Goal: Task Accomplishment & Management: Complete application form

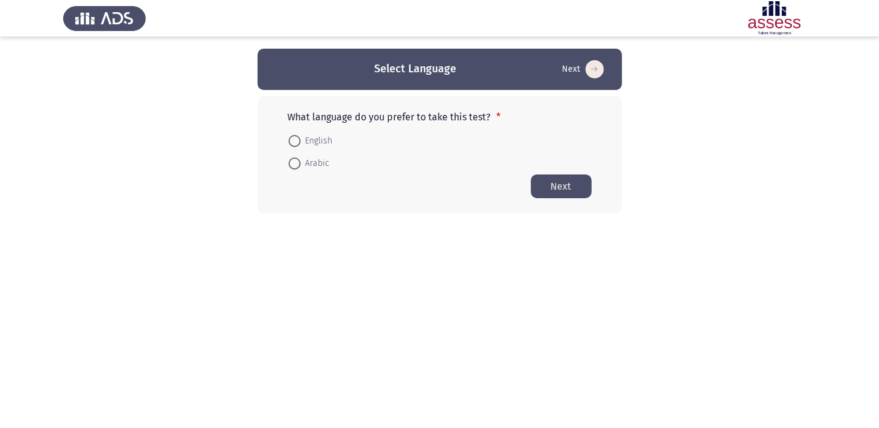
click at [307, 164] on span "Arabic" at bounding box center [315, 163] width 29 height 15
click at [301, 164] on input "Arabic" at bounding box center [295, 163] width 12 height 12
radio input "true"
click at [562, 184] on button "Next" at bounding box center [561, 186] width 61 height 24
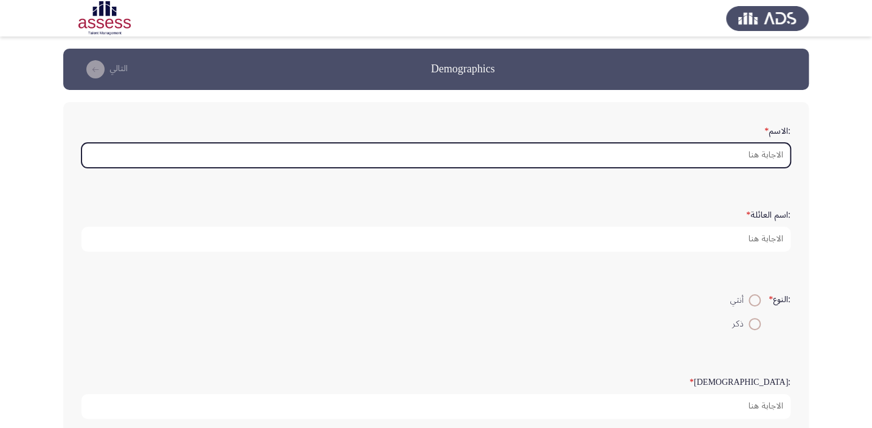
click at [650, 150] on input ":الاسم *" at bounding box center [435, 155] width 709 height 25
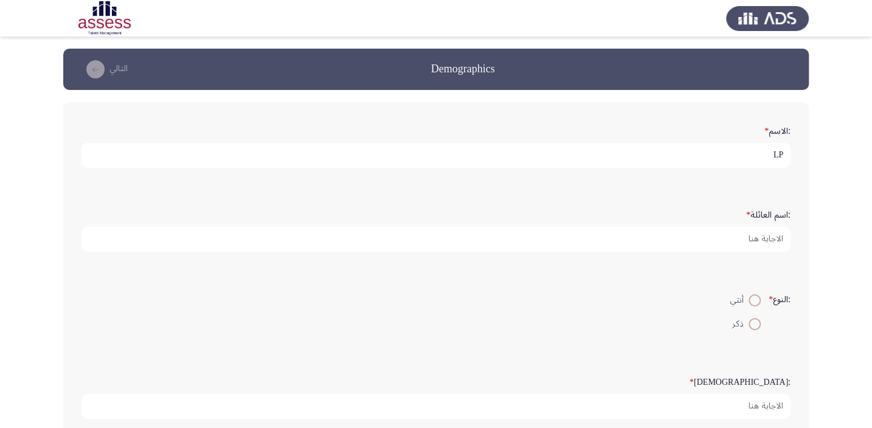
type input "L"
type input "[PERSON_NAME] [PERSON_NAME]"
click at [577, 220] on form ":اسم العائلة *" at bounding box center [435, 227] width 709 height 47
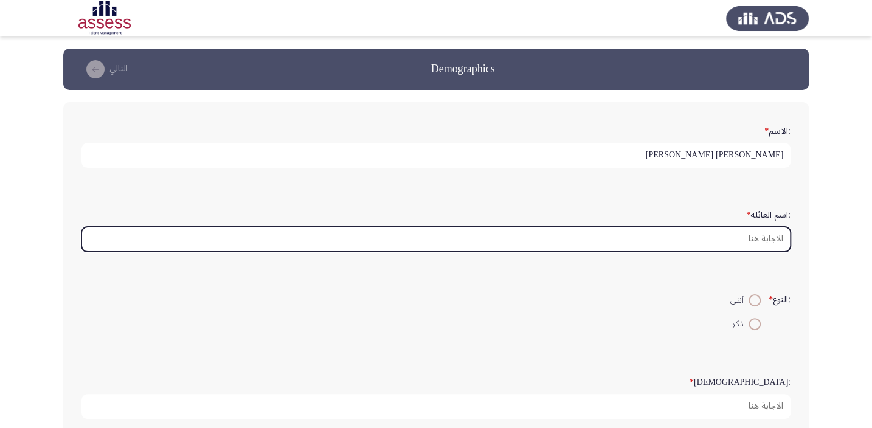
click at [584, 227] on input ":اسم العائلة *" at bounding box center [435, 239] width 709 height 25
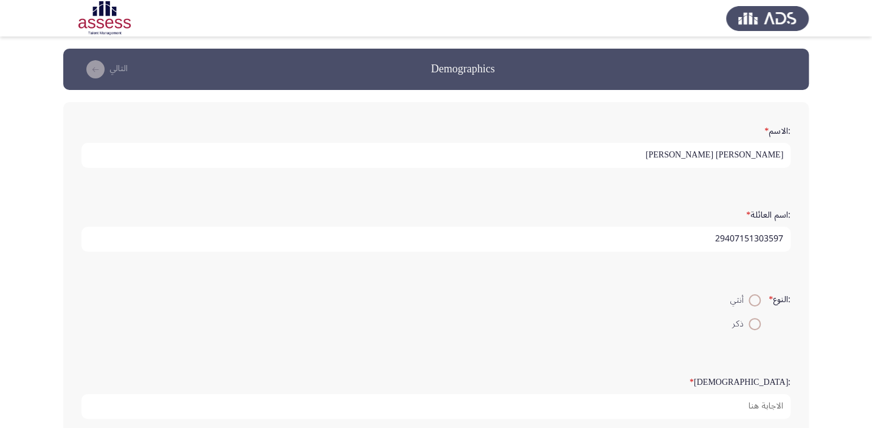
type input "29407151303597"
click at [748, 318] on span at bounding box center [754, 324] width 12 height 12
click at [748, 318] on input "ذكر" at bounding box center [754, 324] width 12 height 12
radio input "true"
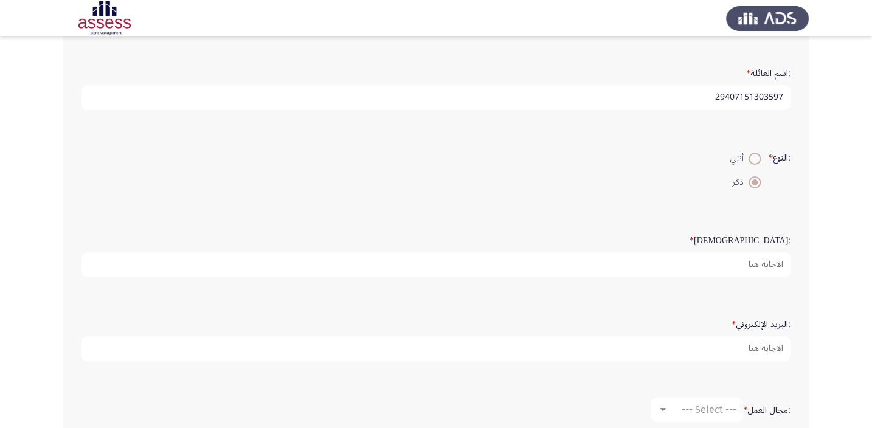
scroll to position [147, 0]
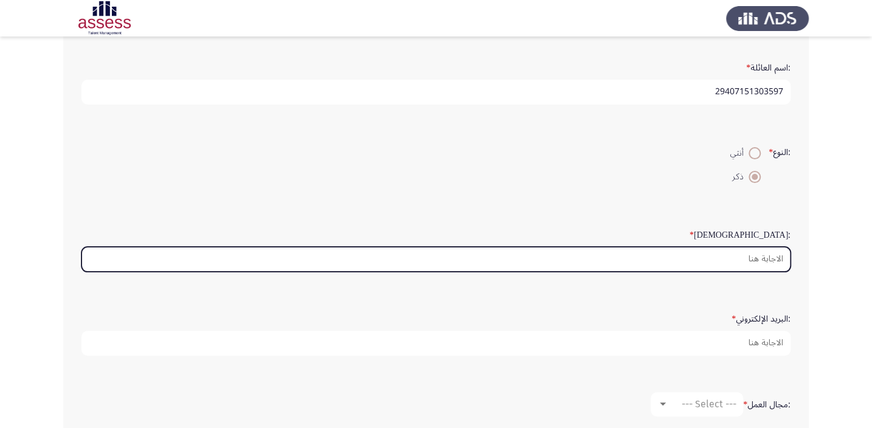
click at [651, 248] on input ":السن *" at bounding box center [435, 259] width 709 height 25
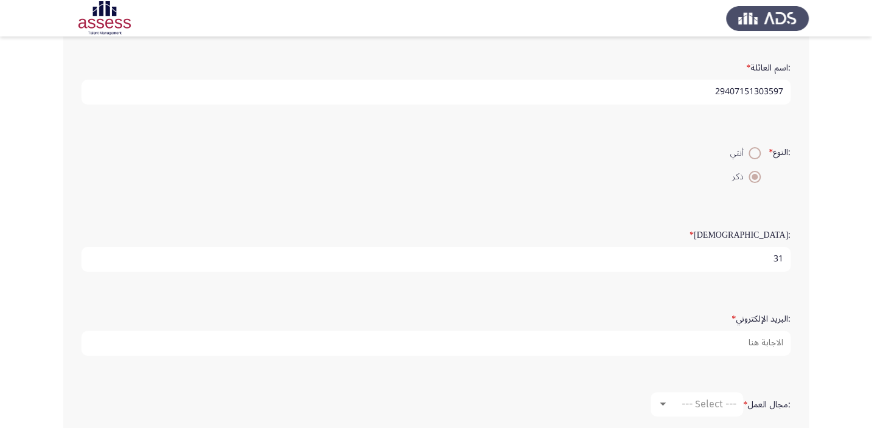
type input "31"
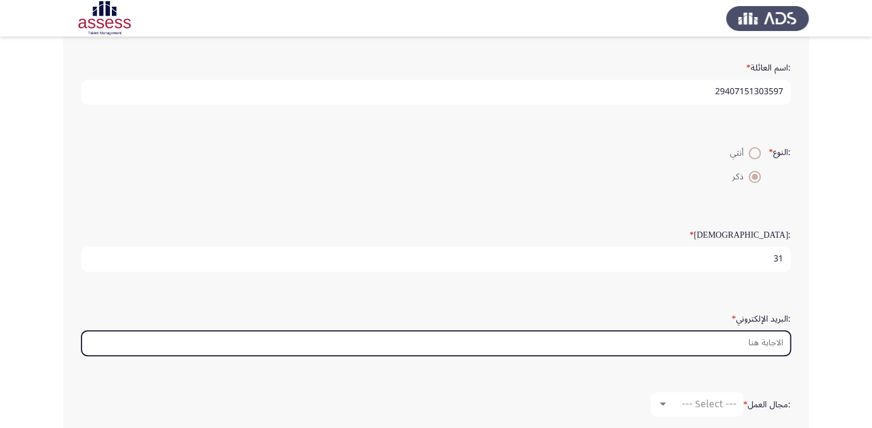
click at [738, 339] on input ":البريد الإلكتروني *" at bounding box center [435, 343] width 709 height 25
type input "ةخاشةثي"
drag, startPoint x: 735, startPoint y: 341, endPoint x: 792, endPoint y: 328, distance: 57.9
click at [792, 328] on div ":البريد الإلكتروني * ةخاشةثي" at bounding box center [435, 332] width 721 height 60
type input "M"
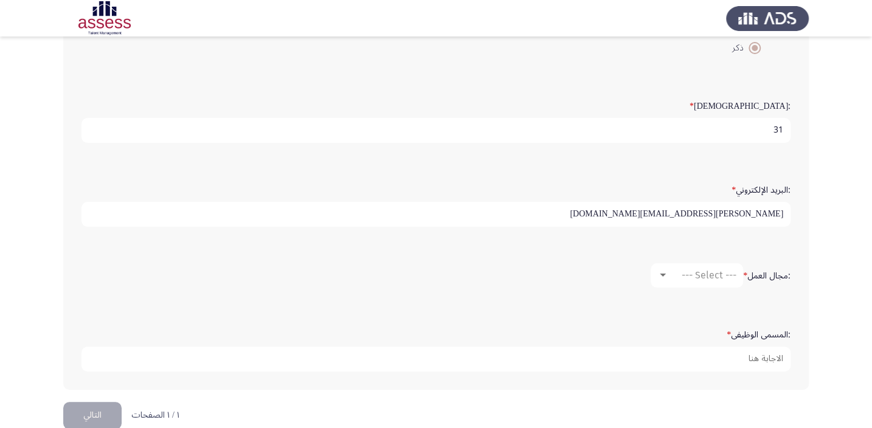
scroll to position [294, 0]
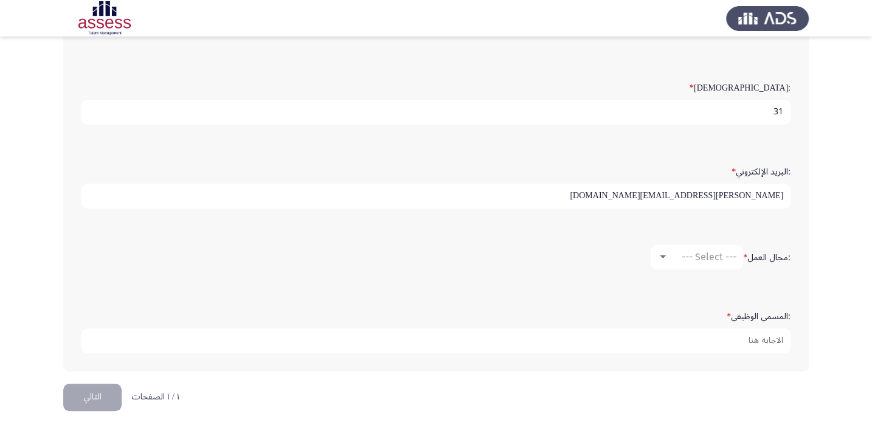
type input "[PERSON_NAME][EMAIL_ADDRESS][DOMAIN_NAME]"
click at [659, 255] on div at bounding box center [662, 256] width 6 height 3
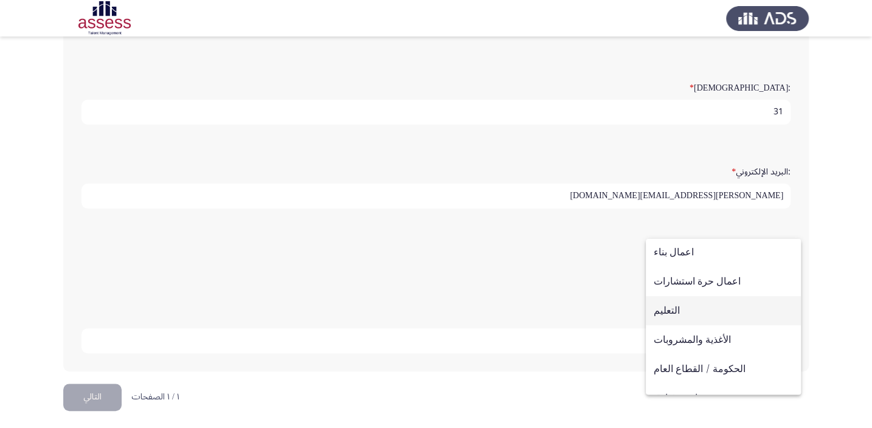
scroll to position [215, 0]
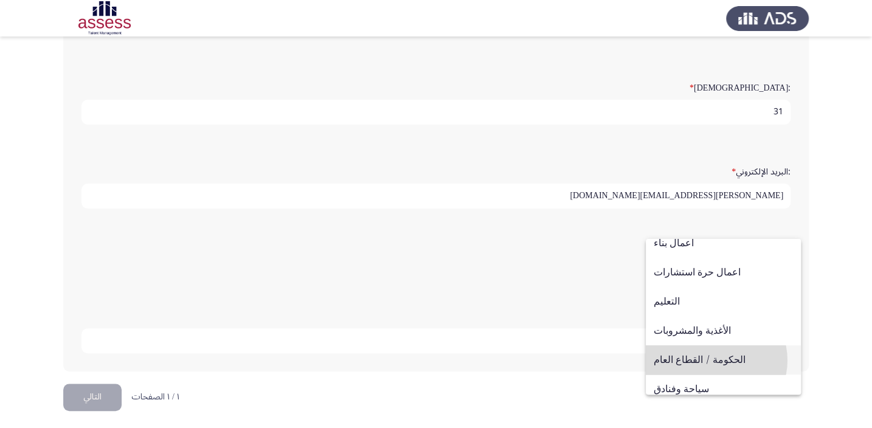
click at [715, 360] on span "الحكومة / القطاع العام" at bounding box center [722, 359] width 139 height 29
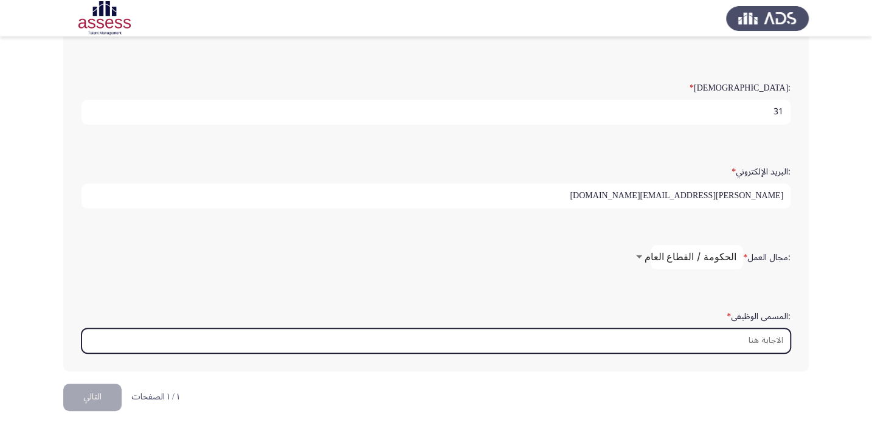
click at [703, 332] on input ":المسمى الوظيفى *" at bounding box center [435, 340] width 709 height 25
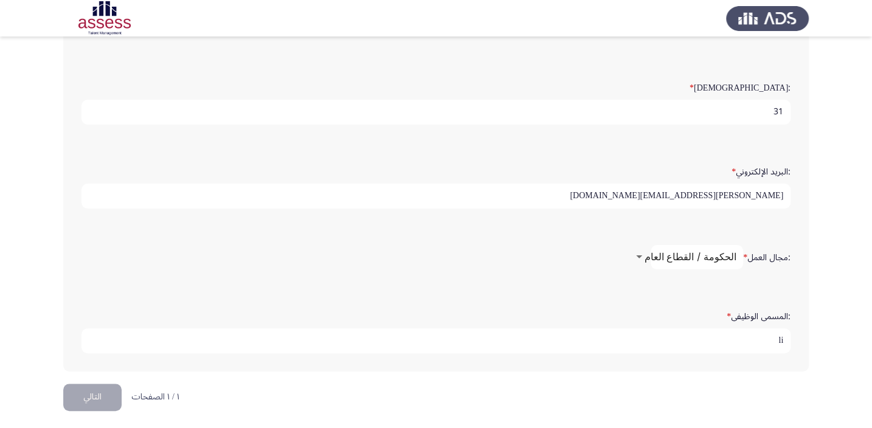
type input "l"
type input "مهندس كهرباء"
click at [109, 395] on button "التالي" at bounding box center [92, 396] width 58 height 27
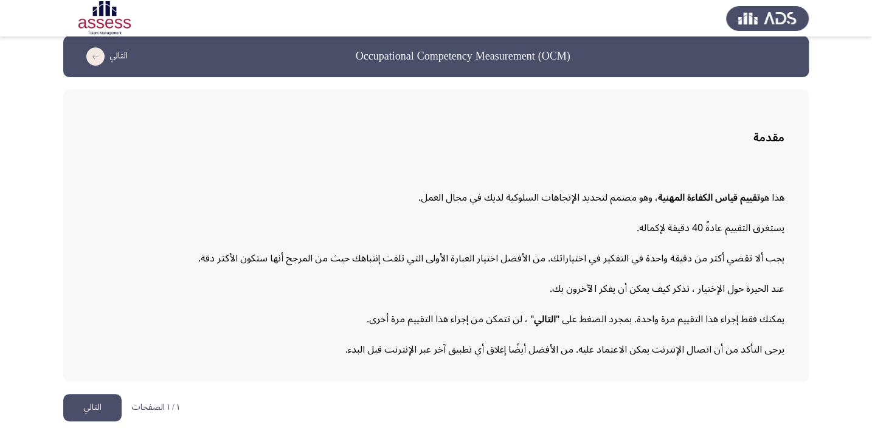
scroll to position [16, 0]
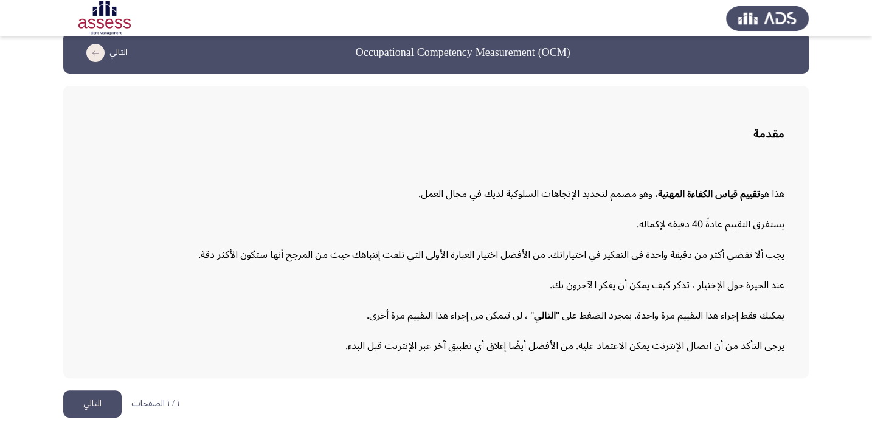
click at [109, 397] on button "التالي" at bounding box center [92, 403] width 58 height 27
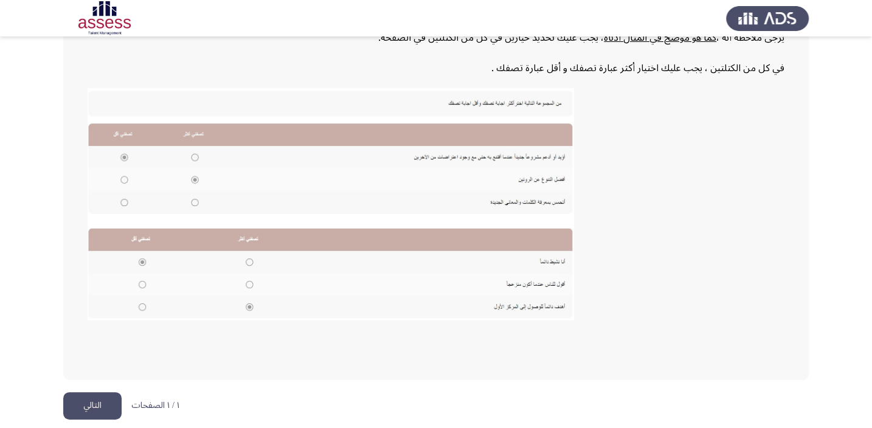
scroll to position [225, 0]
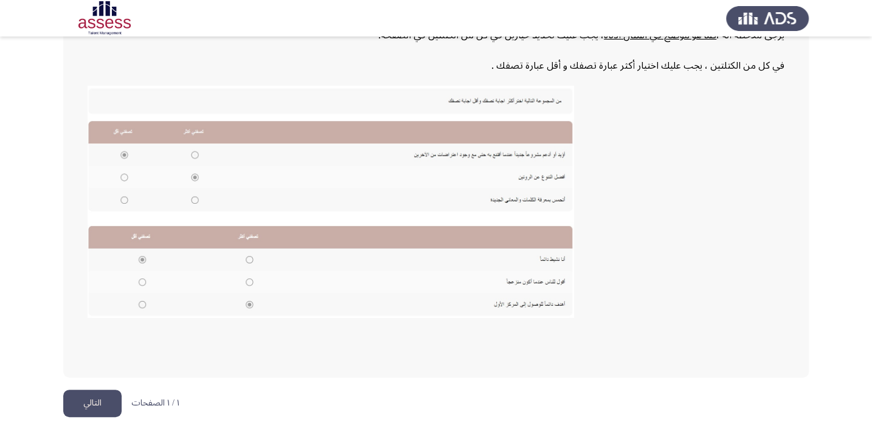
click at [91, 395] on button "التالي" at bounding box center [92, 403] width 58 height 27
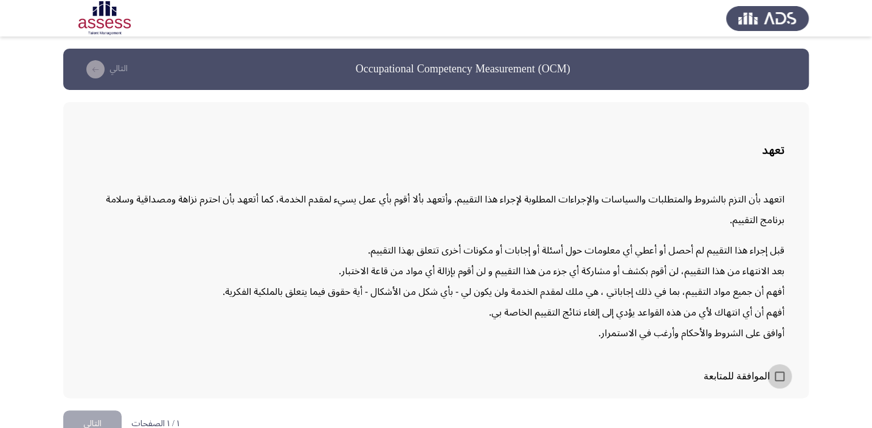
click at [782, 374] on span at bounding box center [779, 376] width 10 height 10
click at [779, 381] on input "الموافقة للمتابعة" at bounding box center [779, 381] width 1 height 1
checkbox input "true"
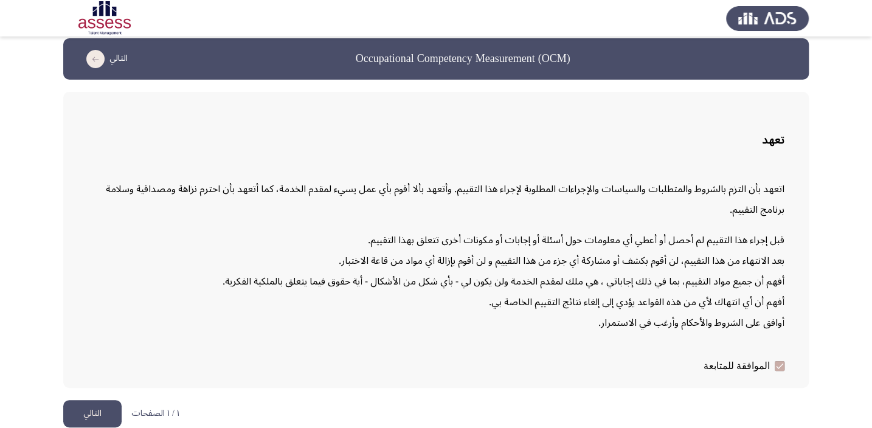
scroll to position [19, 0]
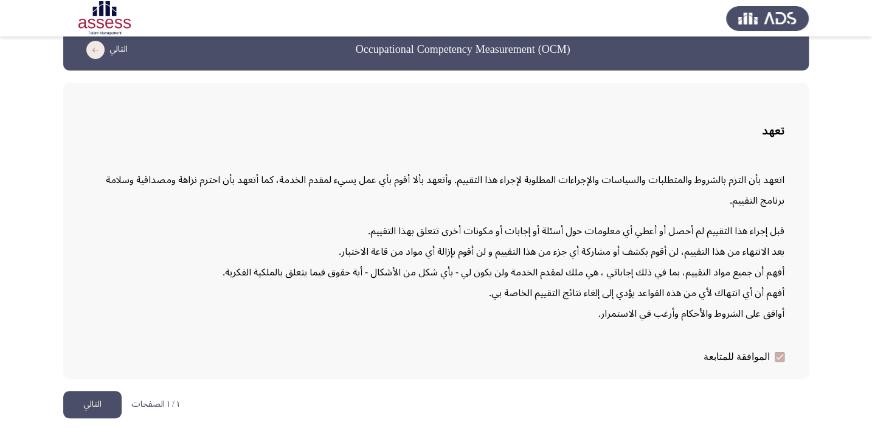
click at [67, 393] on button "التالي" at bounding box center [92, 404] width 58 height 27
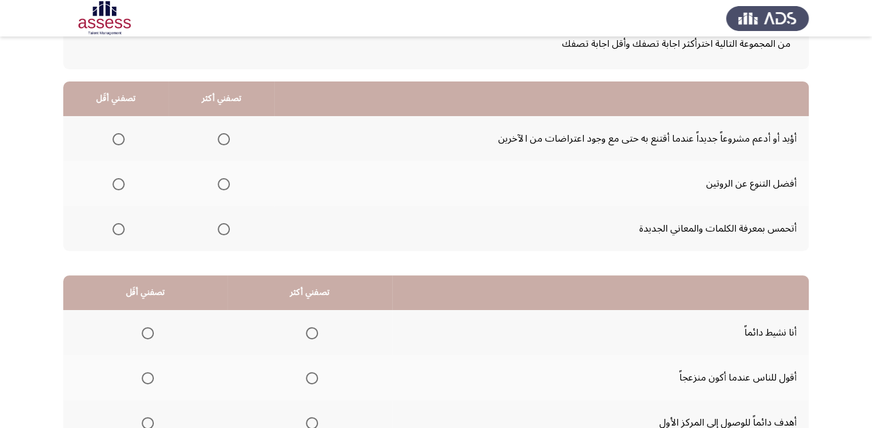
scroll to position [73, 0]
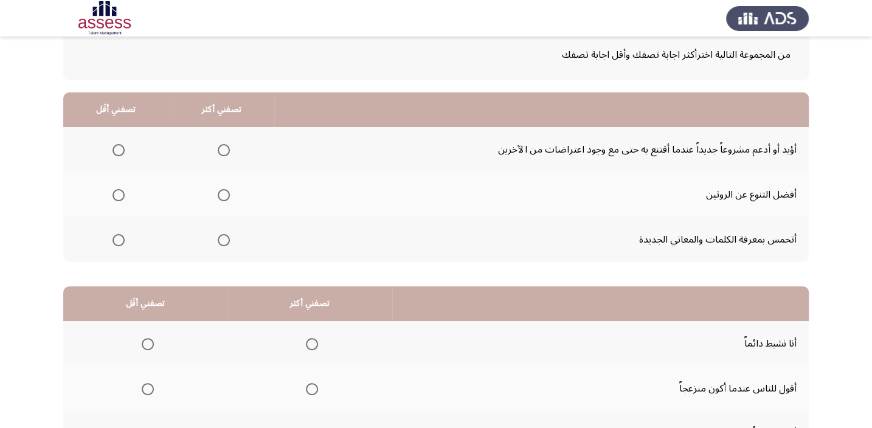
click at [128, 145] on th at bounding box center [115, 149] width 105 height 45
click at [119, 147] on span "Select an option" at bounding box center [118, 150] width 12 height 12
click at [119, 147] on input "Select an option" at bounding box center [118, 150] width 12 height 12
click at [224, 191] on span "Select an option" at bounding box center [224, 195] width 12 height 12
click at [224, 191] on input "Select an option" at bounding box center [224, 195] width 12 height 12
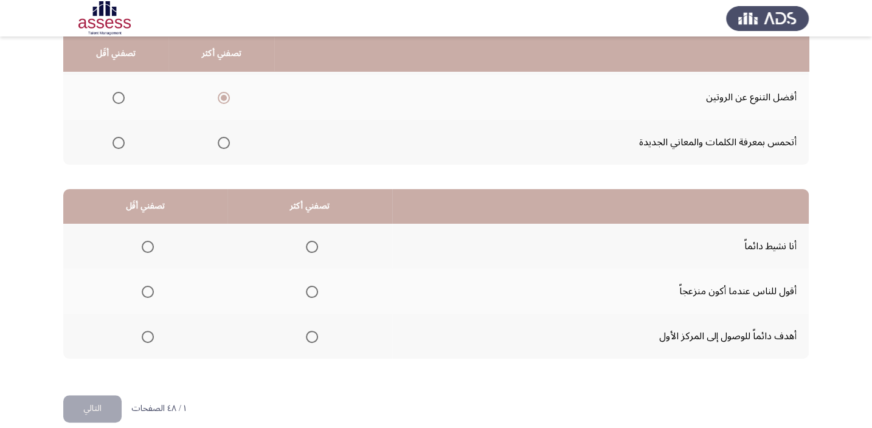
scroll to position [166, 0]
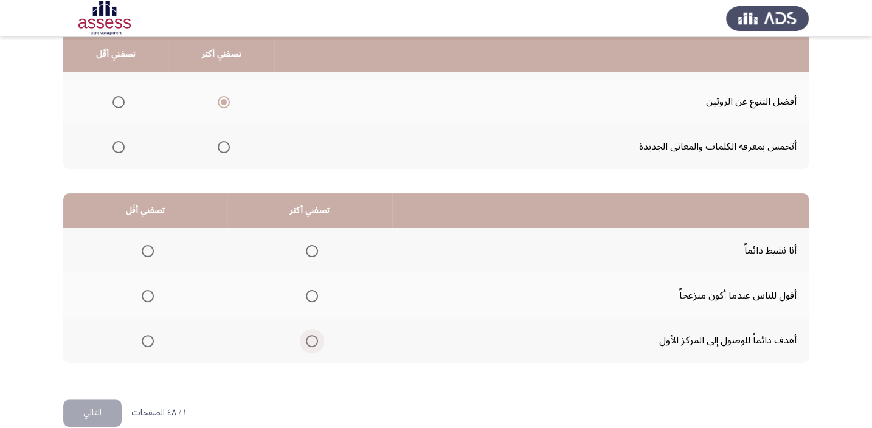
click at [309, 335] on span "Select an option" at bounding box center [312, 341] width 12 height 12
click at [309, 335] on input "Select an option" at bounding box center [312, 341] width 12 height 12
click at [148, 253] on span "Select an option" at bounding box center [148, 251] width 12 height 12
click at [148, 253] on input "Select an option" at bounding box center [148, 251] width 12 height 12
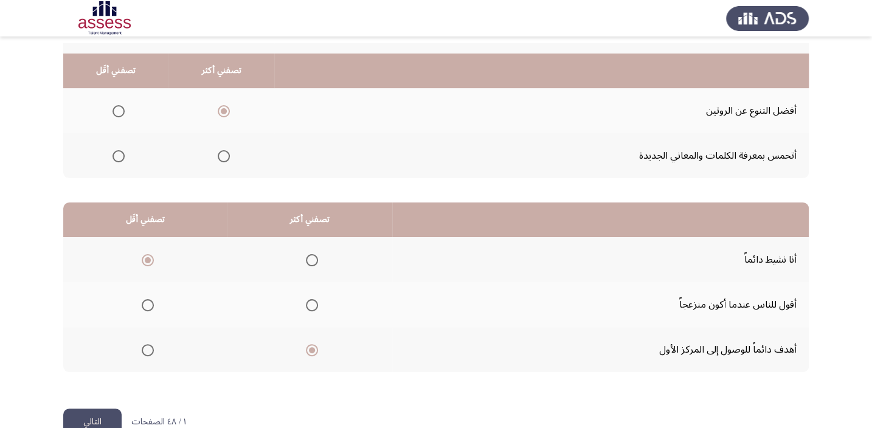
scroll to position [184, 0]
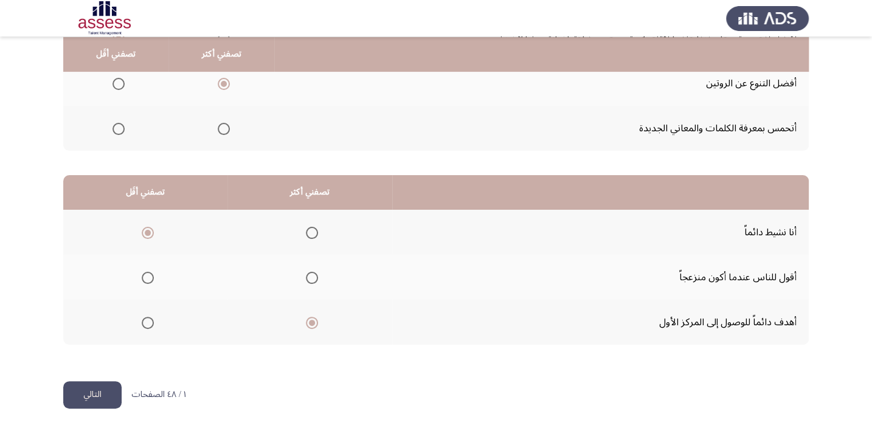
click at [70, 392] on button "التالي" at bounding box center [92, 394] width 58 height 27
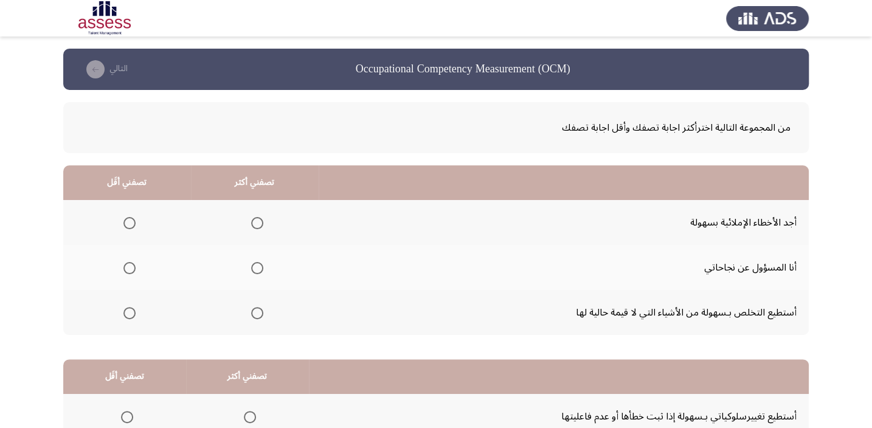
click at [128, 312] on span "Select an option" at bounding box center [129, 313] width 12 height 12
click at [128, 312] on input "Select an option" at bounding box center [129, 313] width 12 height 12
click at [255, 219] on span "Select an option" at bounding box center [257, 223] width 12 height 12
click at [255, 219] on input "Select an option" at bounding box center [257, 223] width 12 height 12
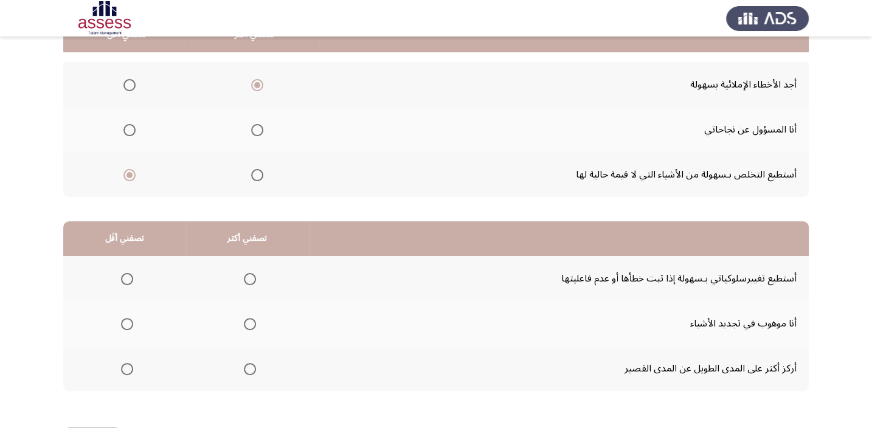
scroll to position [165, 0]
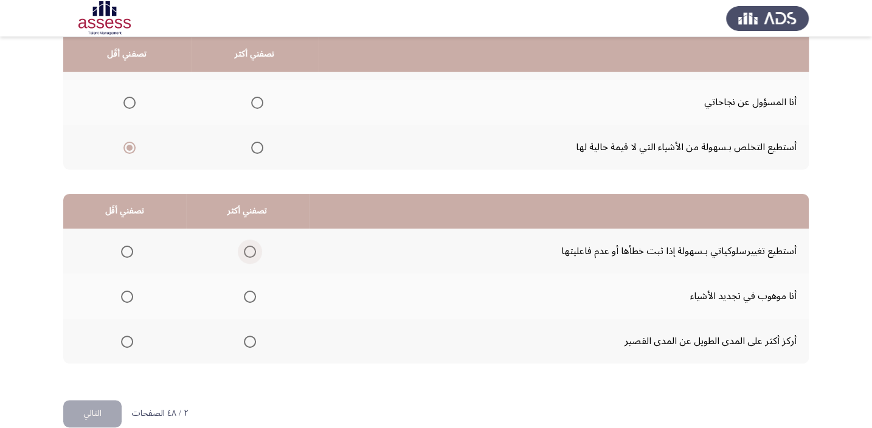
click at [244, 249] on span "Select an option" at bounding box center [250, 252] width 12 height 12
click at [244, 249] on input "Select an option" at bounding box center [250, 252] width 12 height 12
click at [126, 343] on span "Select an option" at bounding box center [127, 341] width 12 height 12
click at [126, 343] on input "Select an option" at bounding box center [127, 341] width 12 height 12
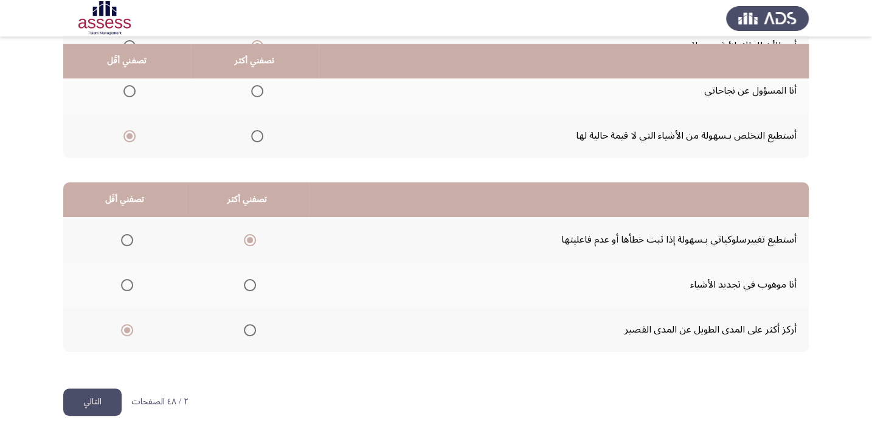
scroll to position [184, 0]
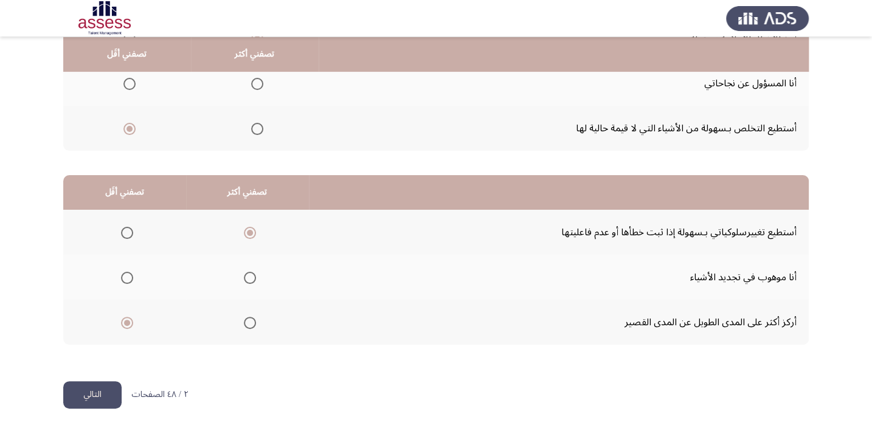
click at [103, 381] on button "التالي" at bounding box center [92, 394] width 58 height 27
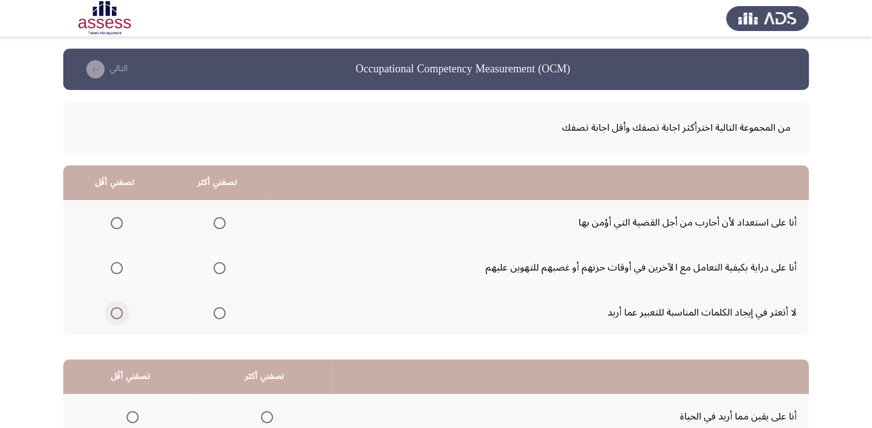
click at [121, 312] on span "Select an option" at bounding box center [117, 313] width 12 height 12
click at [121, 312] on input "Select an option" at bounding box center [117, 313] width 12 height 12
click at [219, 262] on span "Select an option" at bounding box center [219, 268] width 12 height 12
click at [219, 262] on input "Select an option" at bounding box center [219, 268] width 12 height 12
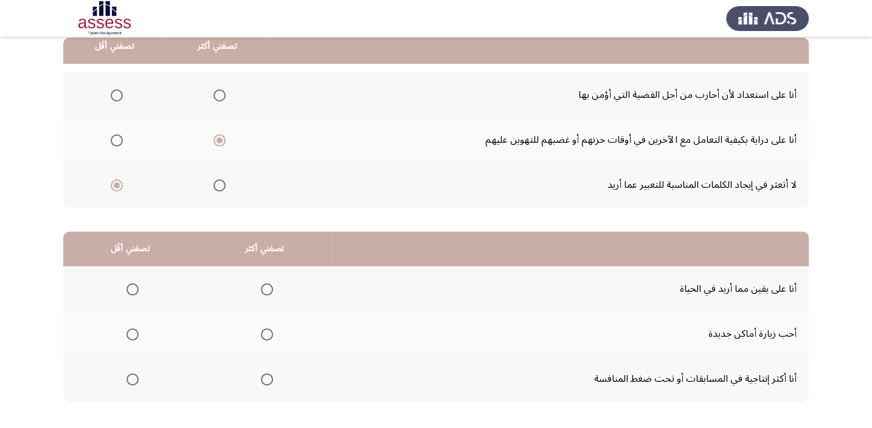
scroll to position [128, 0]
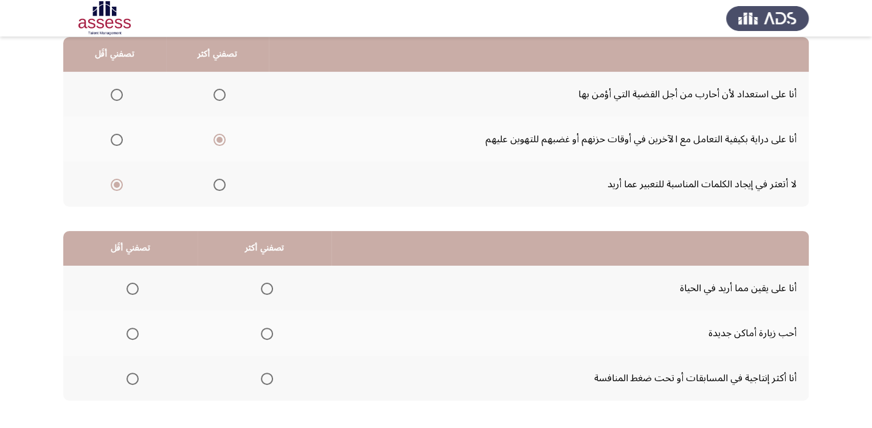
click at [222, 95] on span "Select an option" at bounding box center [219, 95] width 12 height 12
click at [222, 95] on input "Select an option" at bounding box center [219, 95] width 12 height 12
click at [219, 136] on span "Select an option" at bounding box center [219, 140] width 12 height 12
click at [219, 136] on input "Select an option" at bounding box center [219, 140] width 12 height 12
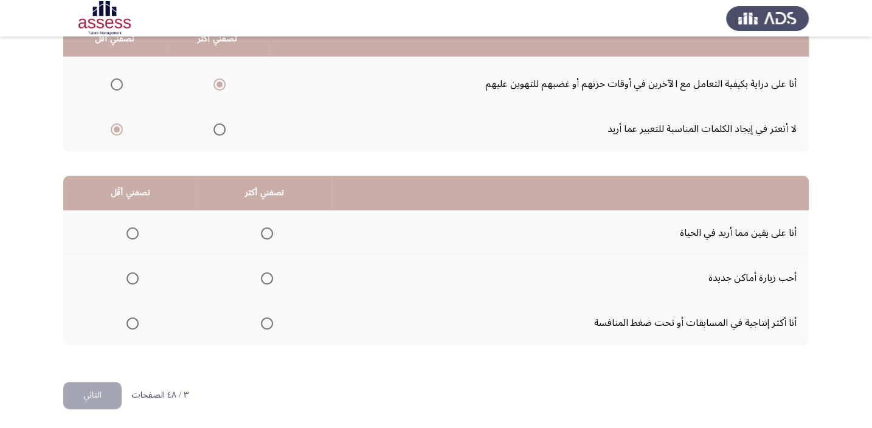
scroll to position [184, 0]
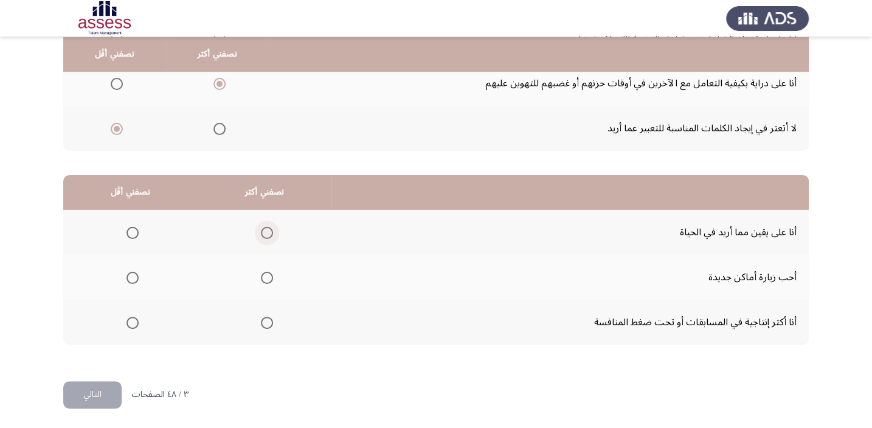
click at [261, 227] on span "Select an option" at bounding box center [267, 233] width 12 height 12
click at [261, 227] on input "Select an option" at bounding box center [267, 233] width 12 height 12
click at [129, 322] on span "Select an option" at bounding box center [132, 323] width 12 height 12
click at [129, 322] on input "Select an option" at bounding box center [132, 323] width 12 height 12
click at [96, 389] on button "التالي" at bounding box center [92, 394] width 58 height 27
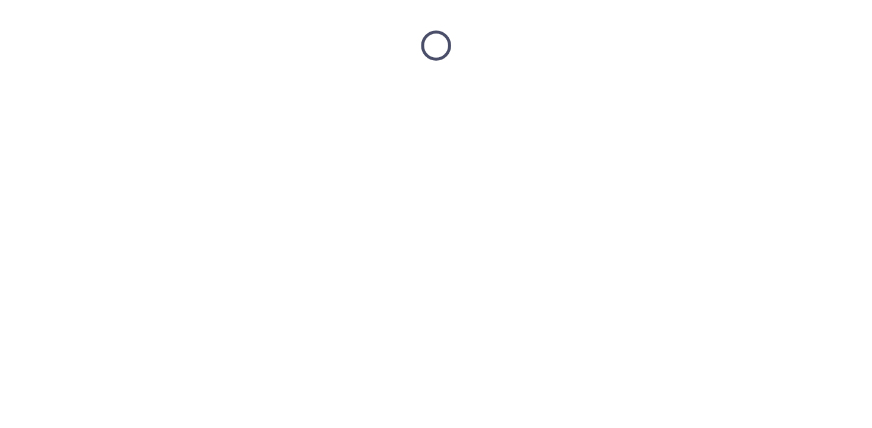
scroll to position [0, 0]
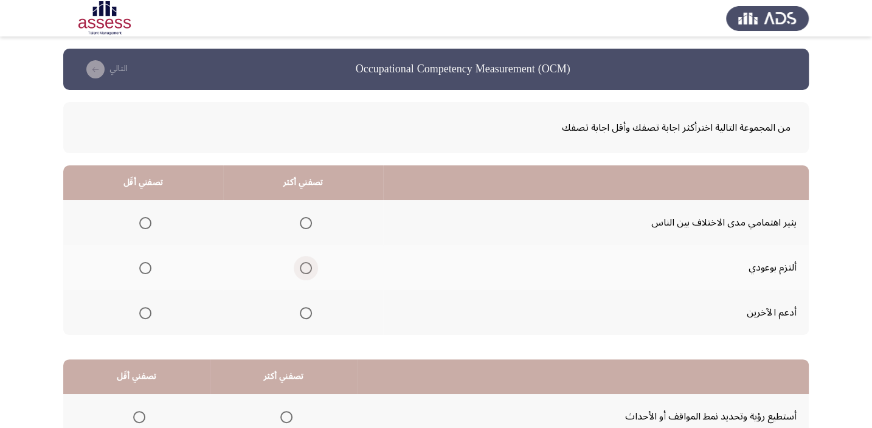
click at [300, 272] on span "Select an option" at bounding box center [306, 268] width 12 height 12
click at [300, 272] on input "Select an option" at bounding box center [306, 268] width 12 height 12
click at [300, 314] on span "Select an option" at bounding box center [306, 313] width 12 height 12
click at [300, 314] on input "Select an option" at bounding box center [306, 313] width 12 height 12
click at [151, 213] on th at bounding box center [143, 222] width 160 height 45
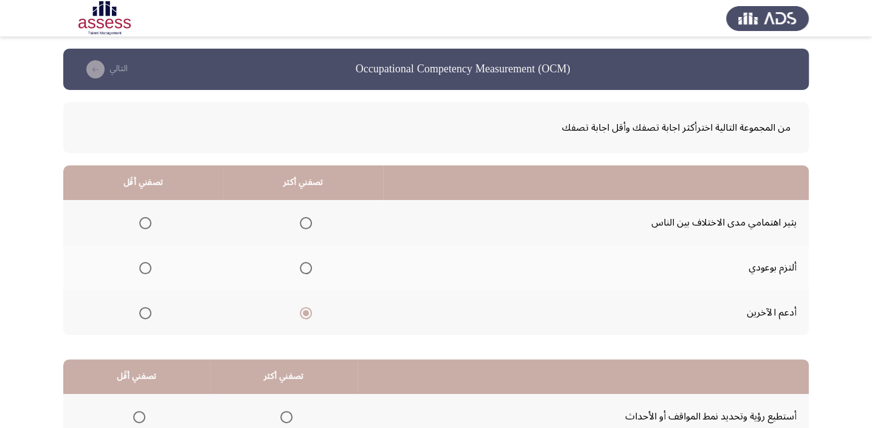
click at [150, 215] on mat-radio-group "Select an option" at bounding box center [142, 222] width 17 height 21
click at [147, 225] on span "Select an option" at bounding box center [145, 223] width 12 height 12
click at [147, 225] on input "Select an option" at bounding box center [145, 223] width 12 height 12
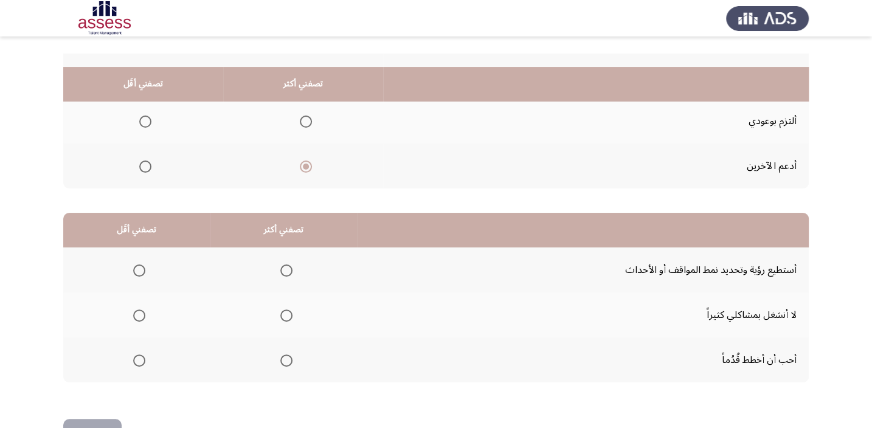
scroll to position [184, 0]
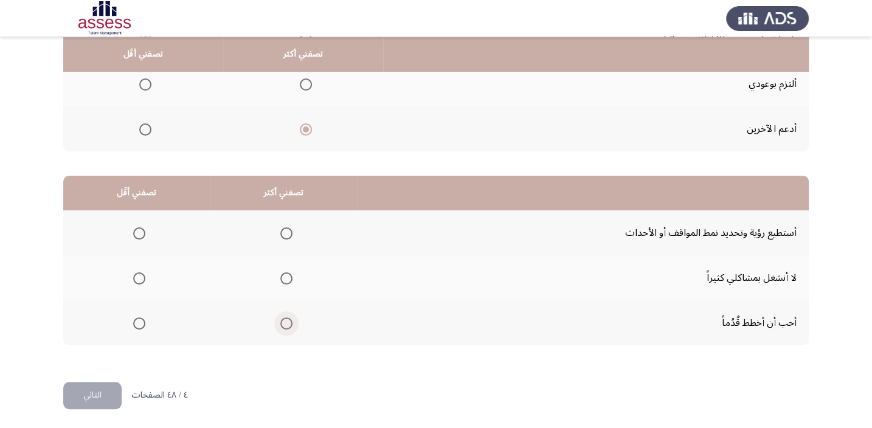
click at [283, 321] on span "Select an option" at bounding box center [286, 323] width 12 height 12
click at [283, 321] on input "Select an option" at bounding box center [286, 323] width 12 height 12
click at [142, 280] on span "Select an option" at bounding box center [139, 278] width 12 height 12
click at [142, 280] on input "Select an option" at bounding box center [139, 278] width 12 height 12
click at [142, 231] on span "Select an option" at bounding box center [139, 233] width 12 height 12
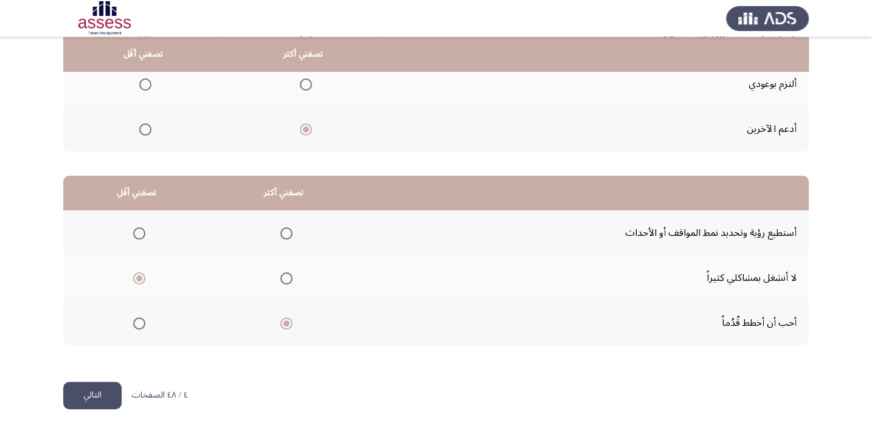
click at [142, 231] on input "Select an option" at bounding box center [139, 233] width 12 height 12
click at [92, 399] on button "التالي" at bounding box center [92, 394] width 58 height 27
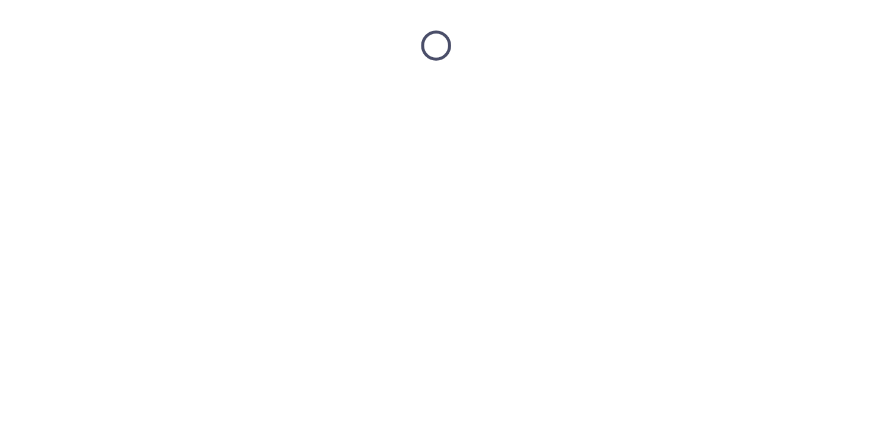
scroll to position [0, 0]
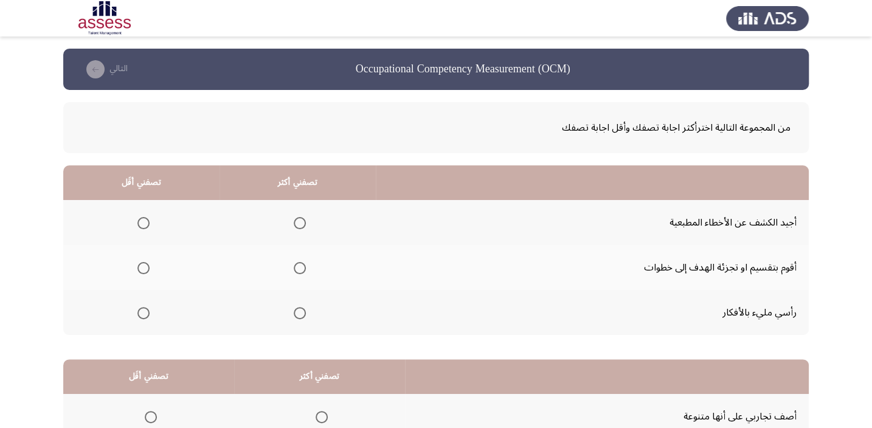
click at [300, 265] on span "Select an option" at bounding box center [300, 268] width 12 height 12
click at [300, 265] on input "Select an option" at bounding box center [300, 268] width 12 height 12
click at [143, 318] on mat-radio-group "Select an option" at bounding box center [140, 312] width 17 height 21
click at [146, 308] on span "Select an option" at bounding box center [143, 313] width 12 height 12
click at [146, 308] on input "Select an option" at bounding box center [143, 313] width 12 height 12
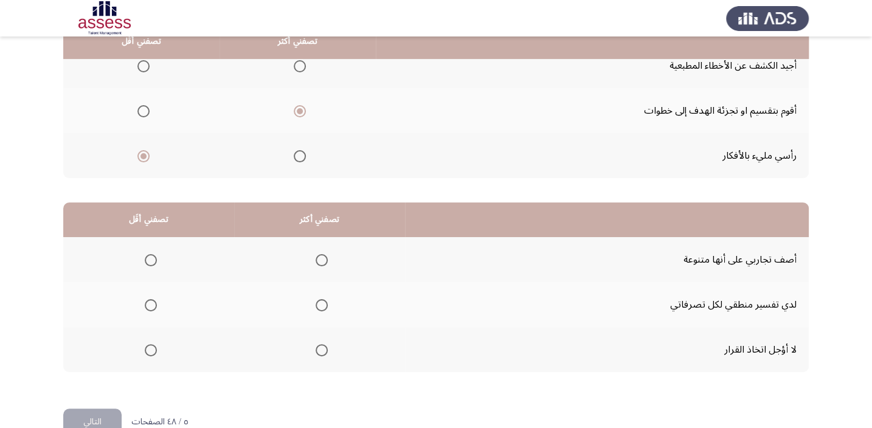
scroll to position [165, 0]
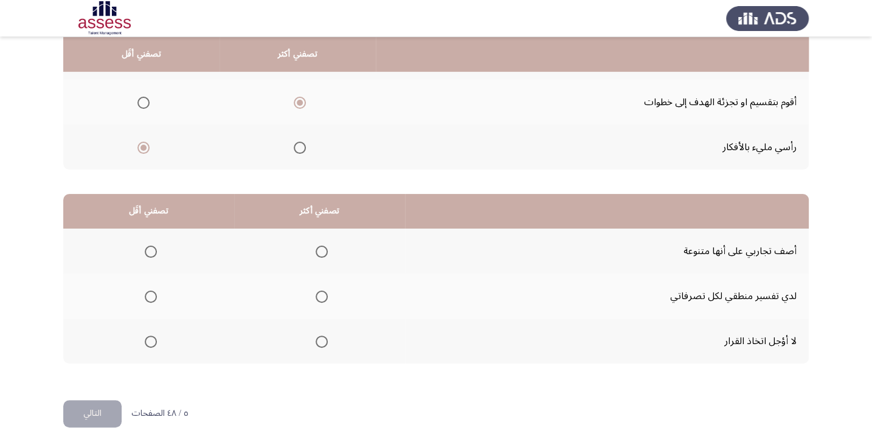
click at [325, 297] on span "Select an option" at bounding box center [321, 297] width 12 height 12
click at [325, 297] on input "Select an option" at bounding box center [321, 297] width 12 height 12
click at [149, 339] on span "Select an option" at bounding box center [151, 341] width 12 height 12
click at [149, 339] on input "Select an option" at bounding box center [151, 341] width 12 height 12
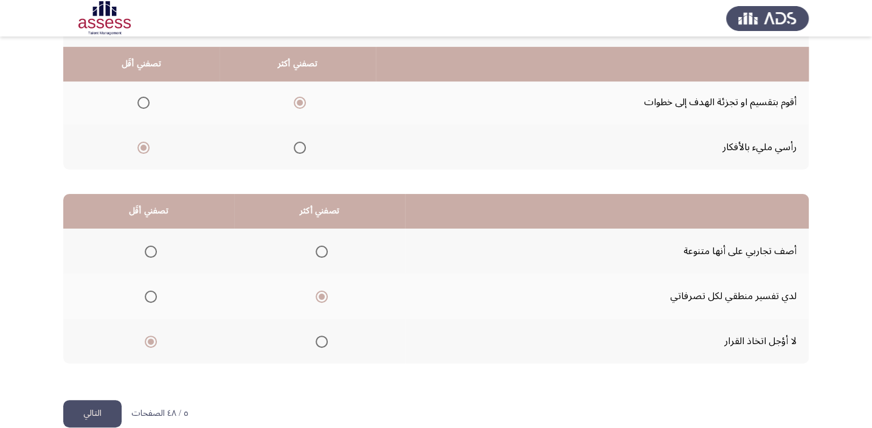
scroll to position [184, 0]
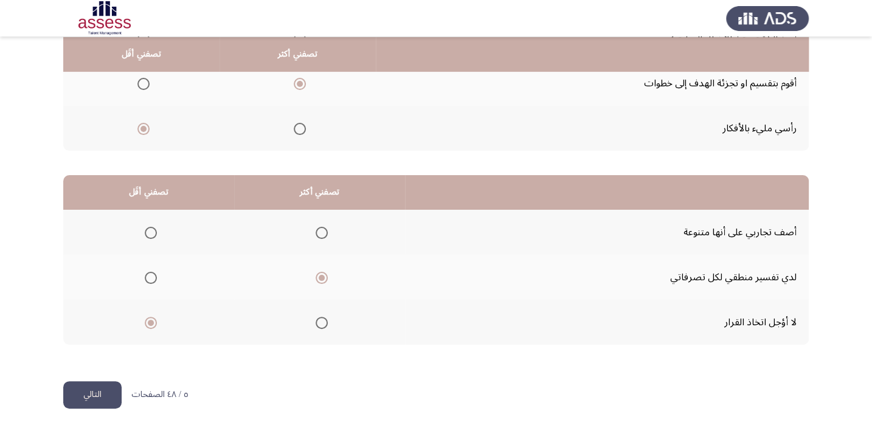
click at [115, 386] on button "التالي" at bounding box center [92, 394] width 58 height 27
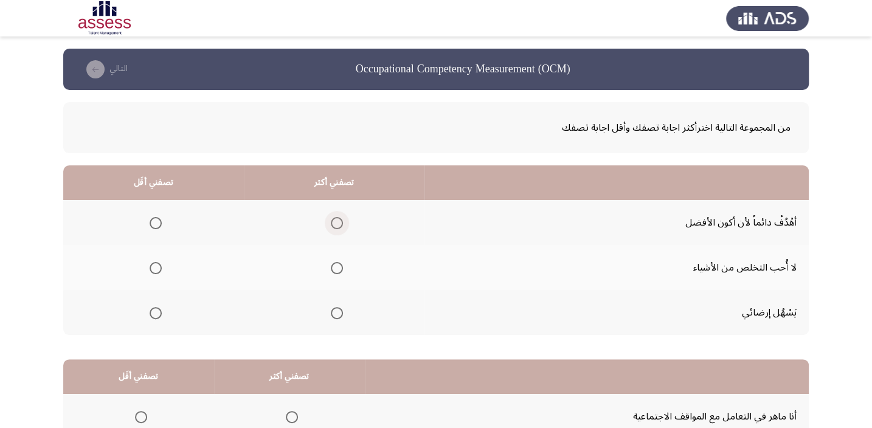
click at [331, 221] on span "Select an option" at bounding box center [337, 223] width 12 height 12
click at [331, 221] on input "Select an option" at bounding box center [337, 223] width 12 height 12
click at [156, 315] on span "Select an option" at bounding box center [156, 313] width 12 height 12
click at [156, 315] on input "Select an option" at bounding box center [156, 313] width 12 height 12
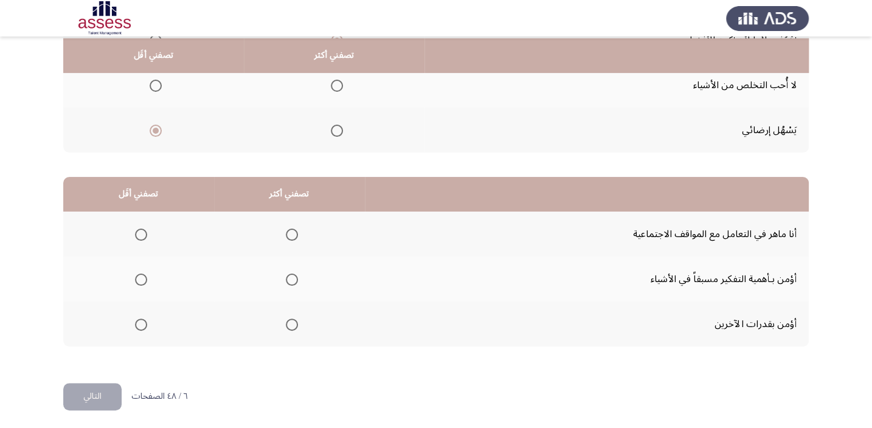
scroll to position [184, 0]
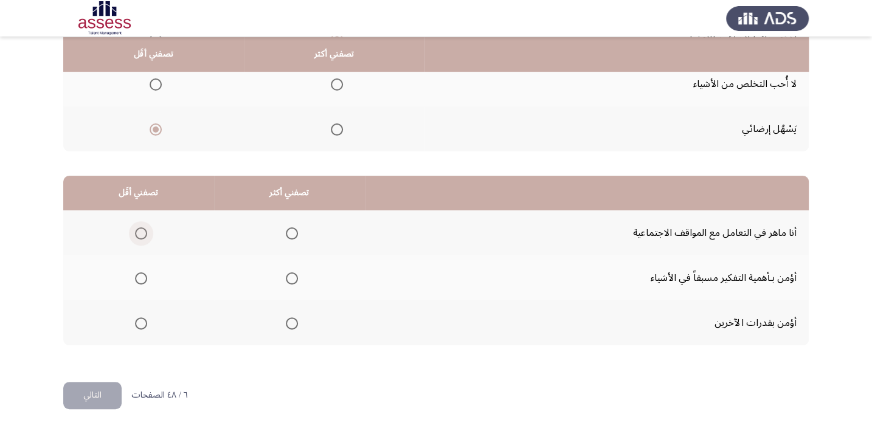
click at [143, 229] on span "Select an option" at bounding box center [141, 233] width 12 height 12
click at [143, 229] on input "Select an option" at bounding box center [141, 233] width 12 height 12
click at [292, 272] on span "Select an option" at bounding box center [292, 278] width 12 height 12
click at [292, 272] on input "Select an option" at bounding box center [292, 278] width 12 height 12
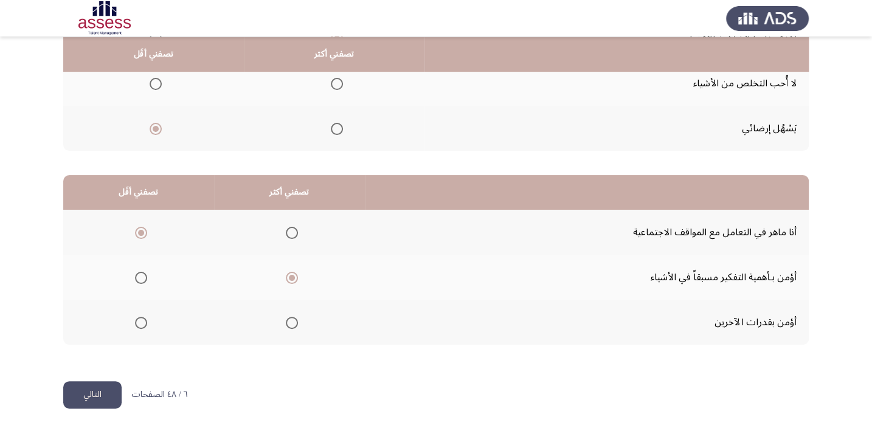
click at [87, 393] on button "التالي" at bounding box center [92, 394] width 58 height 27
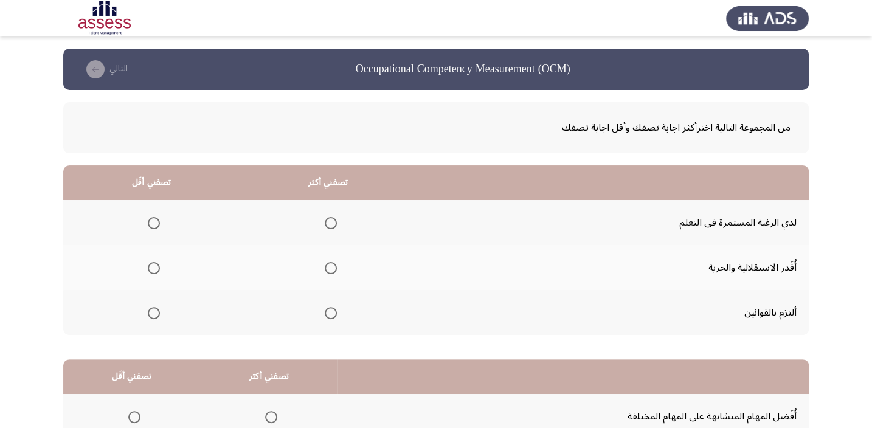
click at [331, 215] on mat-radio-group "Select an option" at bounding box center [328, 222] width 17 height 21
click at [326, 228] on span "Select an option" at bounding box center [331, 223] width 12 height 12
click at [326, 228] on input "Select an option" at bounding box center [331, 223] width 12 height 12
click at [161, 266] on th at bounding box center [151, 267] width 176 height 45
click at [148, 265] on span "Select an option" at bounding box center [154, 268] width 12 height 12
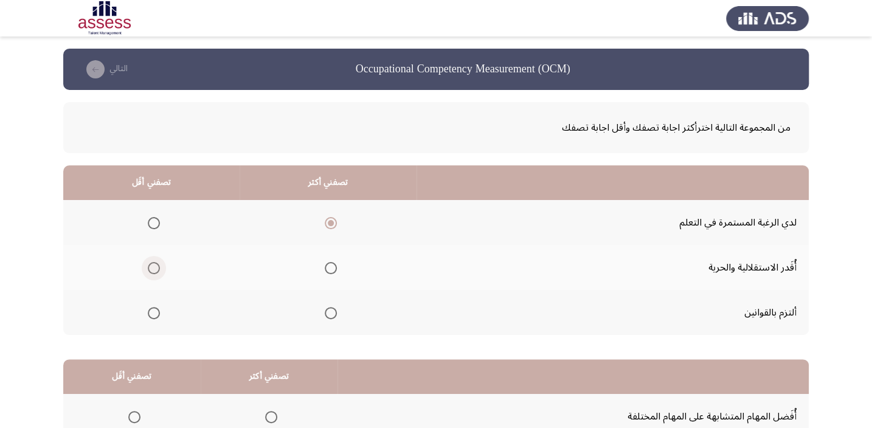
click at [148, 265] on input "Select an option" at bounding box center [154, 268] width 12 height 12
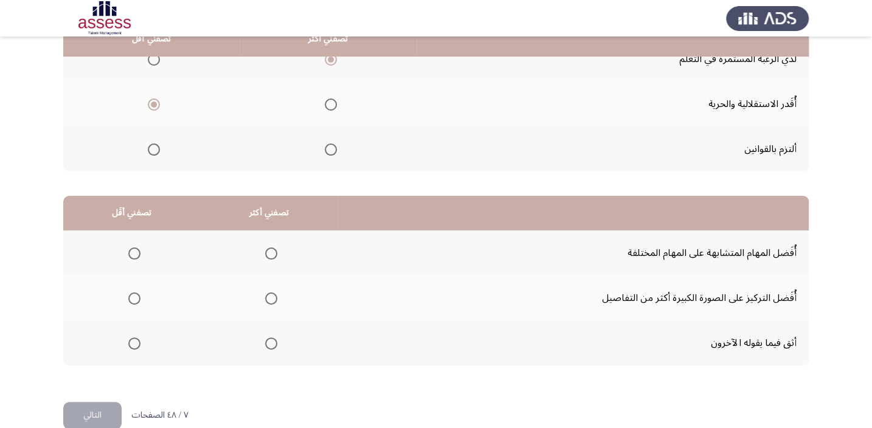
scroll to position [184, 0]
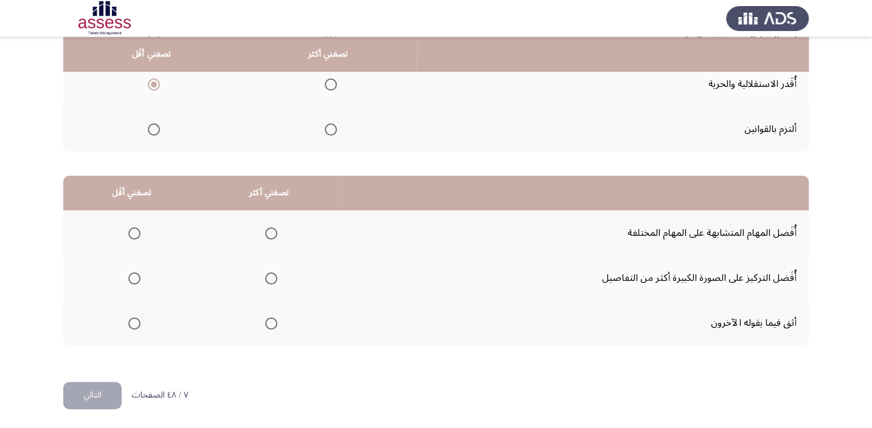
click at [130, 232] on span "Select an option" at bounding box center [134, 233] width 12 height 12
click at [130, 232] on input "Select an option" at bounding box center [134, 233] width 12 height 12
click at [273, 325] on span "Select an option" at bounding box center [271, 323] width 12 height 12
click at [273, 325] on input "Select an option" at bounding box center [271, 323] width 12 height 12
click at [136, 281] on span "Select an option" at bounding box center [134, 278] width 12 height 12
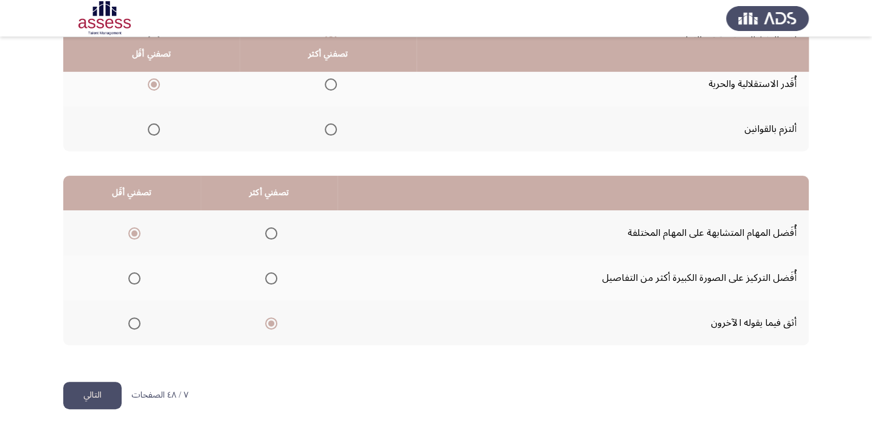
click at [136, 281] on input "Select an option" at bounding box center [134, 278] width 12 height 12
click at [134, 222] on mat-radio-group "Select an option" at bounding box center [131, 232] width 17 height 21
click at [136, 233] on span "Select an option" at bounding box center [134, 233] width 12 height 12
click at [136, 233] on input "Select an option" at bounding box center [134, 233] width 12 height 12
click at [119, 389] on button "التالي" at bounding box center [92, 395] width 58 height 27
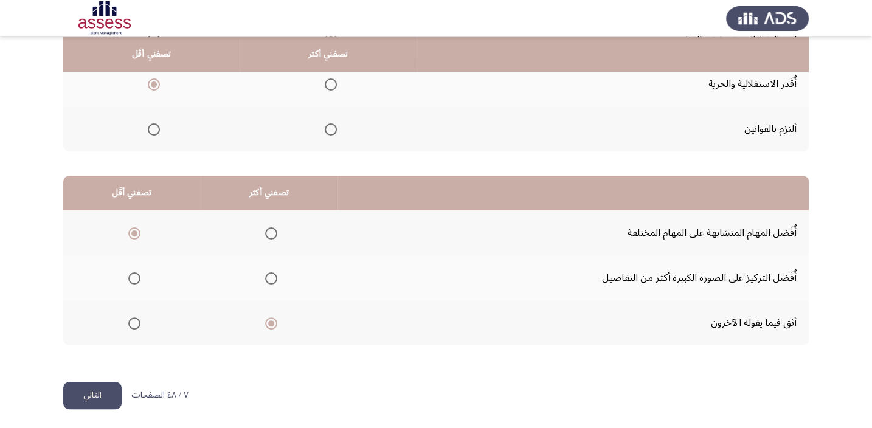
scroll to position [0, 0]
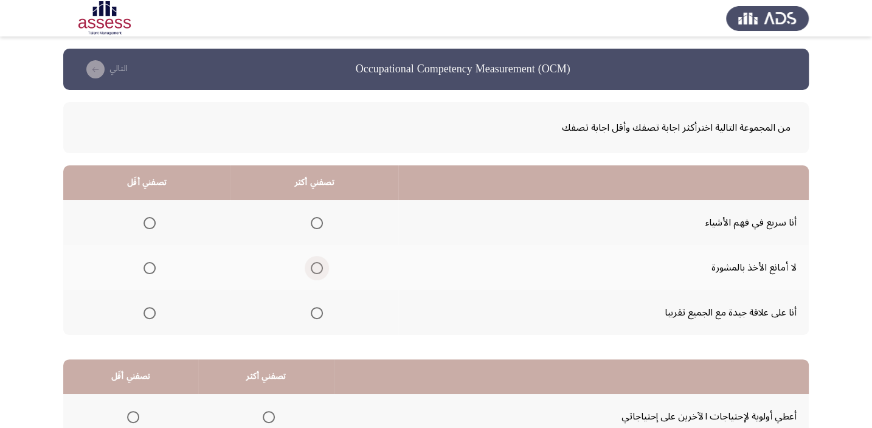
click at [316, 265] on span "Select an option" at bounding box center [317, 268] width 12 height 12
click at [316, 265] on input "Select an option" at bounding box center [317, 268] width 12 height 12
click at [153, 217] on span "Select an option" at bounding box center [149, 223] width 12 height 12
click at [153, 217] on input "Select an option" at bounding box center [149, 223] width 12 height 12
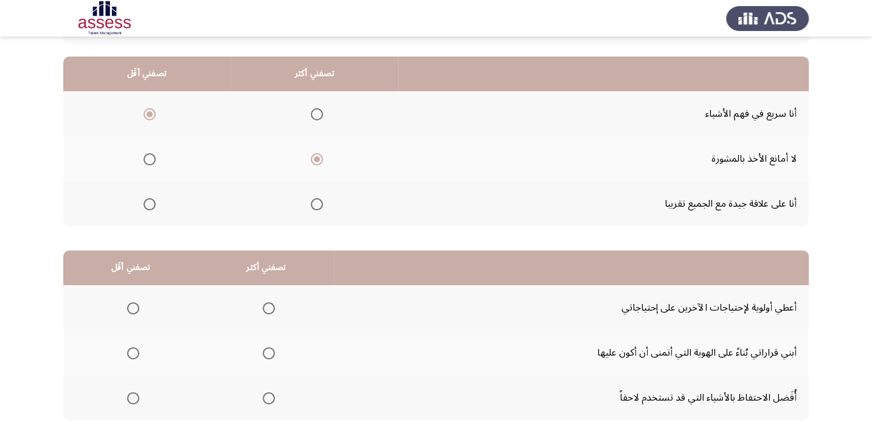
scroll to position [110, 0]
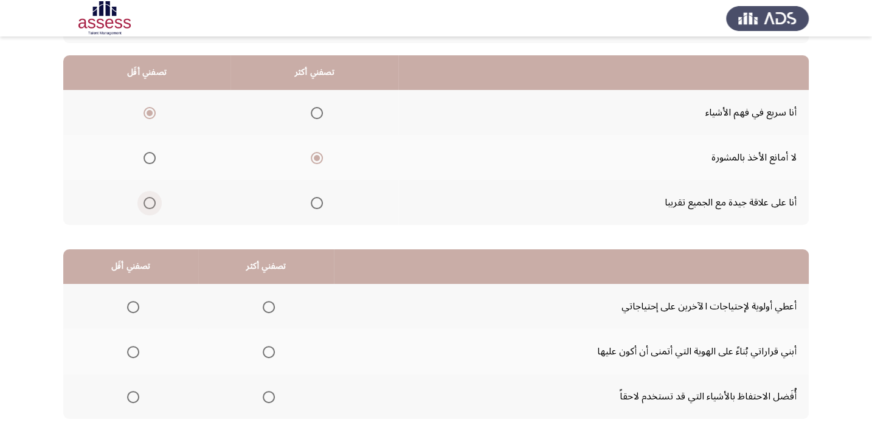
click at [150, 200] on span "Select an option" at bounding box center [149, 203] width 12 height 12
click at [150, 200] on input "Select an option" at bounding box center [149, 203] width 12 height 12
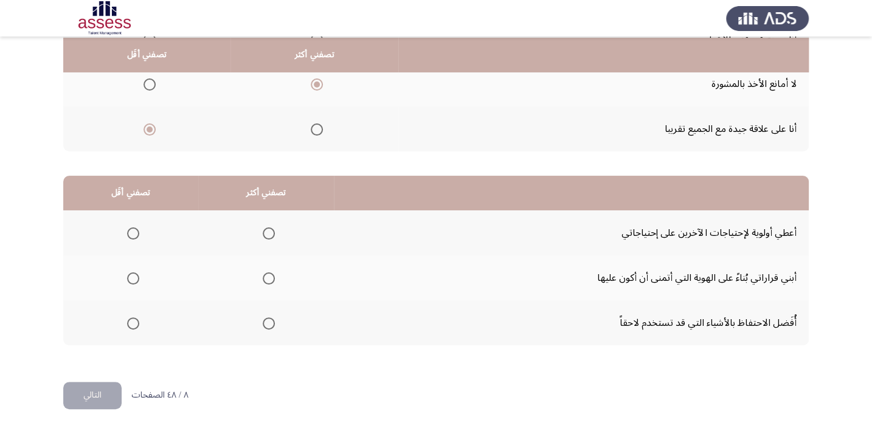
scroll to position [184, 0]
click at [132, 229] on span "Select an option" at bounding box center [133, 233] width 12 height 12
click at [132, 229] on input "Select an option" at bounding box center [133, 233] width 12 height 12
click at [273, 281] on span "Select an option" at bounding box center [269, 278] width 12 height 12
click at [273, 281] on input "Select an option" at bounding box center [269, 278] width 12 height 12
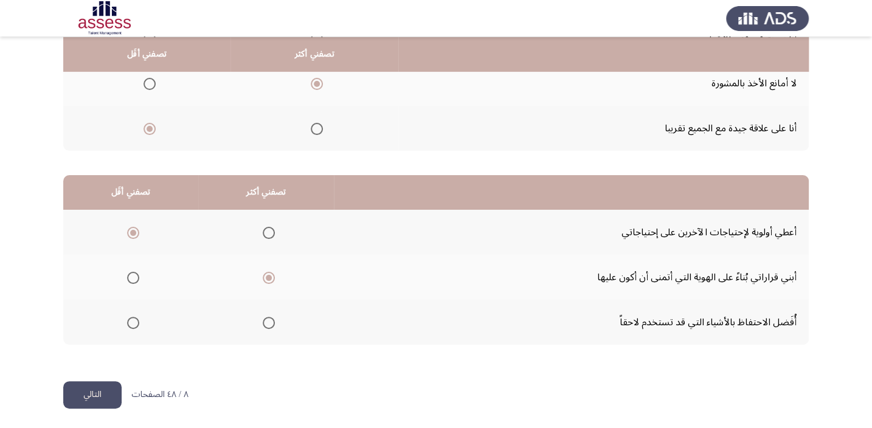
click at [134, 325] on span "Select an option" at bounding box center [133, 323] width 12 height 12
click at [134, 325] on input "Select an option" at bounding box center [133, 323] width 12 height 12
click at [105, 393] on button "التالي" at bounding box center [92, 394] width 58 height 27
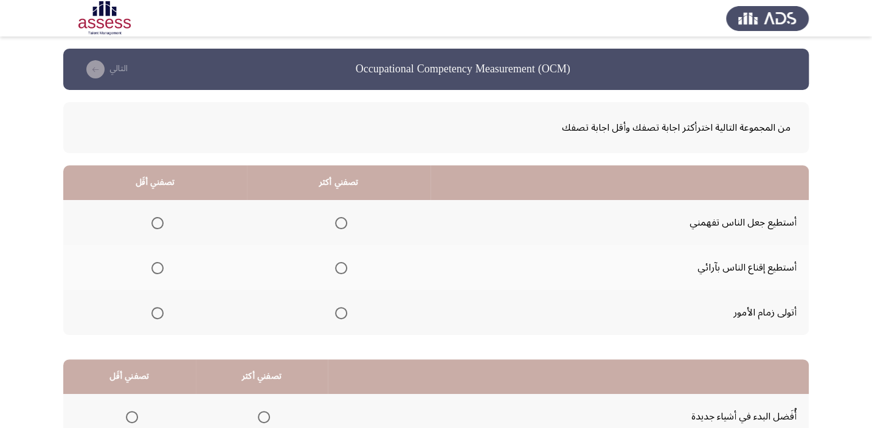
click at [338, 313] on span "Select an option" at bounding box center [341, 313] width 12 height 12
click at [338, 313] on input "Select an option" at bounding box center [341, 313] width 12 height 12
click at [159, 269] on span "Select an option" at bounding box center [157, 268] width 12 height 12
click at [159, 269] on input "Select an option" at bounding box center [157, 268] width 12 height 12
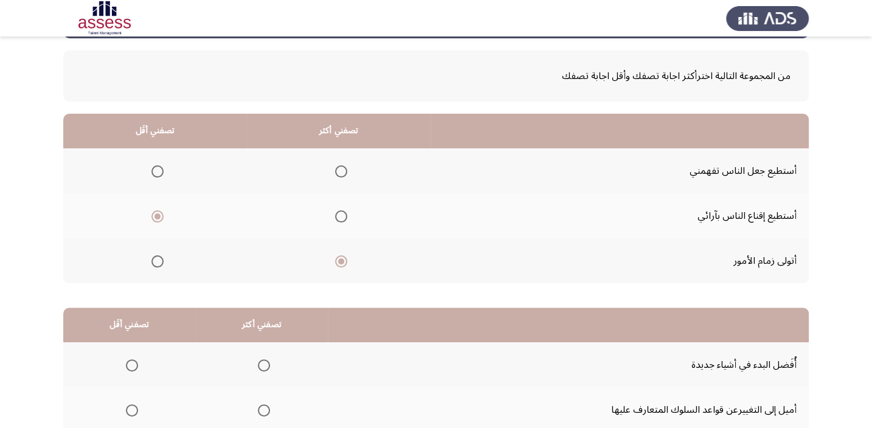
scroll to position [110, 0]
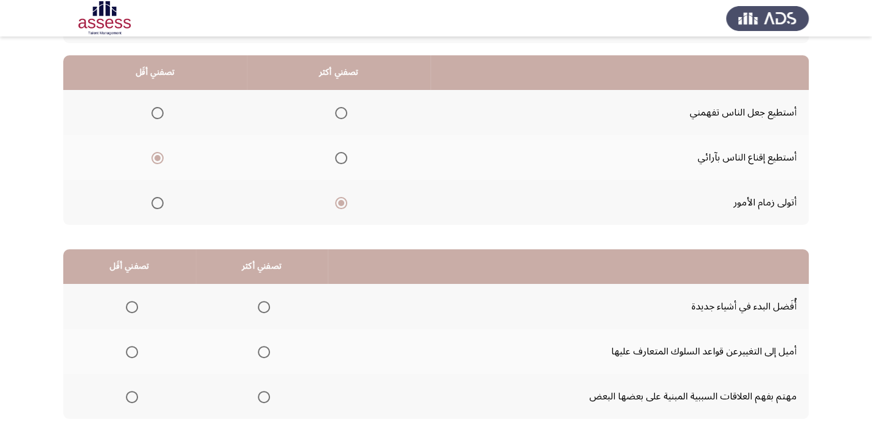
click at [157, 113] on span "Select an option" at bounding box center [157, 113] width 0 height 0
click at [156, 112] on input "Select an option" at bounding box center [157, 113] width 12 height 12
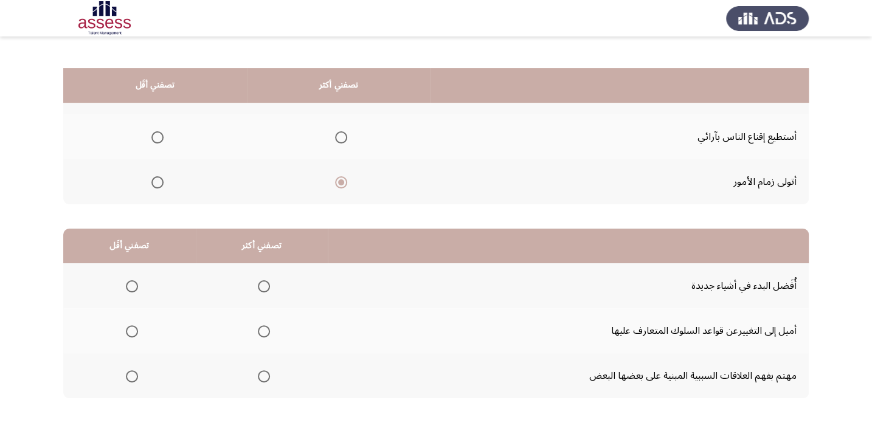
scroll to position [184, 0]
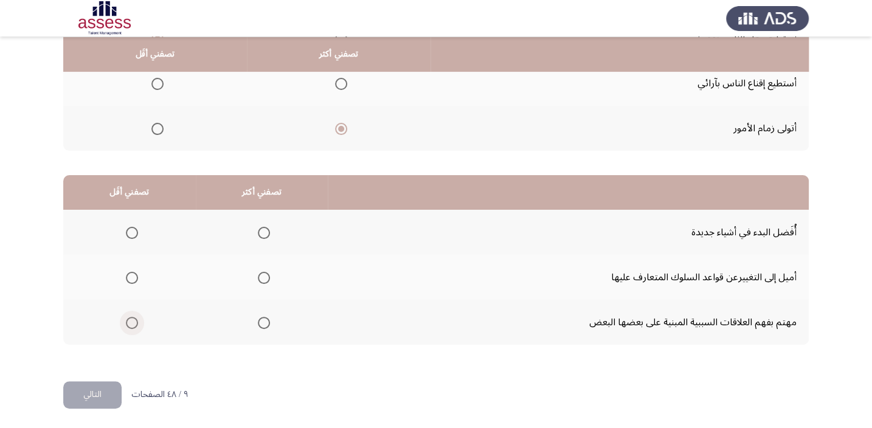
click at [137, 322] on span "Select an option" at bounding box center [132, 323] width 12 height 12
click at [137, 322] on input "Select an option" at bounding box center [132, 323] width 12 height 12
click at [258, 227] on span "Select an option" at bounding box center [264, 233] width 12 height 12
click at [258, 227] on input "Select an option" at bounding box center [264, 233] width 12 height 12
click at [103, 398] on button "التالي" at bounding box center [92, 394] width 58 height 27
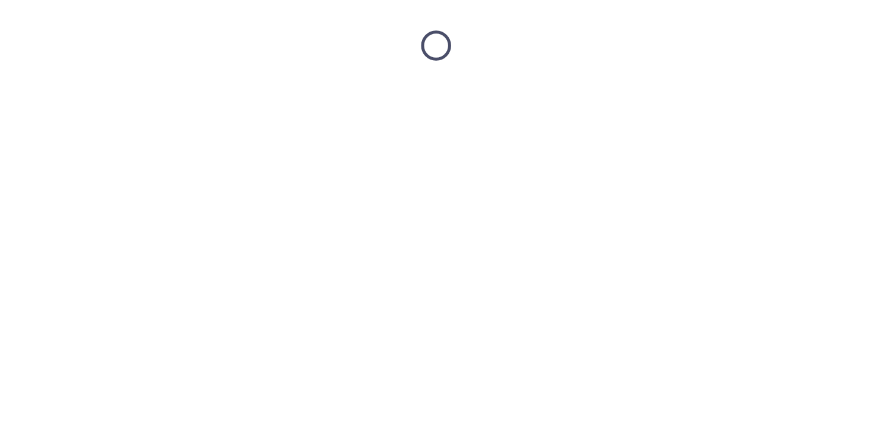
scroll to position [0, 0]
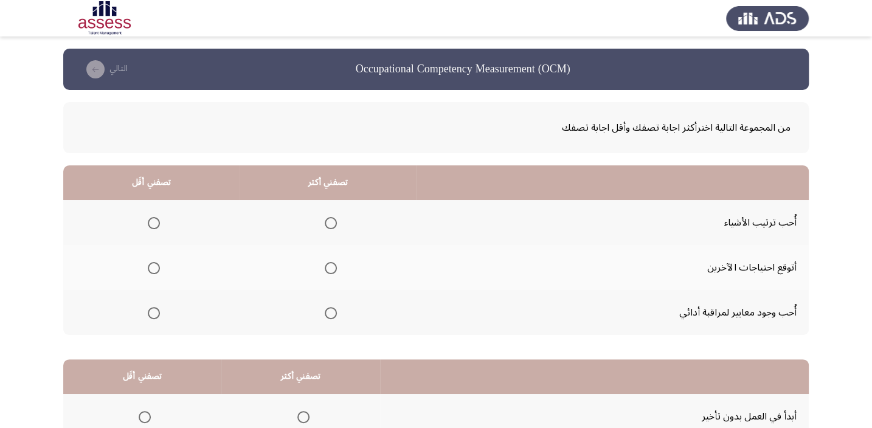
click at [335, 222] on th at bounding box center [327, 222] width 177 height 45
click at [330, 225] on span "Select an option" at bounding box center [331, 223] width 12 height 12
click at [330, 225] on input "Select an option" at bounding box center [331, 223] width 12 height 12
click at [163, 264] on th at bounding box center [151, 267] width 176 height 45
click at [158, 266] on span "Select an option" at bounding box center [154, 268] width 12 height 12
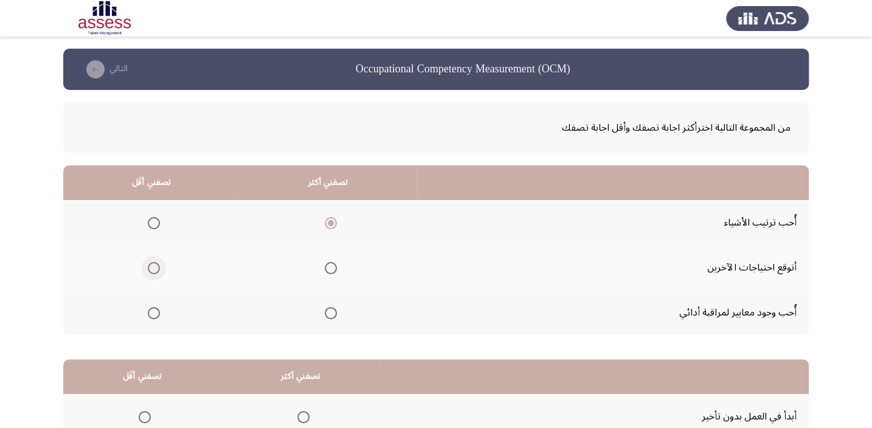
click at [158, 266] on input "Select an option" at bounding box center [154, 268] width 12 height 12
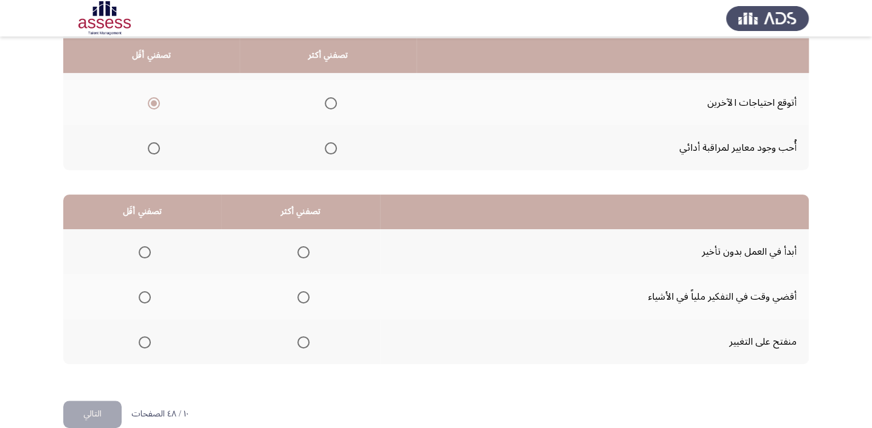
scroll to position [166, 0]
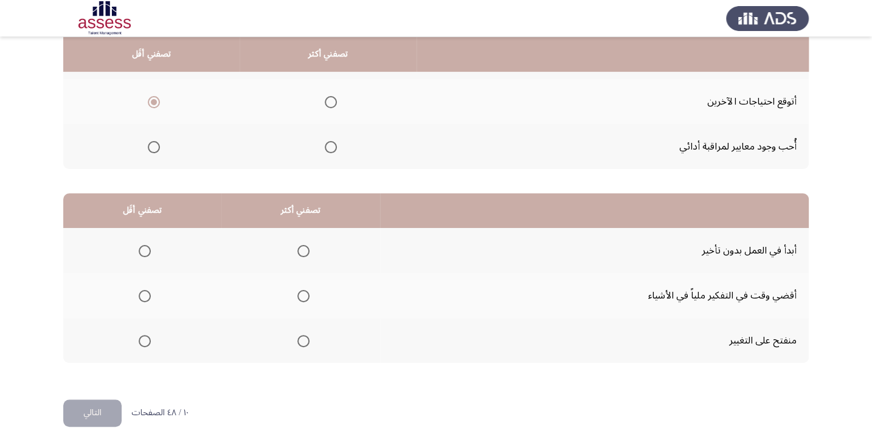
click at [303, 247] on span "Select an option" at bounding box center [303, 251] width 12 height 12
click at [303, 247] on input "Select an option" at bounding box center [303, 251] width 12 height 12
click at [142, 297] on span "Select an option" at bounding box center [145, 296] width 12 height 12
click at [142, 297] on input "Select an option" at bounding box center [145, 296] width 12 height 12
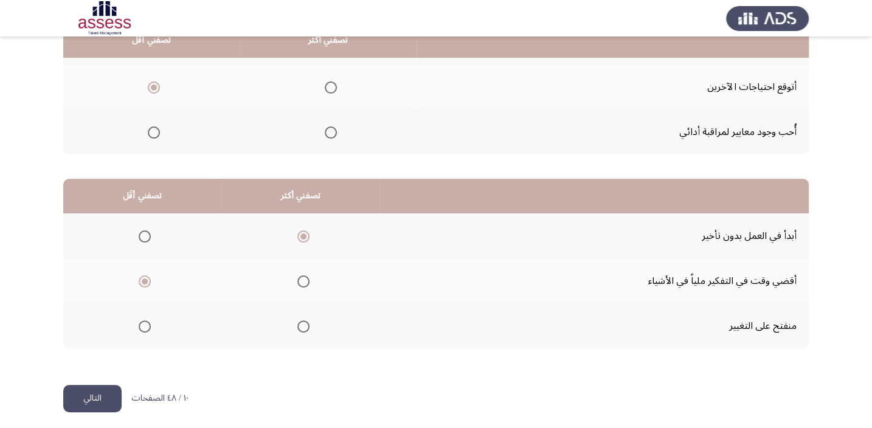
scroll to position [184, 0]
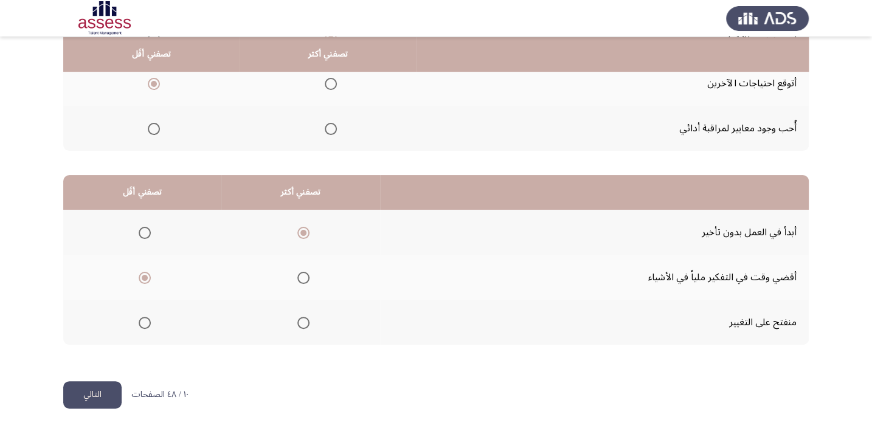
click at [145, 322] on span "Select an option" at bounding box center [145, 323] width 12 height 12
click at [145, 322] on input "Select an option" at bounding box center [145, 323] width 12 height 12
click at [95, 401] on button "التالي" at bounding box center [92, 394] width 58 height 27
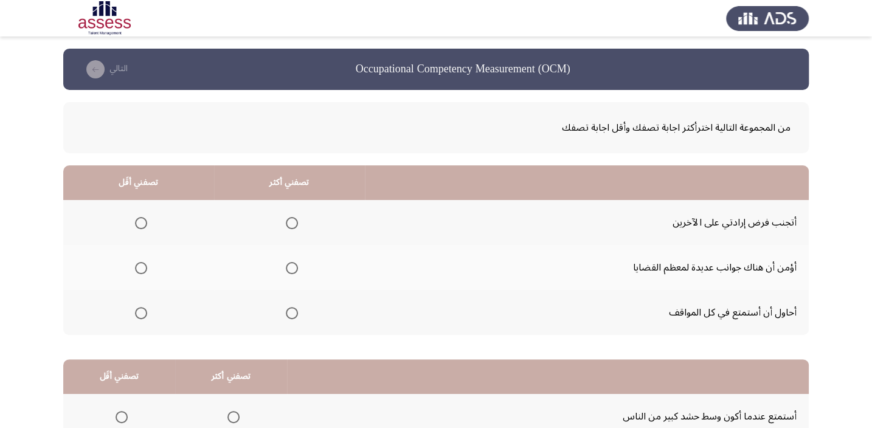
click at [293, 264] on span "Select an option" at bounding box center [292, 268] width 12 height 12
click at [293, 264] on input "Select an option" at bounding box center [292, 268] width 12 height 12
click at [138, 311] on span "Select an option" at bounding box center [141, 313] width 12 height 12
click at [138, 311] on input "Select an option" at bounding box center [141, 313] width 12 height 12
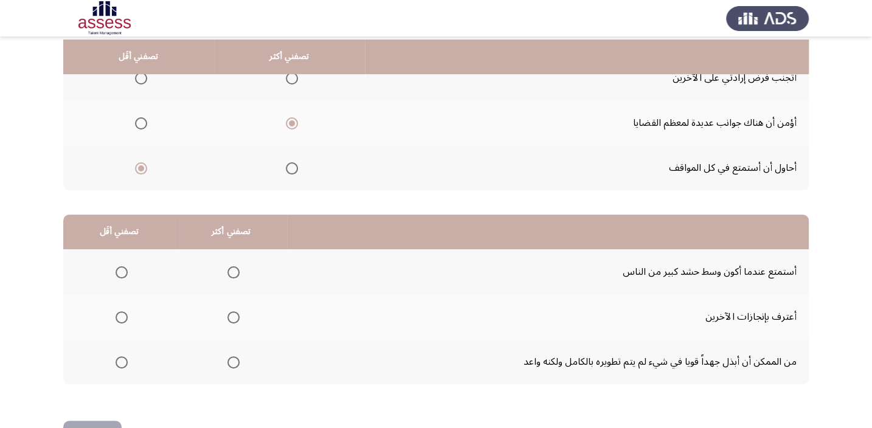
scroll to position [147, 0]
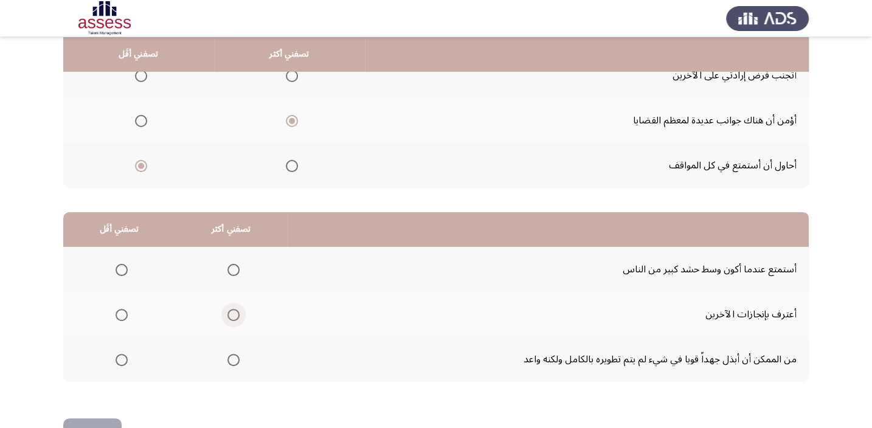
click at [233, 315] on span "Select an option" at bounding box center [233, 315] width 12 height 12
click at [233, 315] on input "Select an option" at bounding box center [233, 315] width 12 height 12
click at [115, 362] on span "Select an option" at bounding box center [121, 360] width 12 height 12
click at [115, 362] on input "Select an option" at bounding box center [121, 360] width 12 height 12
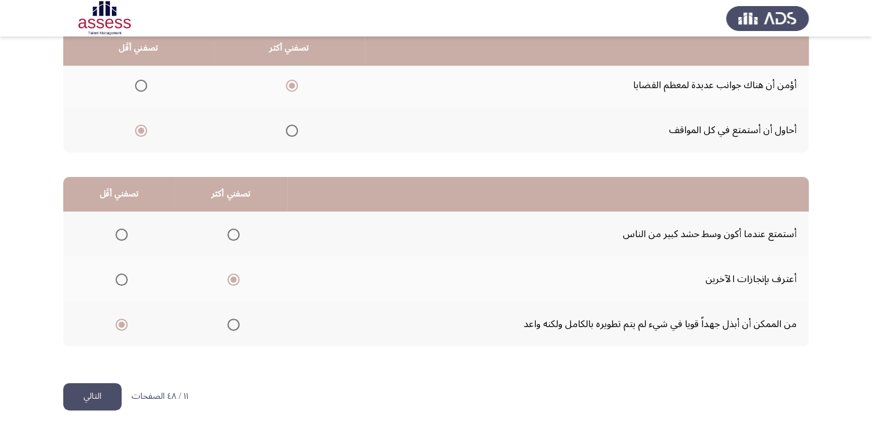
scroll to position [184, 0]
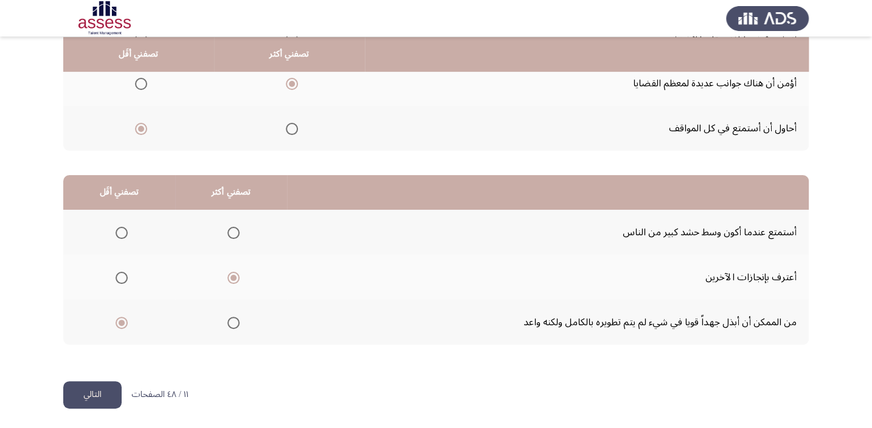
click at [98, 393] on button "التالي" at bounding box center [92, 394] width 58 height 27
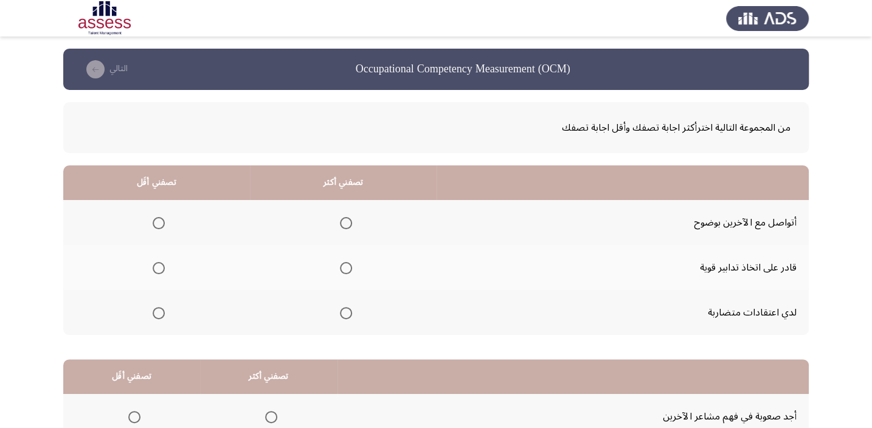
click at [345, 277] on th at bounding box center [343, 267] width 187 height 45
click at [345, 221] on span "Select an option" at bounding box center [346, 223] width 12 height 12
click at [345, 221] on input "Select an option" at bounding box center [346, 223] width 12 height 12
click at [157, 267] on span "Select an option" at bounding box center [159, 268] width 12 height 12
click at [157, 267] on input "Select an option" at bounding box center [159, 268] width 12 height 12
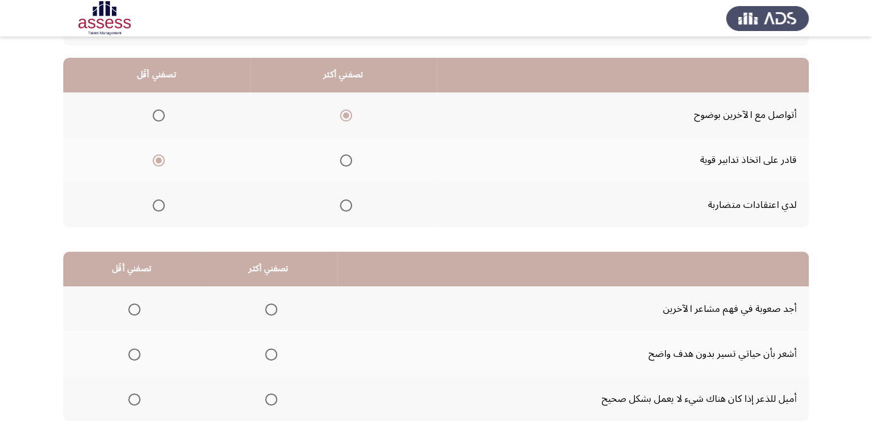
scroll to position [147, 0]
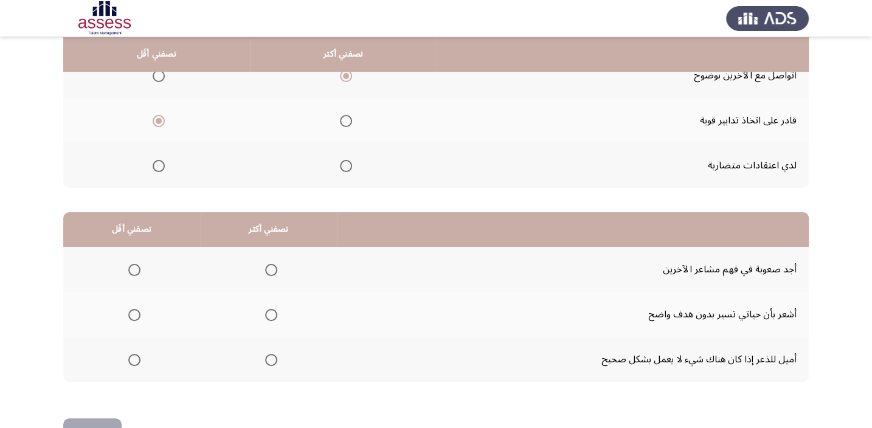
click at [160, 171] on mat-radio-group "Select an option" at bounding box center [156, 165] width 17 height 21
click at [158, 163] on span "Select an option" at bounding box center [159, 166] width 12 height 12
click at [158, 163] on input "Select an option" at bounding box center [159, 166] width 12 height 12
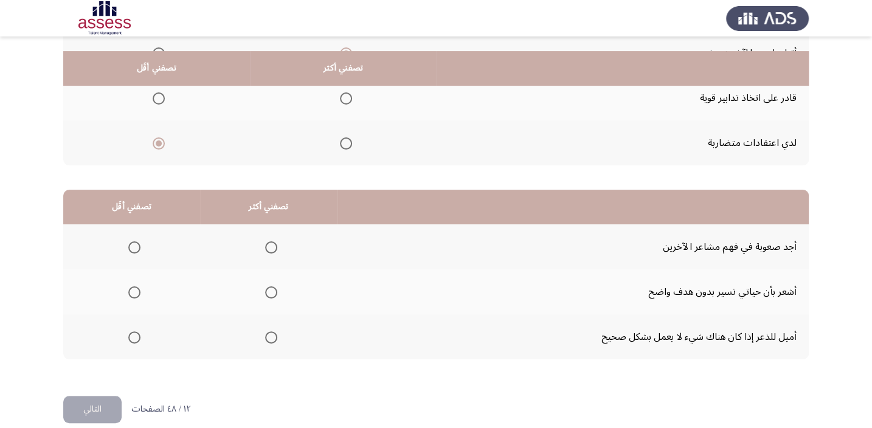
scroll to position [184, 0]
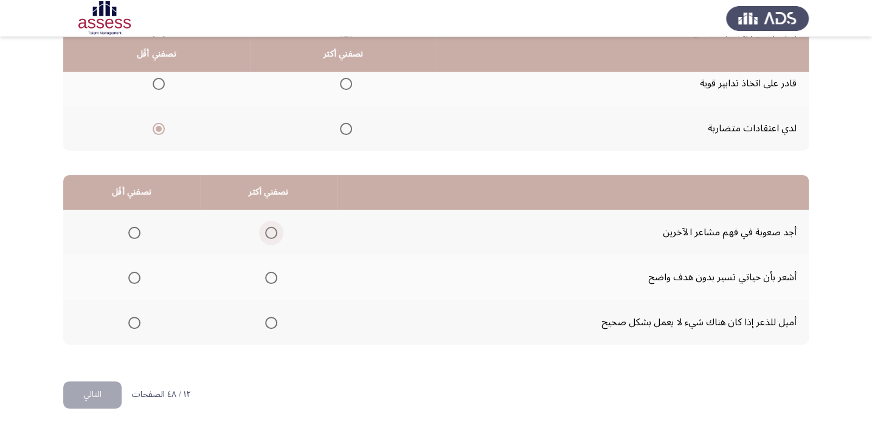
click at [272, 233] on span "Select an option" at bounding box center [271, 233] width 12 height 12
click at [272, 233] on input "Select an option" at bounding box center [271, 233] width 12 height 12
click at [132, 322] on span "Select an option" at bounding box center [134, 323] width 12 height 12
click at [132, 322] on input "Select an option" at bounding box center [134, 323] width 12 height 12
click at [111, 398] on button "التالي" at bounding box center [92, 394] width 58 height 27
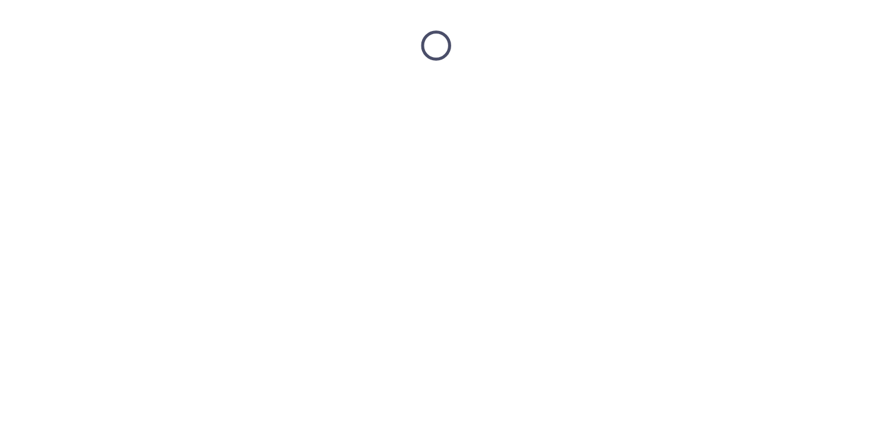
scroll to position [0, 0]
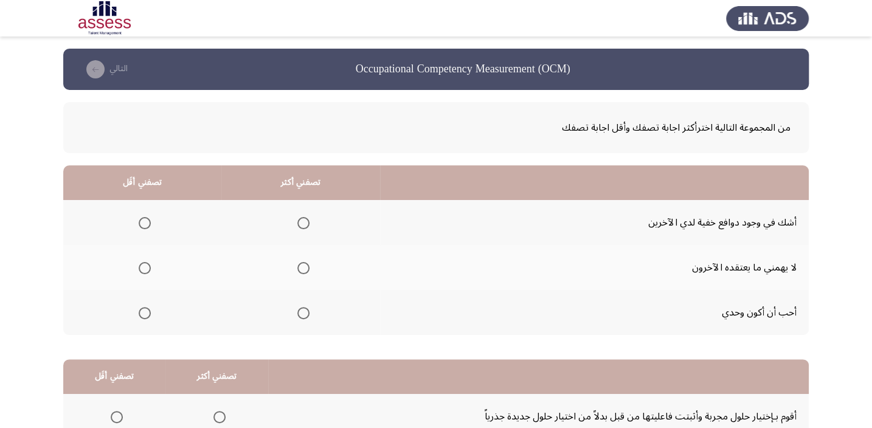
click at [148, 219] on span "Select an option" at bounding box center [145, 223] width 12 height 12
click at [148, 219] on input "Select an option" at bounding box center [145, 223] width 12 height 12
click at [297, 262] on span "Select an option" at bounding box center [303, 268] width 12 height 12
click at [297, 262] on input "Select an option" at bounding box center [303, 268] width 12 height 12
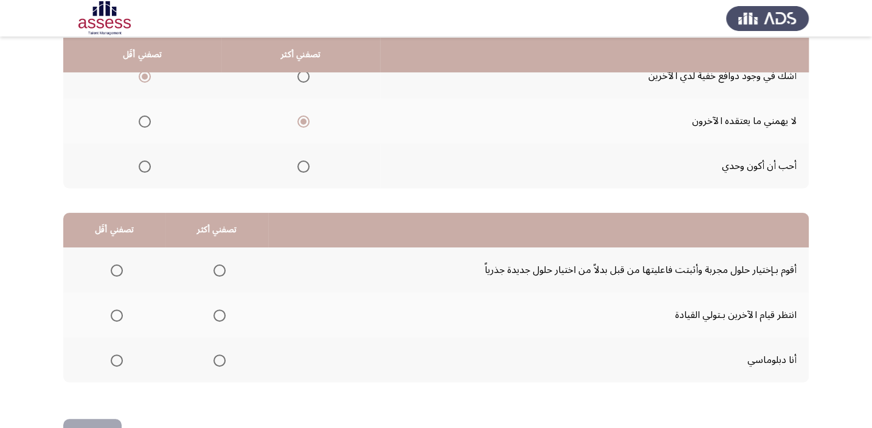
scroll to position [147, 0]
click at [221, 266] on span "Select an option" at bounding box center [219, 270] width 12 height 12
click at [221, 266] on input "Select an option" at bounding box center [219, 270] width 12 height 12
click at [115, 309] on span "Select an option" at bounding box center [117, 315] width 12 height 12
click at [115, 309] on input "Select an option" at bounding box center [117, 315] width 12 height 12
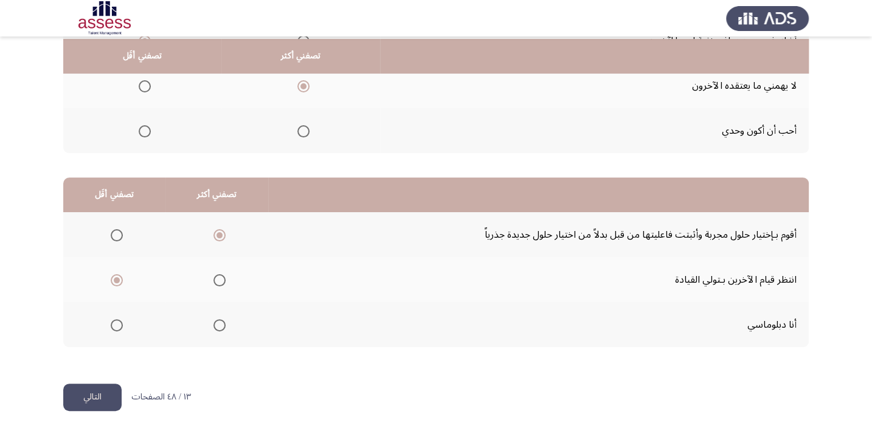
scroll to position [184, 0]
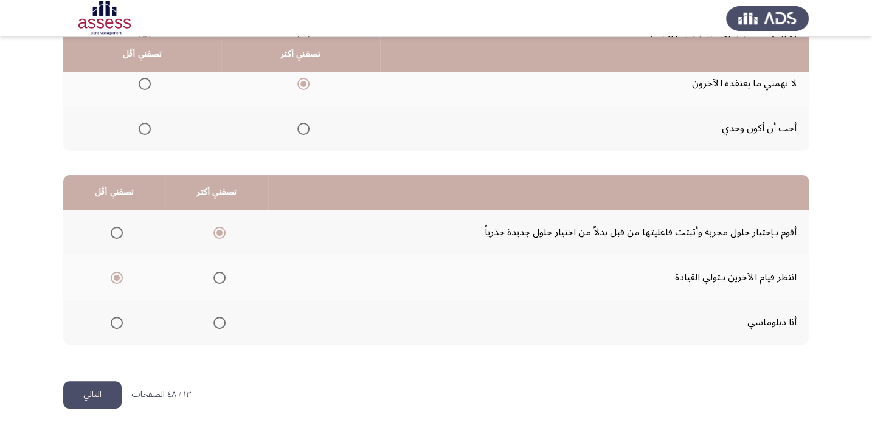
click at [105, 389] on button "التالي" at bounding box center [92, 394] width 58 height 27
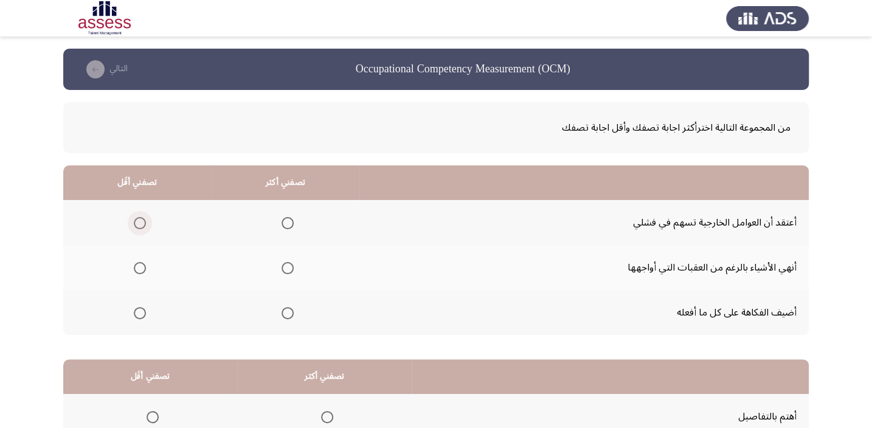
click at [134, 227] on span "Select an option" at bounding box center [140, 223] width 12 height 12
click at [134, 227] on input "Select an option" at bounding box center [140, 223] width 12 height 12
click at [283, 267] on span "Select an option" at bounding box center [287, 268] width 12 height 12
click at [283, 267] on input "Select an option" at bounding box center [287, 268] width 12 height 12
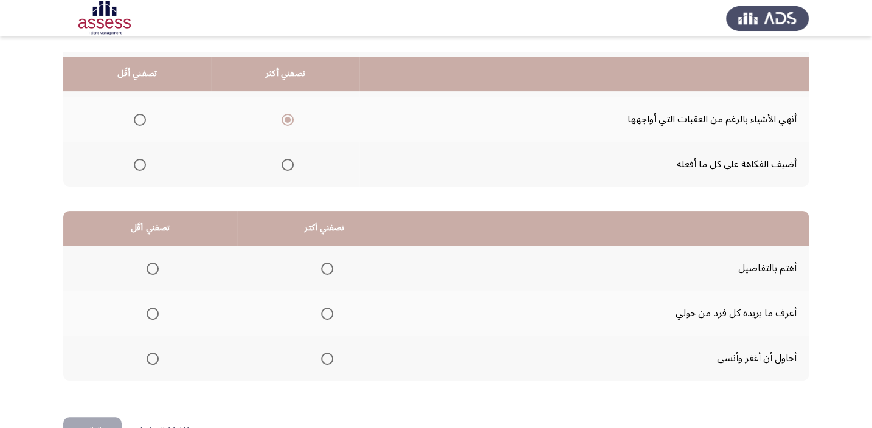
scroll to position [184, 0]
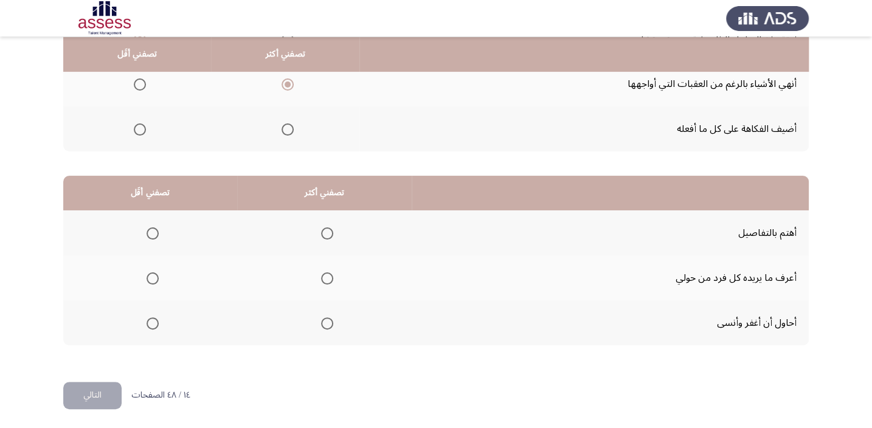
click at [320, 222] on mat-radio-group "Select an option" at bounding box center [324, 232] width 17 height 21
click at [321, 231] on span "Select an option" at bounding box center [327, 233] width 12 height 12
click at [321, 231] on input "Select an option" at bounding box center [327, 233] width 12 height 12
click at [156, 322] on span "Select an option" at bounding box center [152, 323] width 12 height 12
click at [156, 322] on input "Select an option" at bounding box center [152, 323] width 12 height 12
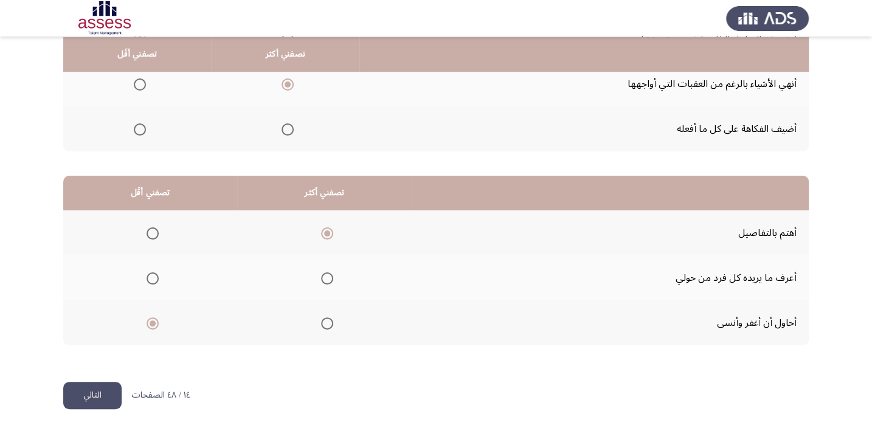
click at [96, 401] on button "التالي" at bounding box center [92, 395] width 58 height 27
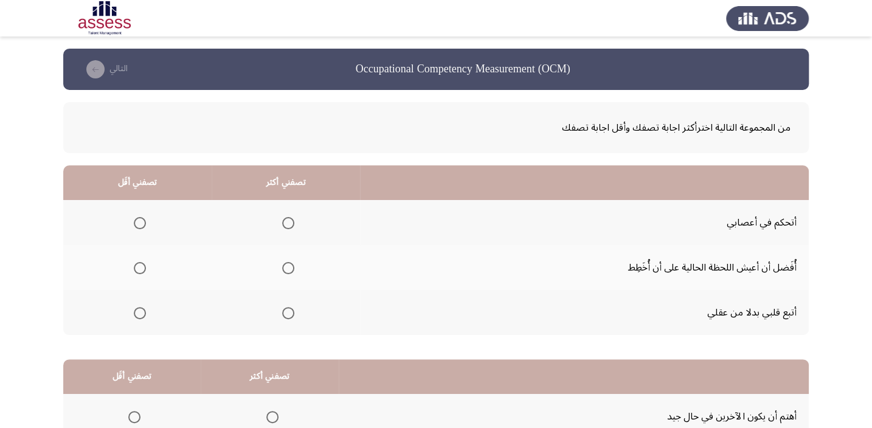
click at [284, 226] on span "Select an option" at bounding box center [288, 223] width 12 height 12
click at [284, 226] on input "Select an option" at bounding box center [288, 223] width 12 height 12
click at [130, 314] on label "Select an option" at bounding box center [137, 313] width 17 height 12
click at [134, 314] on input "Select an option" at bounding box center [140, 313] width 12 height 12
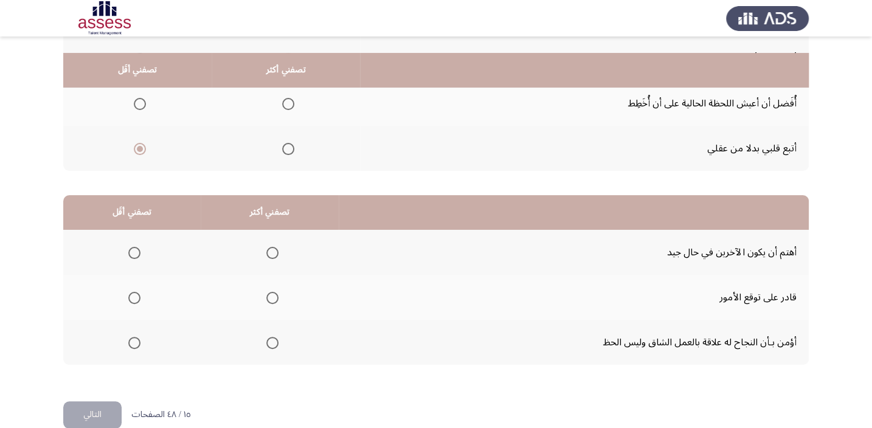
scroll to position [184, 0]
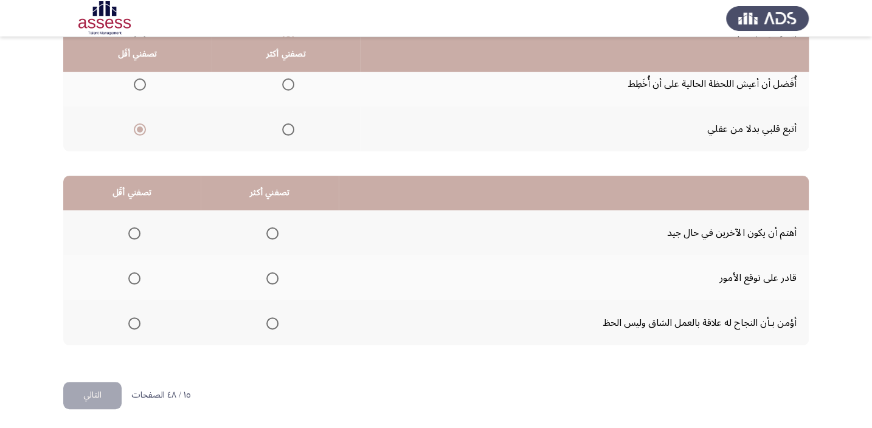
click at [272, 274] on span "Select an option" at bounding box center [272, 278] width 12 height 12
click at [272, 274] on input "Select an option" at bounding box center [272, 278] width 12 height 12
click at [131, 230] on span "Select an option" at bounding box center [134, 233] width 12 height 12
click at [131, 230] on input "Select an option" at bounding box center [134, 233] width 12 height 12
click at [106, 401] on button "التالي" at bounding box center [92, 395] width 58 height 27
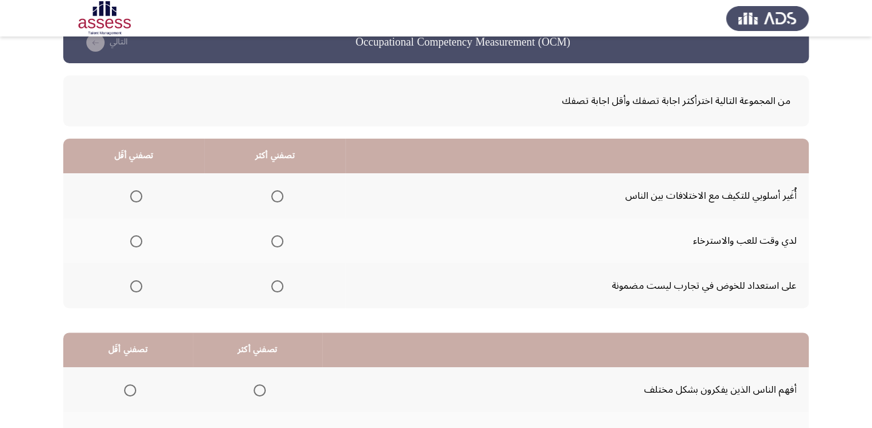
scroll to position [55, 0]
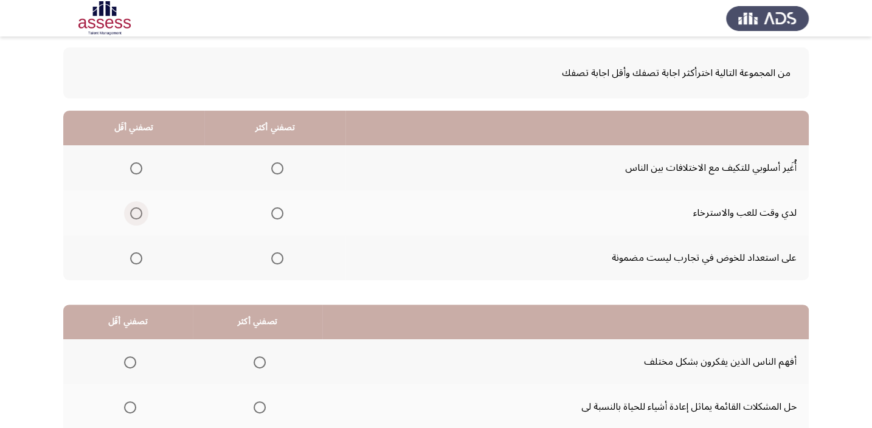
click at [132, 216] on span "Select an option" at bounding box center [136, 213] width 12 height 12
click at [132, 216] on input "Select an option" at bounding box center [136, 213] width 12 height 12
click at [287, 261] on th at bounding box center [274, 257] width 141 height 45
click at [279, 180] on th at bounding box center [274, 167] width 141 height 45
click at [274, 182] on th at bounding box center [274, 167] width 141 height 45
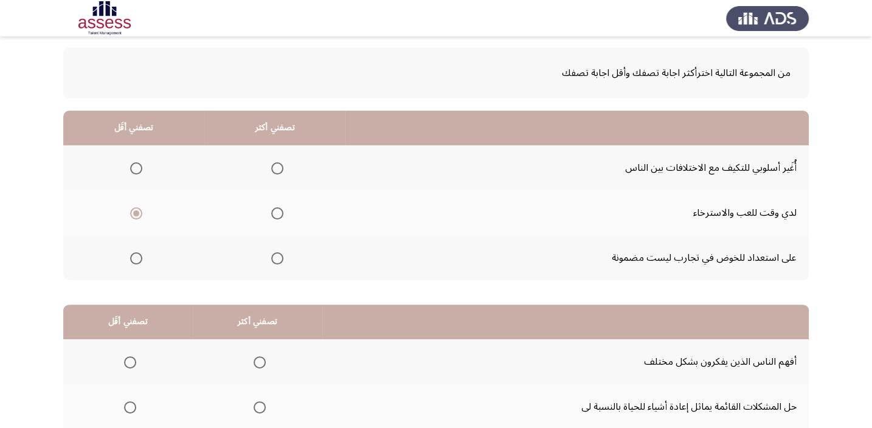
click at [271, 167] on span "Select an option" at bounding box center [277, 168] width 12 height 12
click at [271, 167] on input "Select an option" at bounding box center [277, 168] width 12 height 12
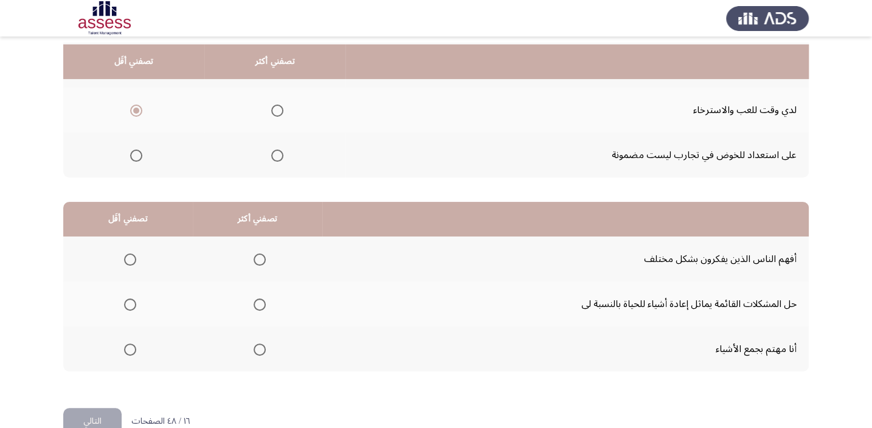
scroll to position [165, 0]
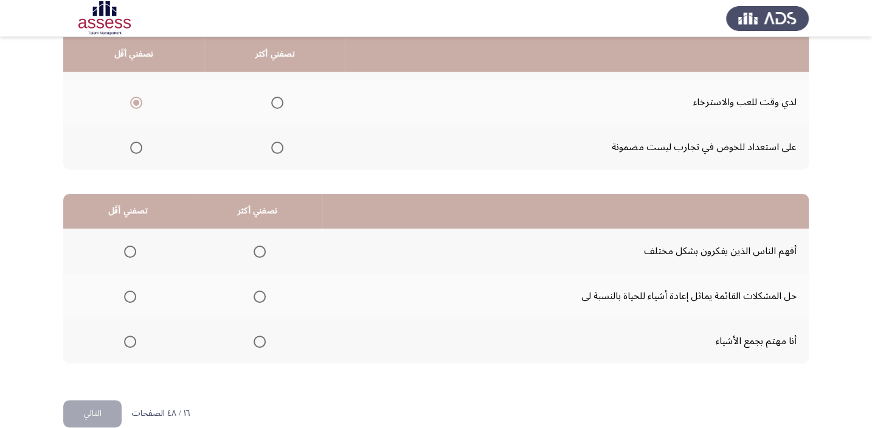
click at [258, 255] on span "Select an option" at bounding box center [259, 252] width 12 height 12
click at [258, 255] on input "Select an option" at bounding box center [259, 252] width 12 height 12
click at [137, 335] on th at bounding box center [127, 340] width 129 height 45
click at [133, 339] on span "Select an option" at bounding box center [130, 341] width 12 height 12
click at [133, 339] on input "Select an option" at bounding box center [130, 341] width 12 height 12
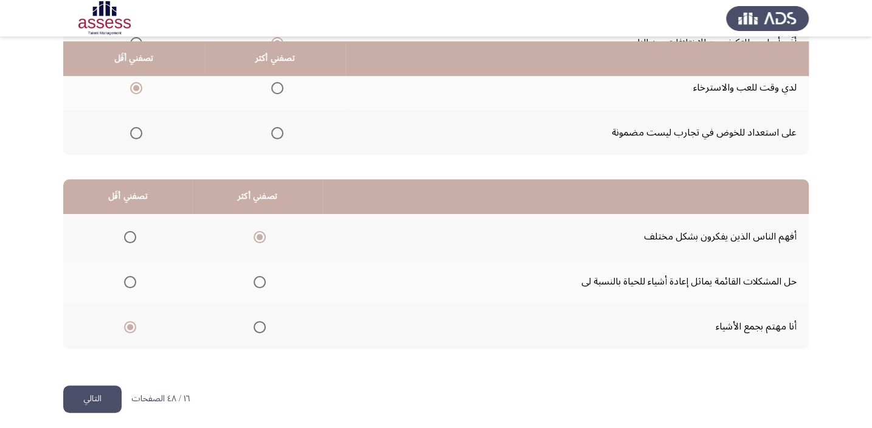
scroll to position [184, 0]
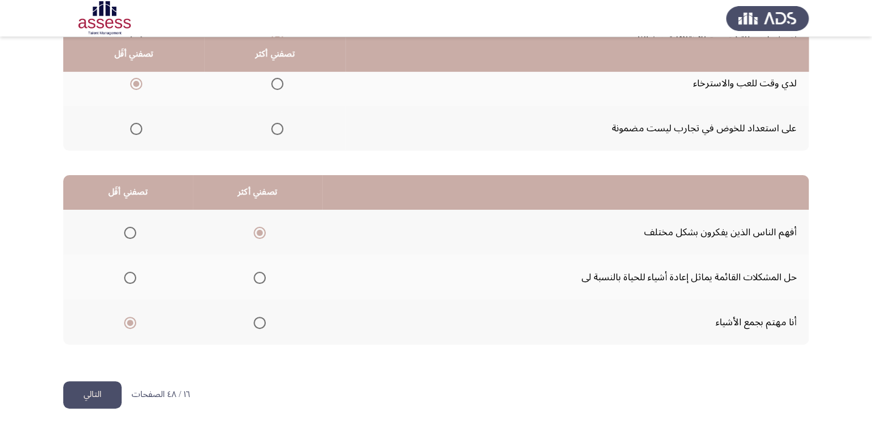
click at [78, 394] on button "التالي" at bounding box center [92, 394] width 58 height 27
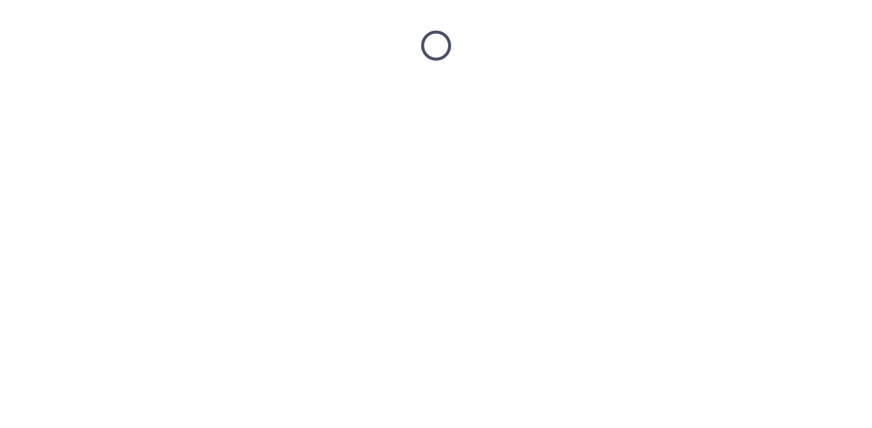
scroll to position [0, 0]
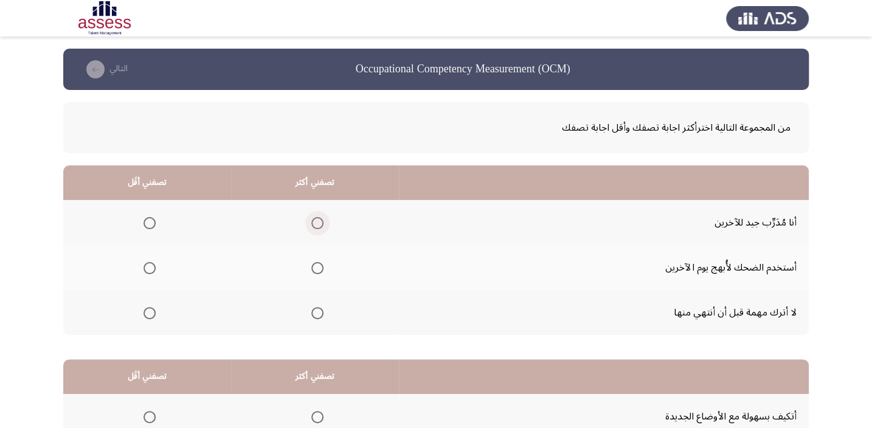
click at [318, 218] on span "Select an option" at bounding box center [317, 223] width 12 height 12
click at [318, 218] on input "Select an option" at bounding box center [317, 223] width 12 height 12
click at [147, 263] on span "Select an option" at bounding box center [149, 268] width 12 height 12
click at [147, 263] on input "Select an option" at bounding box center [149, 268] width 12 height 12
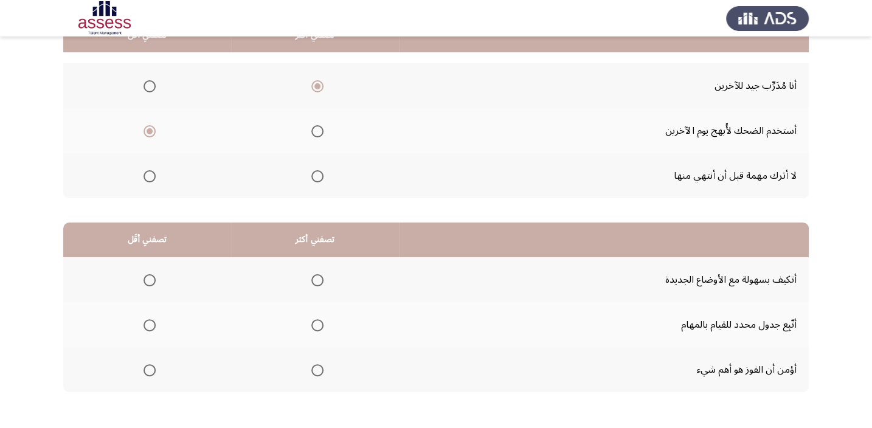
scroll to position [147, 0]
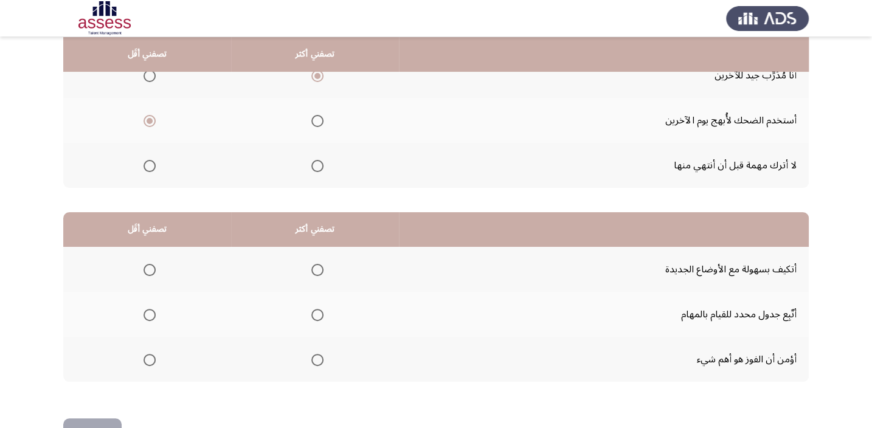
click at [319, 317] on span "Select an option" at bounding box center [317, 315] width 12 height 12
click at [319, 317] on input "Select an option" at bounding box center [317, 315] width 12 height 12
click at [146, 362] on span "Select an option" at bounding box center [149, 360] width 12 height 12
click at [146, 362] on input "Select an option" at bounding box center [149, 360] width 12 height 12
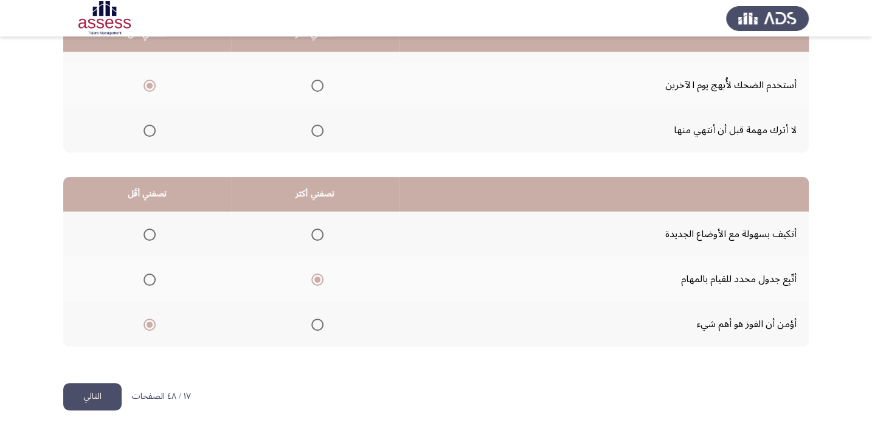
scroll to position [184, 0]
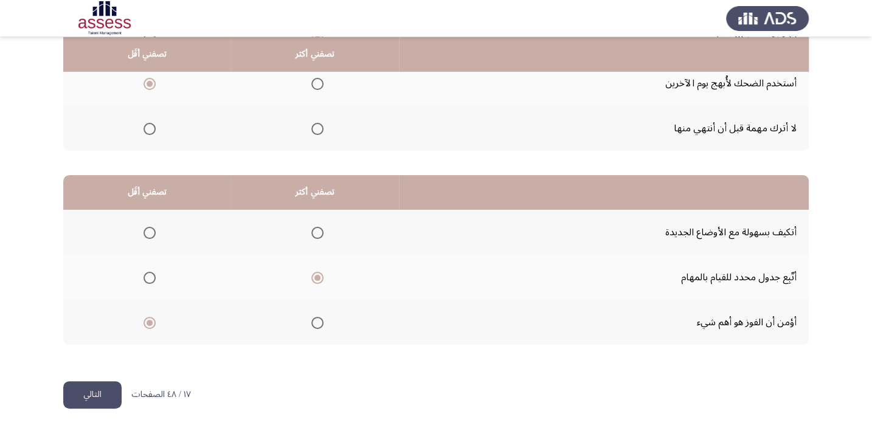
click at [115, 394] on button "التالي" at bounding box center [92, 394] width 58 height 27
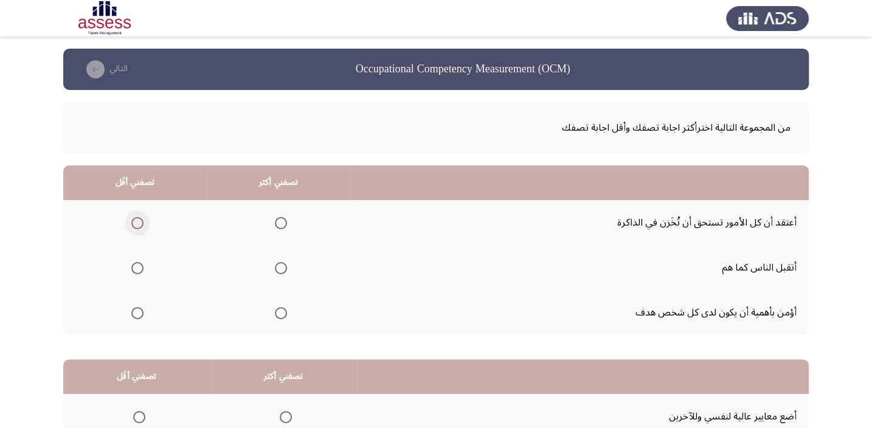
click at [137, 224] on span "Select an option" at bounding box center [137, 223] width 12 height 12
click at [137, 224] on input "Select an option" at bounding box center [137, 223] width 12 height 12
click at [282, 316] on span "Select an option" at bounding box center [281, 313] width 12 height 12
click at [282, 316] on input "Select an option" at bounding box center [281, 313] width 12 height 12
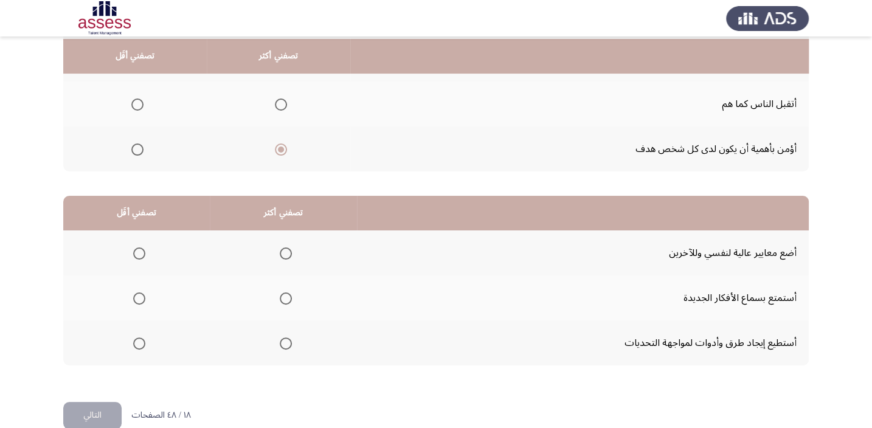
scroll to position [165, 0]
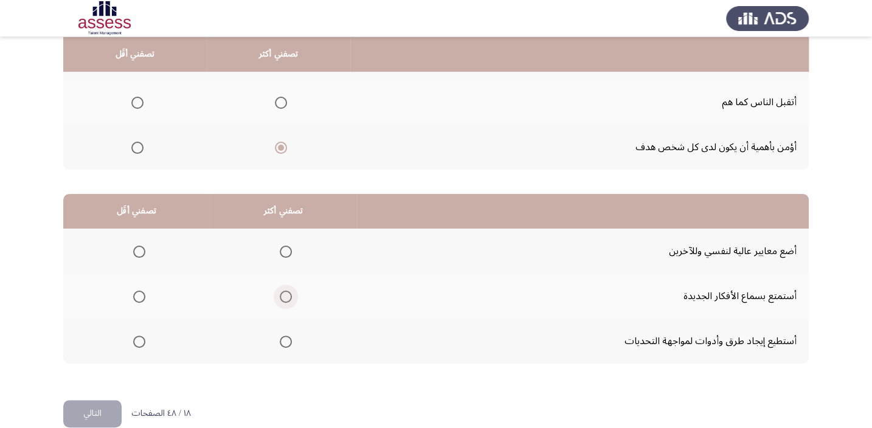
click at [287, 294] on span "Select an option" at bounding box center [286, 297] width 12 height 12
click at [287, 294] on input "Select an option" at bounding box center [286, 297] width 12 height 12
click at [128, 359] on th at bounding box center [136, 340] width 146 height 45
click at [137, 247] on span "Select an option" at bounding box center [139, 252] width 12 height 12
click at [137, 247] on input "Select an option" at bounding box center [139, 252] width 12 height 12
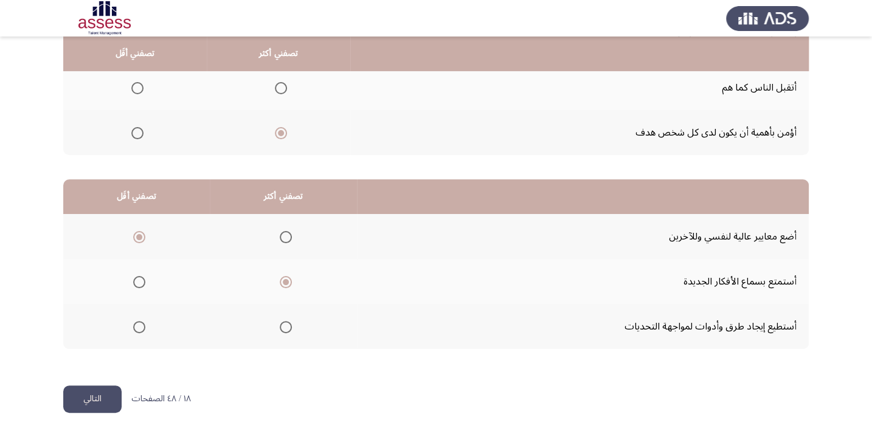
scroll to position [184, 0]
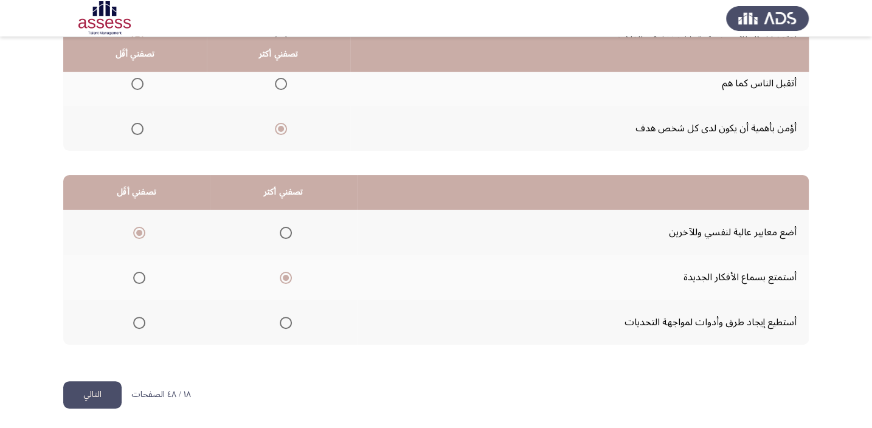
click at [119, 385] on button "التالي" at bounding box center [92, 394] width 58 height 27
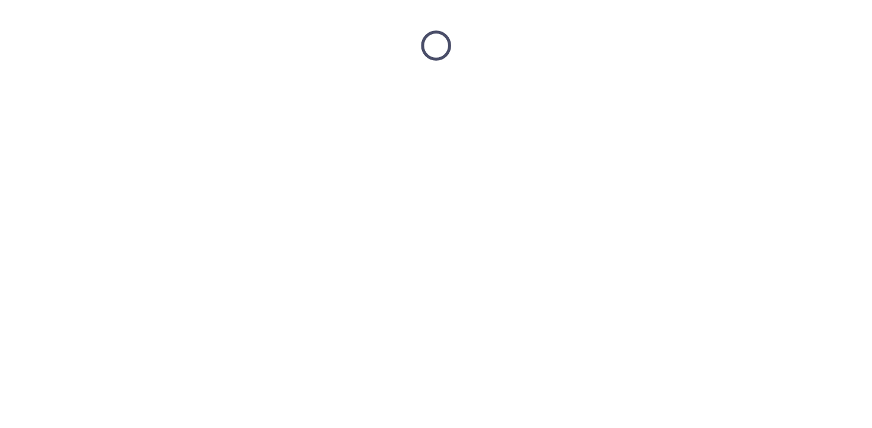
scroll to position [0, 0]
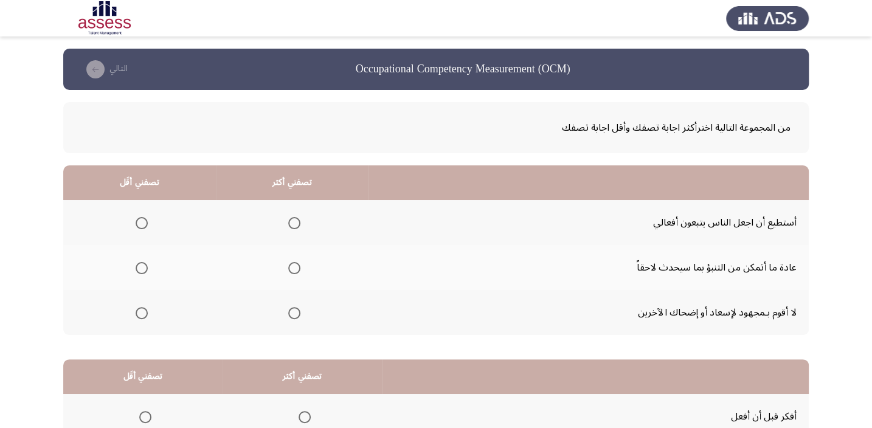
click at [137, 213] on mat-radio-group "Select an option" at bounding box center [139, 222] width 17 height 21
click at [136, 224] on span "Select an option" at bounding box center [142, 223] width 12 height 12
click at [136, 224] on input "Select an option" at bounding box center [142, 223] width 12 height 12
click at [295, 310] on span "Select an option" at bounding box center [294, 313] width 12 height 12
click at [295, 310] on input "Select an option" at bounding box center [294, 313] width 12 height 12
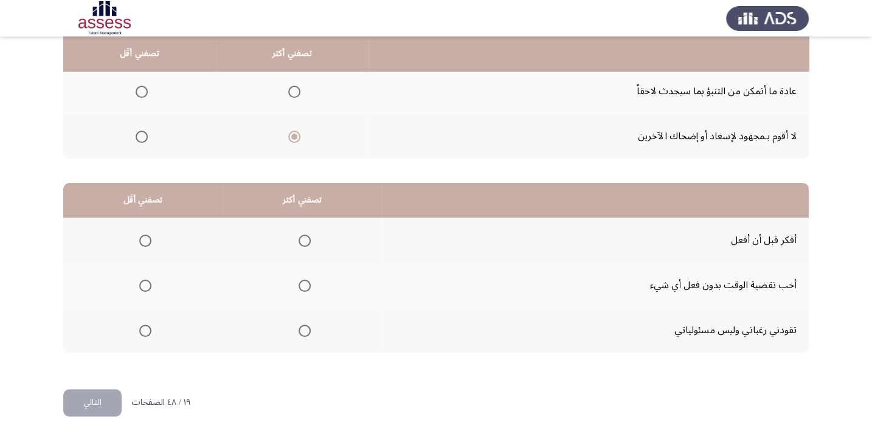
scroll to position [184, 0]
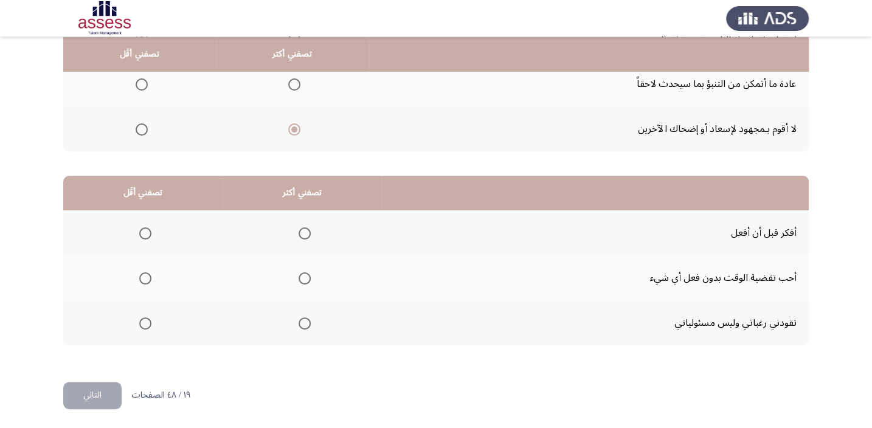
click at [261, 215] on th at bounding box center [301, 232] width 159 height 45
click at [300, 235] on span "Select an option" at bounding box center [304, 233] width 12 height 12
click at [300, 235] on input "Select an option" at bounding box center [304, 233] width 12 height 12
click at [140, 272] on span "Select an option" at bounding box center [145, 278] width 12 height 12
click at [140, 272] on input "Select an option" at bounding box center [145, 278] width 12 height 12
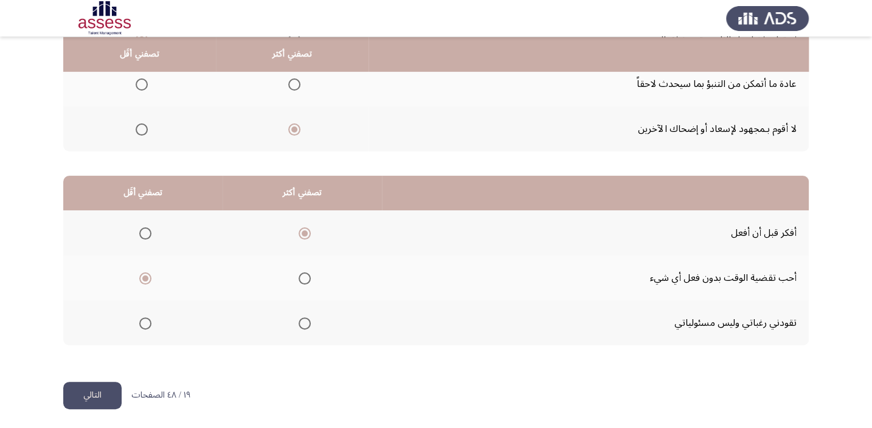
click at [91, 399] on button "التالي" at bounding box center [92, 395] width 58 height 27
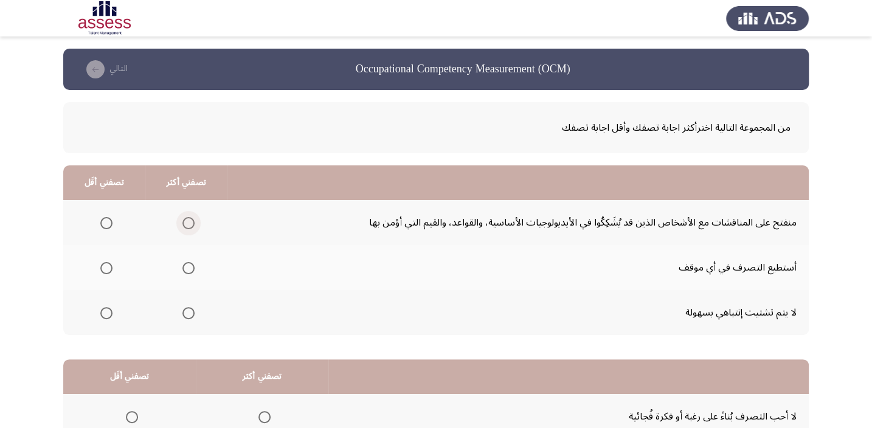
click at [186, 220] on span "Select an option" at bounding box center [188, 223] width 12 height 12
click at [186, 220] on input "Select an option" at bounding box center [188, 223] width 12 height 12
click at [103, 315] on span "Select an option" at bounding box center [106, 313] width 12 height 12
click at [103, 315] on input "Select an option" at bounding box center [106, 313] width 12 height 12
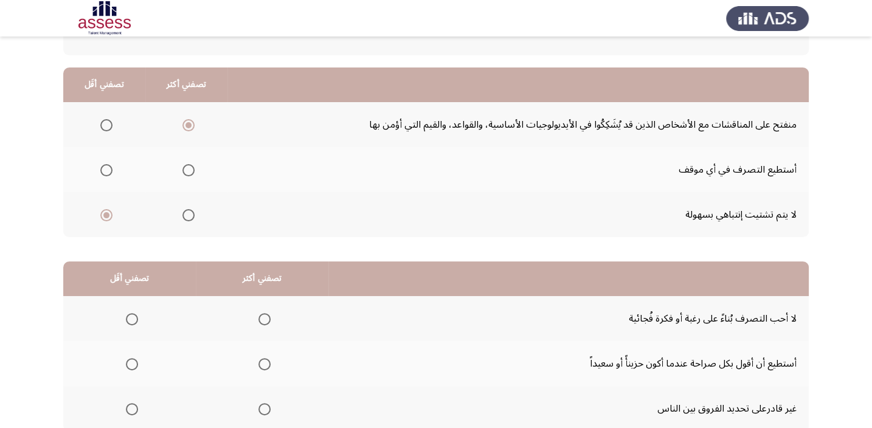
scroll to position [92, 0]
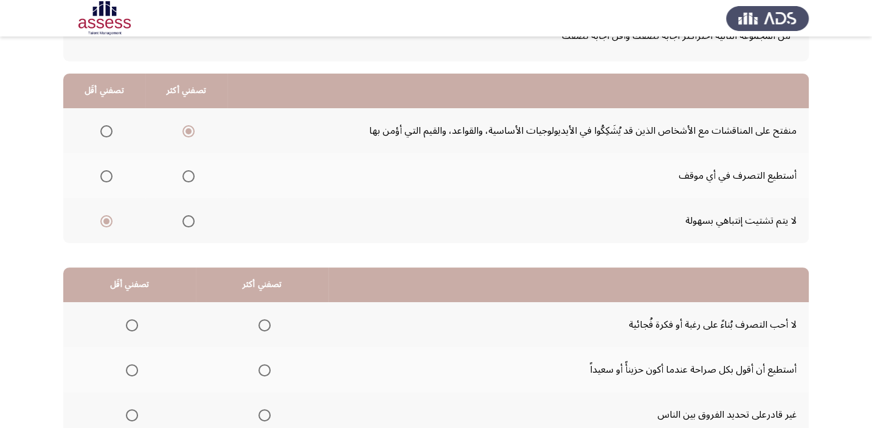
click at [108, 170] on span "Select an option" at bounding box center [106, 176] width 12 height 12
click at [108, 170] on input "Select an option" at bounding box center [106, 176] width 12 height 12
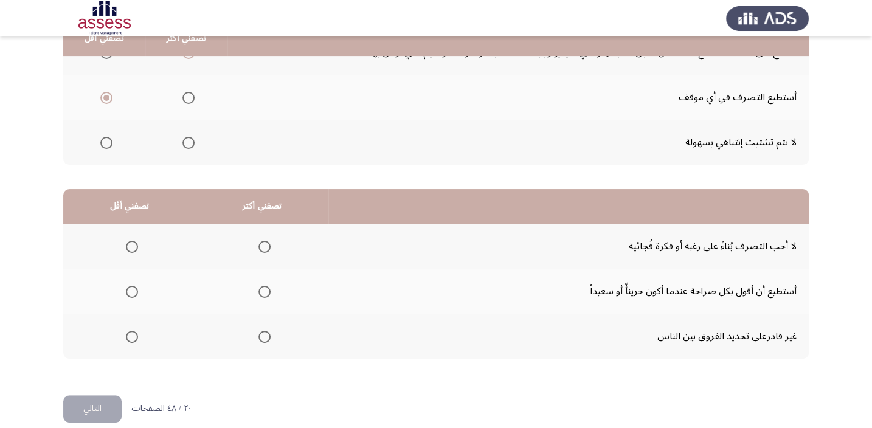
scroll to position [184, 0]
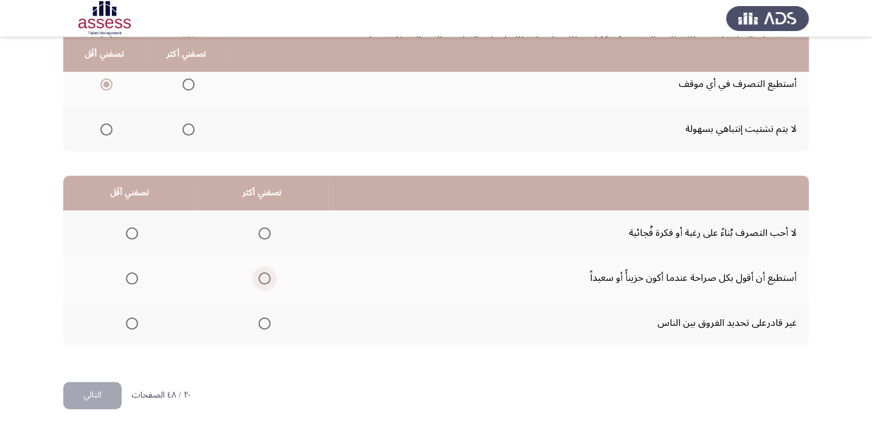
click at [267, 275] on span "Select an option" at bounding box center [264, 278] width 12 height 12
click at [267, 275] on input "Select an option" at bounding box center [264, 278] width 12 height 12
click at [123, 232] on label "Select an option" at bounding box center [129, 233] width 17 height 12
click at [126, 232] on input "Select an option" at bounding box center [132, 233] width 12 height 12
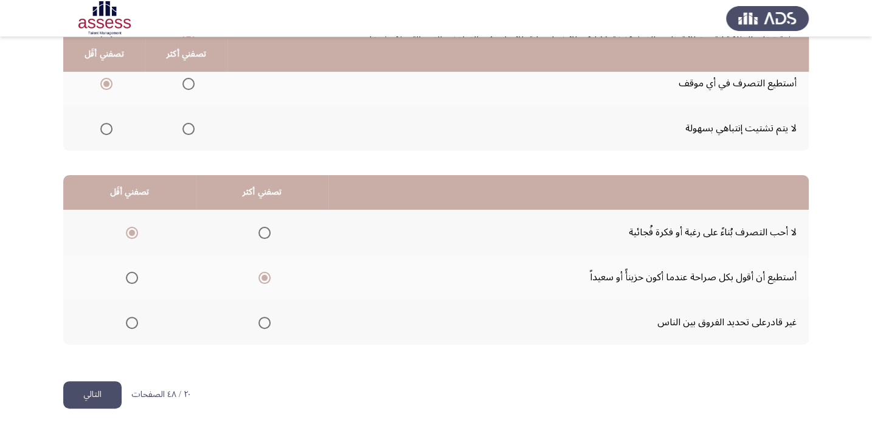
click at [97, 396] on button "التالي" at bounding box center [92, 394] width 58 height 27
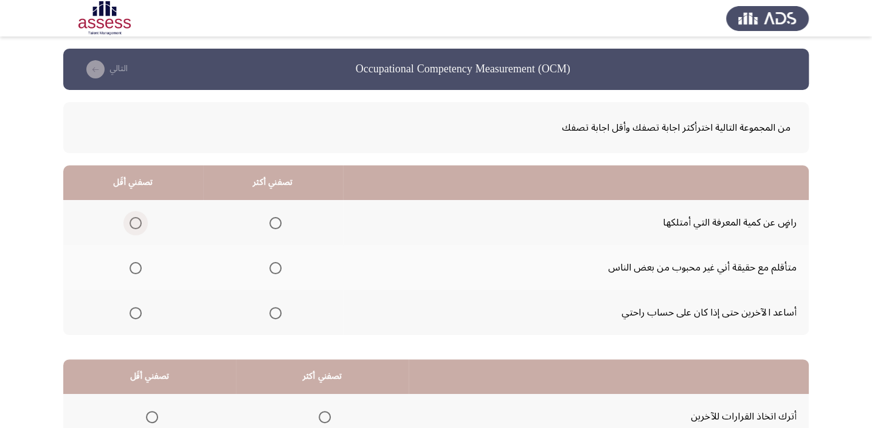
click at [131, 221] on span "Select an option" at bounding box center [135, 223] width 12 height 12
click at [131, 221] on input "Select an option" at bounding box center [135, 223] width 12 height 12
click at [272, 273] on mat-radio-group "Select an option" at bounding box center [272, 267] width 17 height 21
click at [273, 264] on span "Select an option" at bounding box center [275, 268] width 12 height 12
click at [273, 264] on input "Select an option" at bounding box center [275, 268] width 12 height 12
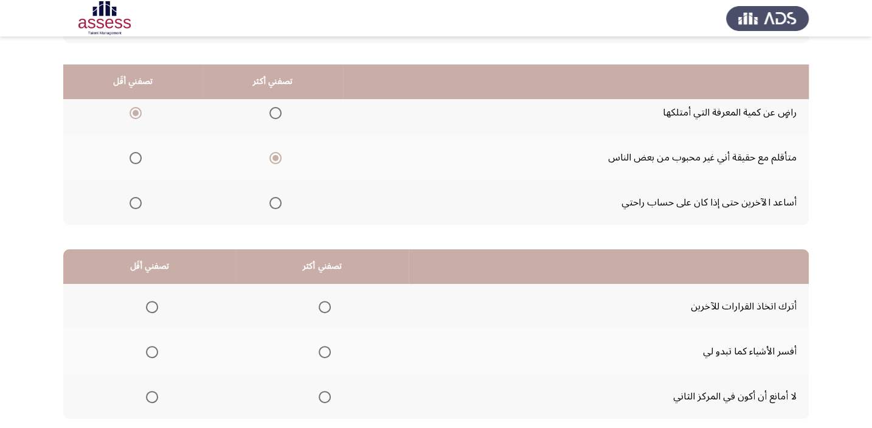
scroll to position [147, 0]
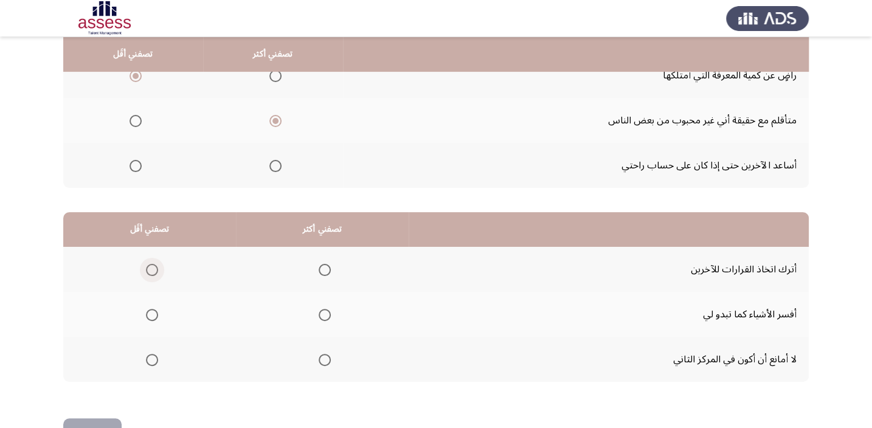
click at [143, 271] on label "Select an option" at bounding box center [149, 270] width 17 height 12
click at [146, 271] on input "Select an option" at bounding box center [152, 270] width 12 height 12
click at [147, 359] on span "Select an option" at bounding box center [152, 360] width 12 height 12
click at [147, 359] on input "Select an option" at bounding box center [152, 360] width 12 height 12
click at [323, 309] on span "Select an option" at bounding box center [324, 315] width 12 height 12
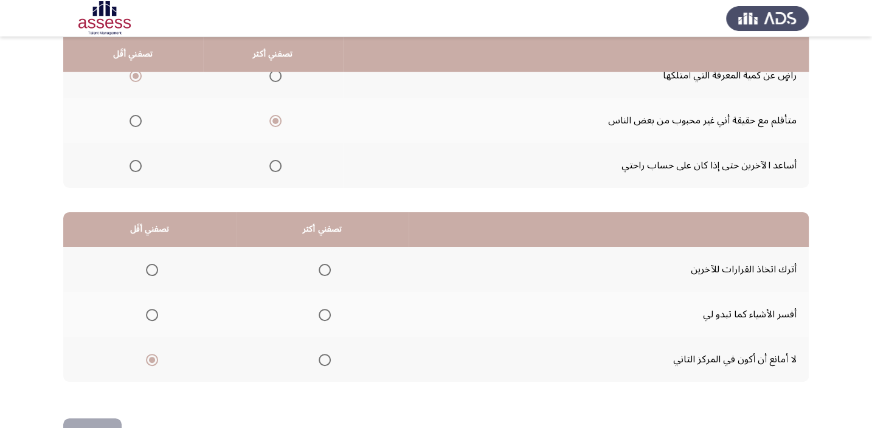
click at [323, 309] on input "Select an option" at bounding box center [324, 315] width 12 height 12
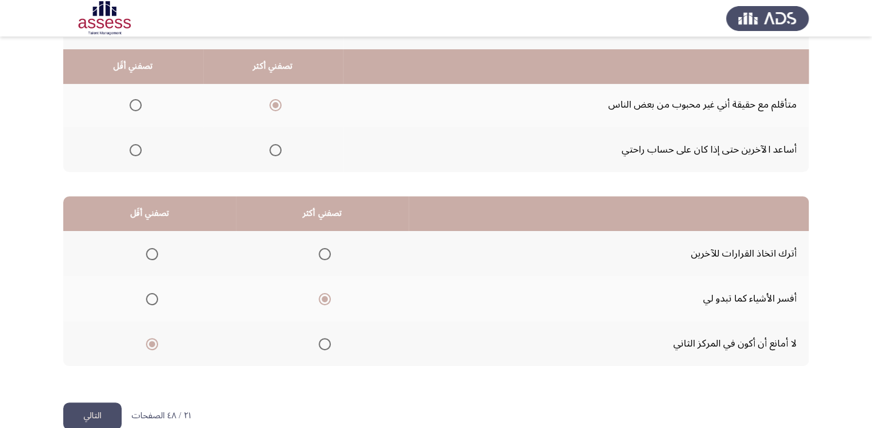
scroll to position [184, 0]
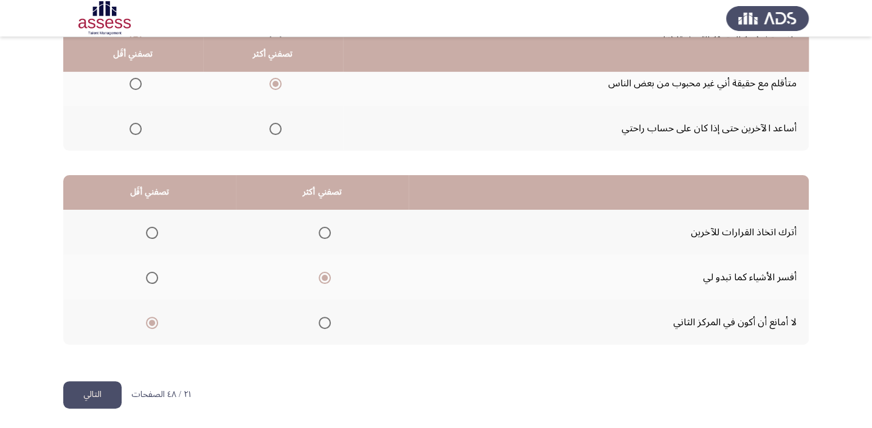
click at [106, 387] on button "التالي" at bounding box center [92, 394] width 58 height 27
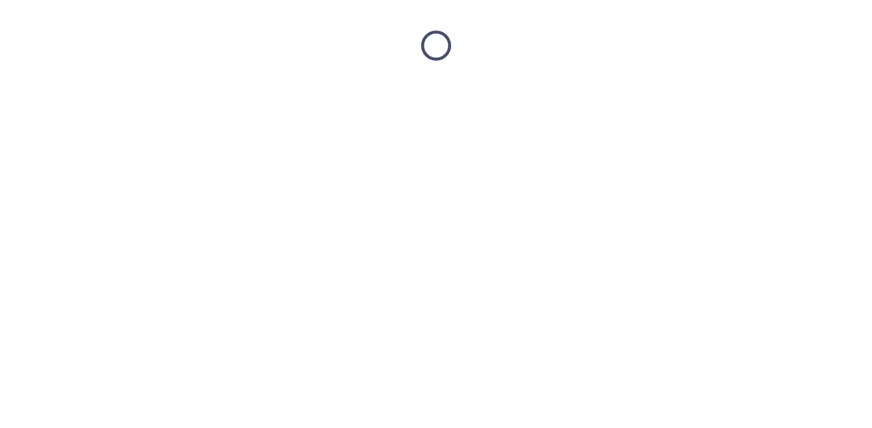
scroll to position [0, 0]
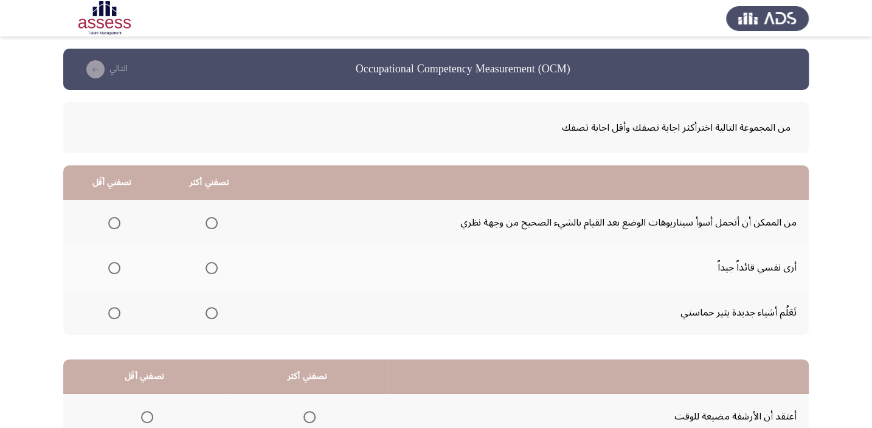
click at [201, 262] on label "Select an option" at bounding box center [209, 268] width 17 height 12
click at [205, 262] on input "Select an option" at bounding box center [211, 268] width 12 height 12
click at [105, 217] on label "Select an option" at bounding box center [111, 223] width 17 height 12
click at [108, 217] on input "Select an option" at bounding box center [114, 223] width 12 height 12
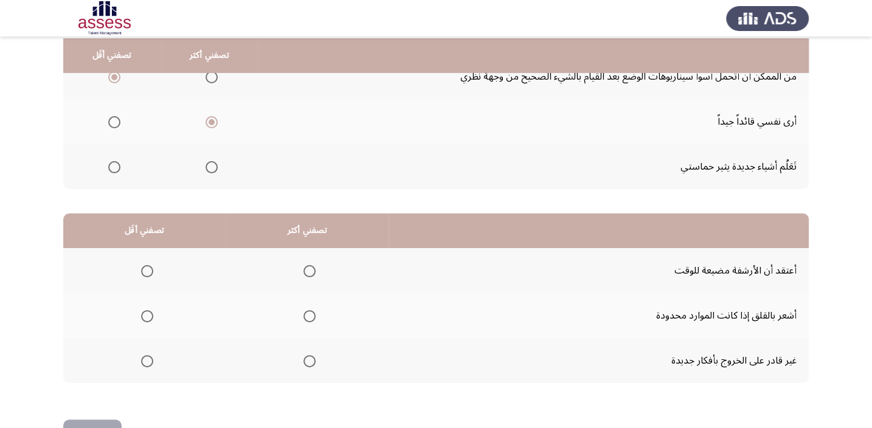
scroll to position [147, 0]
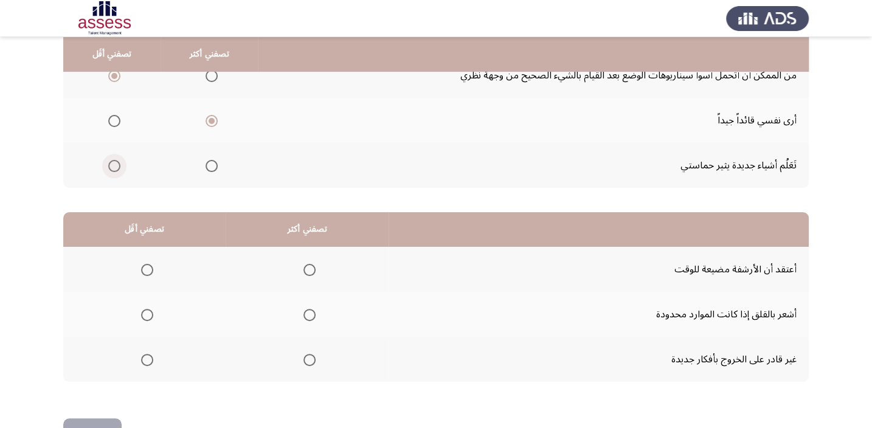
click at [110, 160] on span "Select an option" at bounding box center [114, 166] width 12 height 12
click at [110, 160] on input "Select an option" at bounding box center [114, 166] width 12 height 12
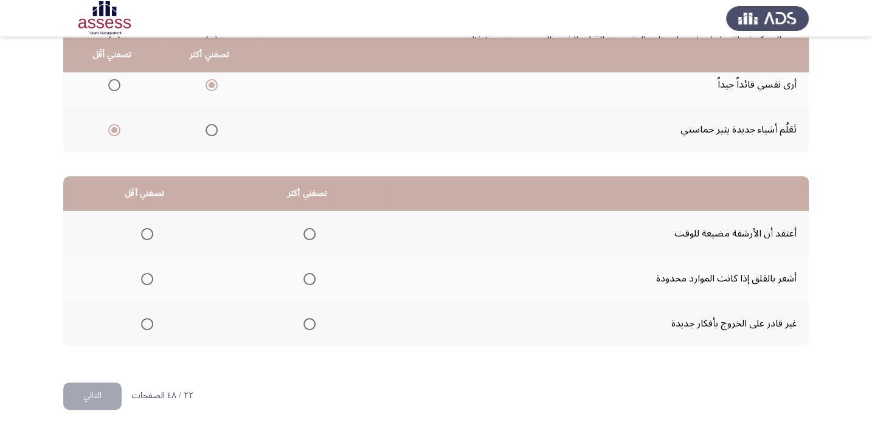
scroll to position [184, 0]
click at [144, 235] on span "Select an option" at bounding box center [147, 233] width 12 height 12
click at [144, 235] on input "Select an option" at bounding box center [147, 233] width 12 height 12
click at [145, 318] on span "Select an option" at bounding box center [147, 323] width 12 height 12
click at [145, 318] on input "Select an option" at bounding box center [147, 323] width 12 height 12
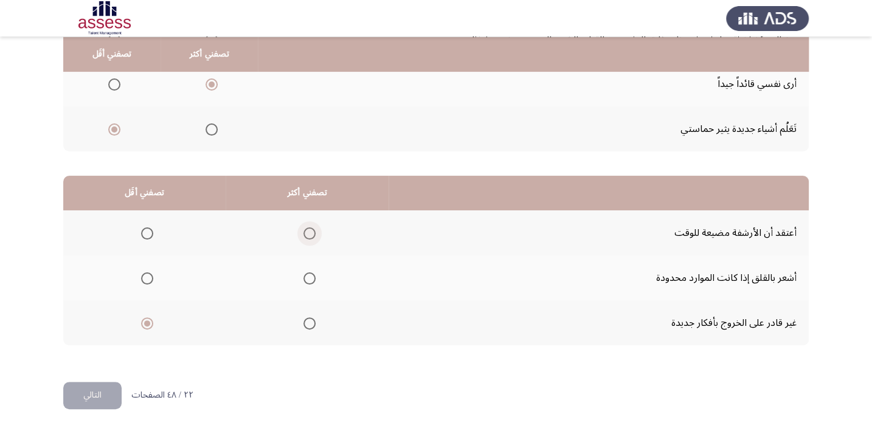
click at [304, 230] on span "Select an option" at bounding box center [309, 233] width 12 height 12
click at [304, 230] on input "Select an option" at bounding box center [309, 233] width 12 height 12
click at [303, 272] on span "Select an option" at bounding box center [309, 278] width 12 height 12
click at [303, 272] on input "Select an option" at bounding box center [309, 278] width 12 height 12
click at [91, 393] on button "التالي" at bounding box center [92, 395] width 58 height 27
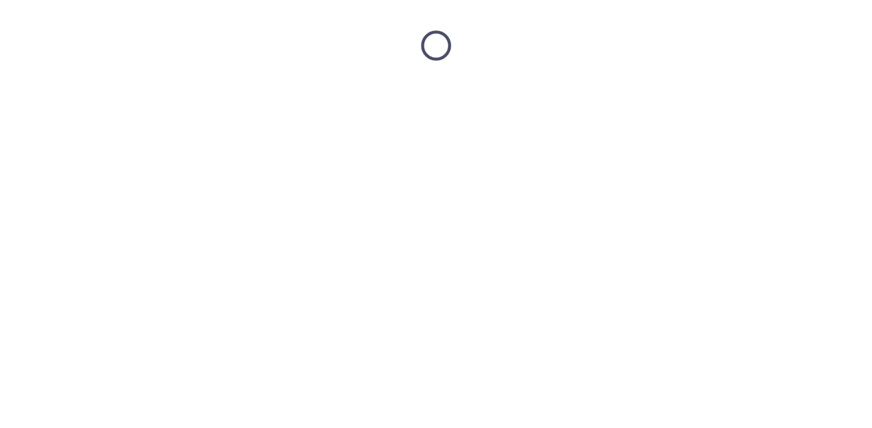
scroll to position [0, 0]
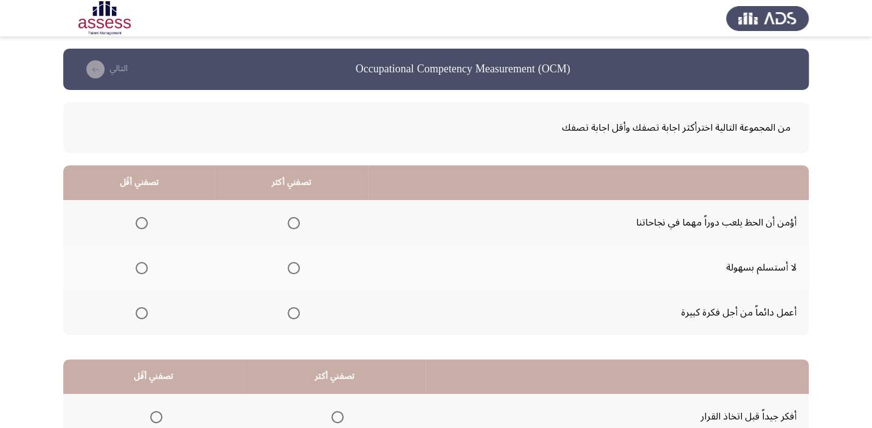
click at [137, 224] on span "Select an option" at bounding box center [142, 223] width 12 height 12
click at [137, 224] on input "Select an option" at bounding box center [142, 223] width 12 height 12
click at [294, 273] on mat-radio-group "Select an option" at bounding box center [291, 267] width 17 height 21
click at [294, 267] on span "Select an option" at bounding box center [293, 268] width 12 height 12
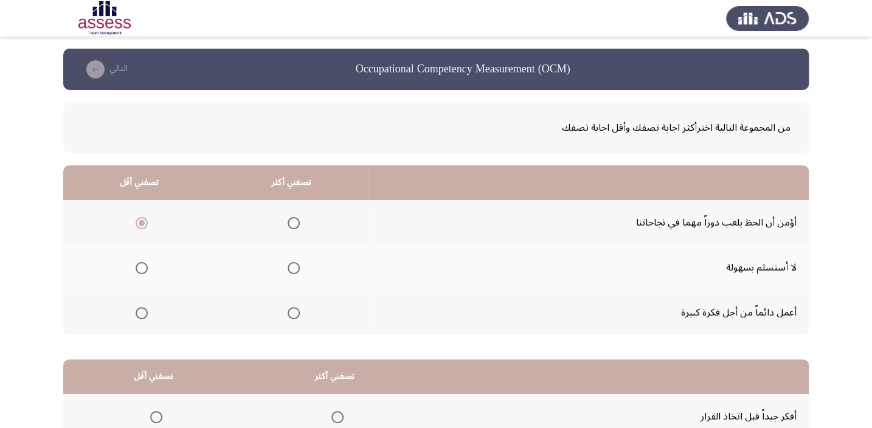
click at [294, 267] on input "Select an option" at bounding box center [293, 268] width 12 height 12
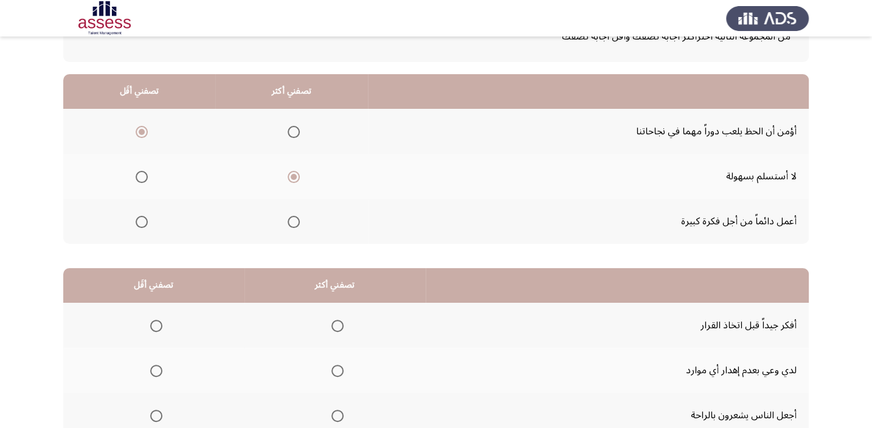
scroll to position [92, 0]
click at [332, 319] on span "Select an option" at bounding box center [337, 325] width 12 height 12
click at [332, 319] on input "Select an option" at bounding box center [337, 325] width 12 height 12
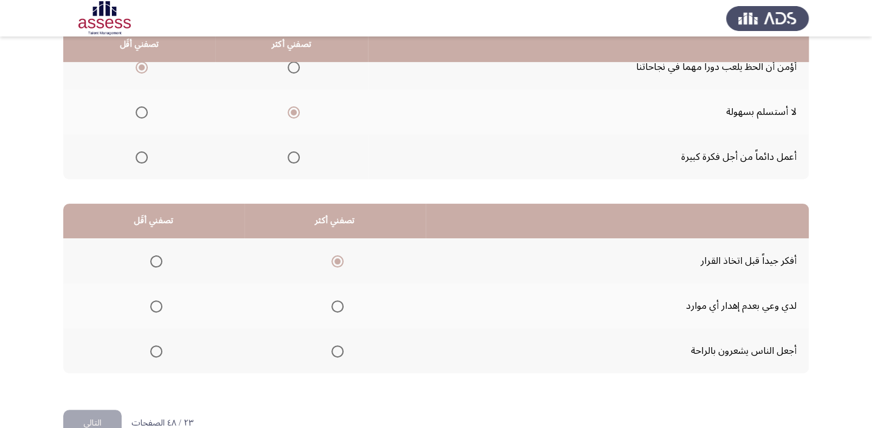
scroll to position [165, 0]
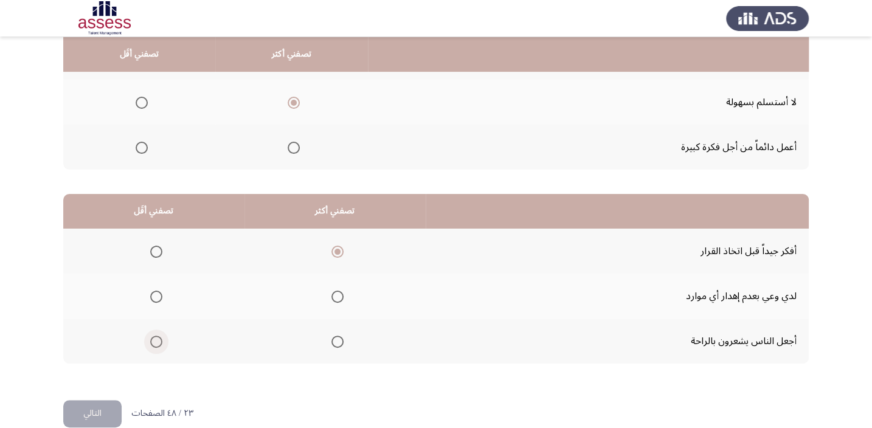
click at [157, 335] on span "Select an option" at bounding box center [156, 341] width 12 height 12
click at [157, 335] on input "Select an option" at bounding box center [156, 341] width 12 height 12
click at [94, 420] on button "التالي" at bounding box center [92, 413] width 58 height 27
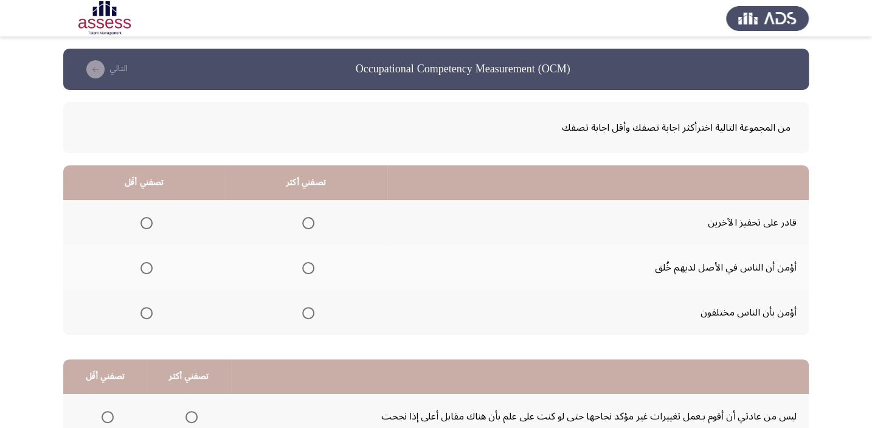
click at [305, 314] on span "Select an option" at bounding box center [308, 313] width 12 height 12
click at [305, 314] on input "Select an option" at bounding box center [308, 313] width 12 height 12
click at [144, 225] on span "Select an option" at bounding box center [146, 223] width 12 height 12
click at [144, 225] on input "Select an option" at bounding box center [146, 223] width 12 height 12
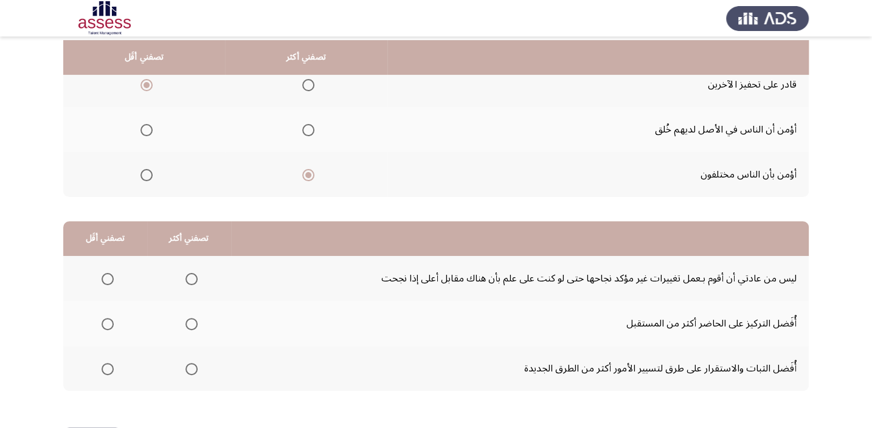
scroll to position [147, 0]
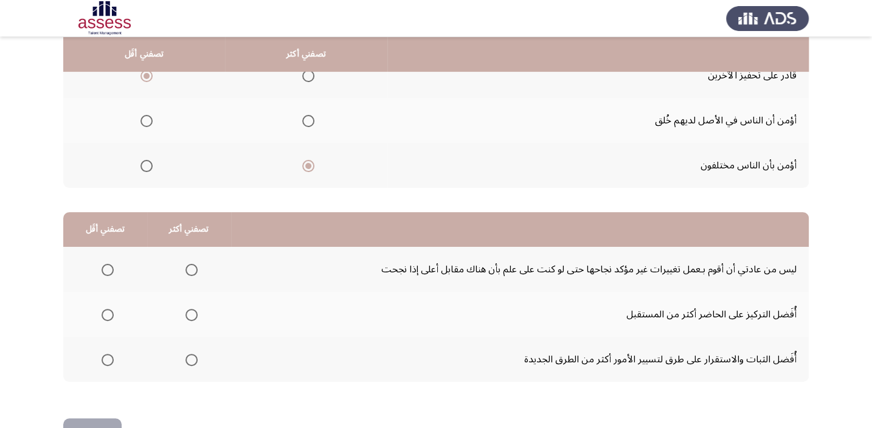
click at [174, 272] on th at bounding box center [189, 269] width 84 height 45
click at [182, 272] on label "Select an option" at bounding box center [188, 270] width 17 height 12
click at [185, 272] on input "Select an option" at bounding box center [191, 270] width 12 height 12
click at [97, 356] on label "Select an option" at bounding box center [105, 360] width 17 height 12
click at [101, 356] on input "Select an option" at bounding box center [107, 360] width 12 height 12
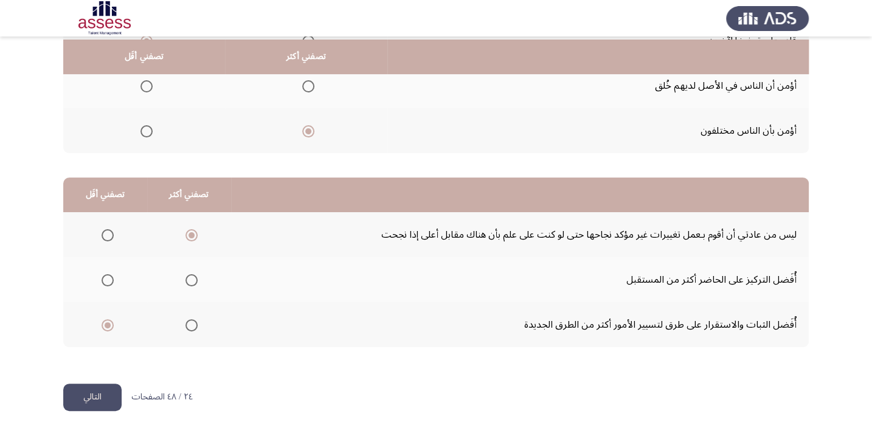
scroll to position [184, 0]
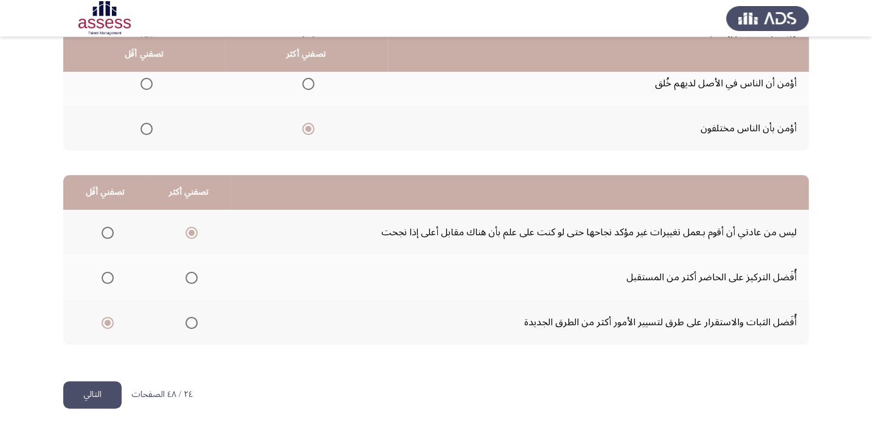
click at [106, 394] on button "التالي" at bounding box center [92, 394] width 58 height 27
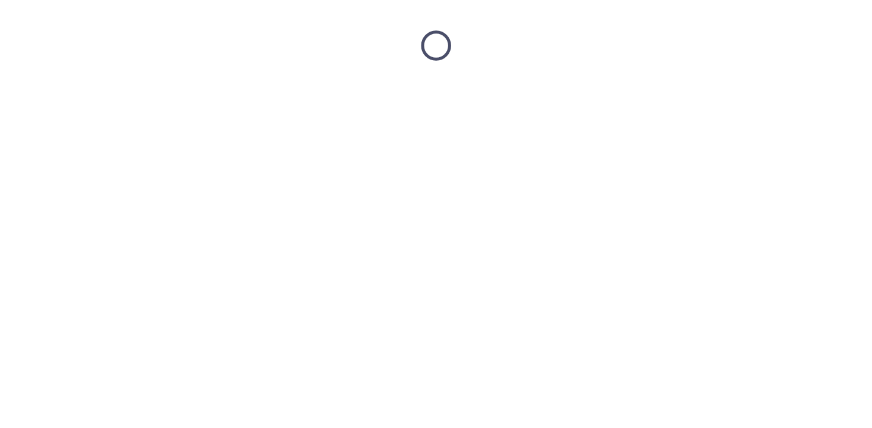
scroll to position [0, 0]
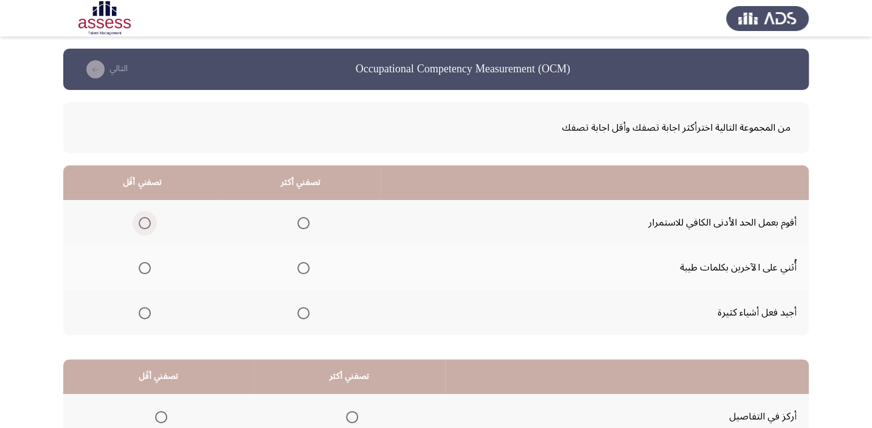
click at [142, 225] on span "Select an option" at bounding box center [145, 223] width 12 height 12
click at [142, 225] on input "Select an option" at bounding box center [145, 223] width 12 height 12
click at [301, 266] on span "Select an option" at bounding box center [303, 268] width 12 height 12
click at [301, 266] on input "Select an option" at bounding box center [303, 268] width 12 height 12
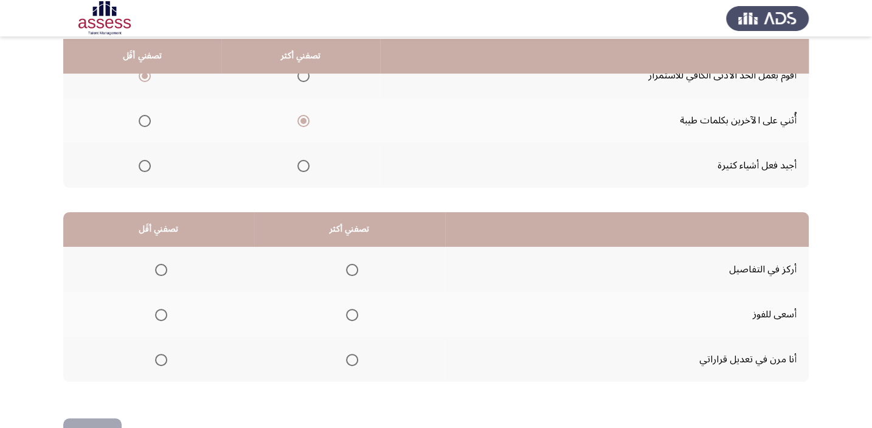
scroll to position [165, 0]
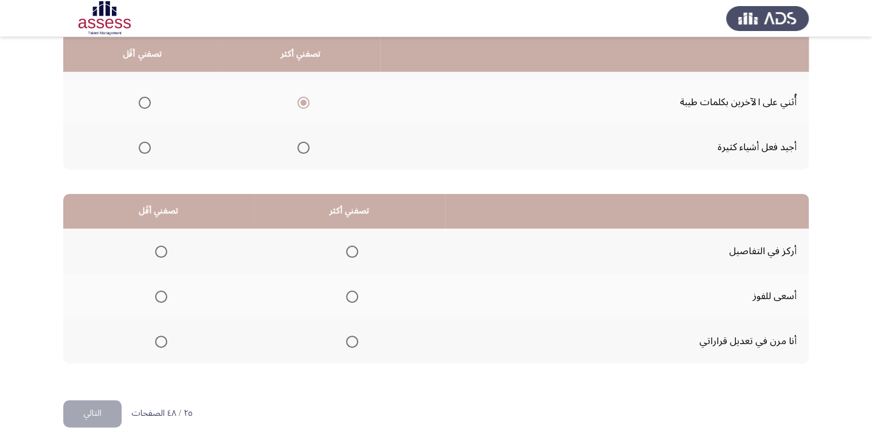
click at [349, 343] on span "Select an option" at bounding box center [352, 341] width 12 height 12
click at [349, 343] on input "Select an option" at bounding box center [352, 341] width 12 height 12
click at [155, 296] on span "Select an option" at bounding box center [161, 297] width 12 height 12
click at [155, 296] on input "Select an option" at bounding box center [161, 297] width 12 height 12
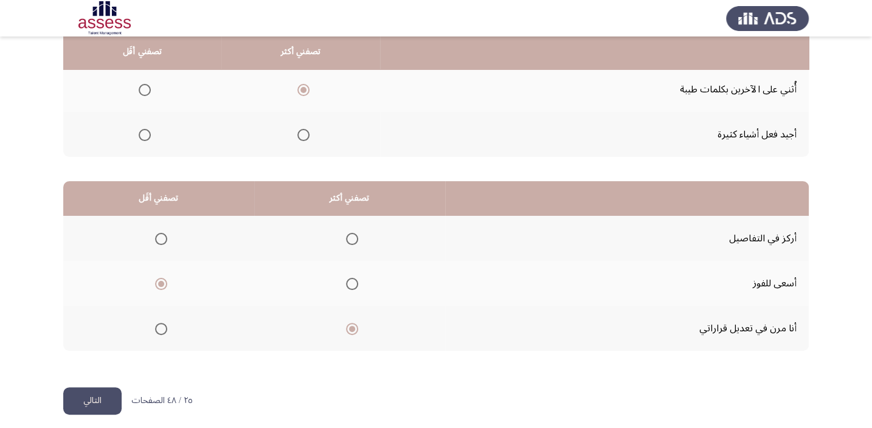
scroll to position [184, 0]
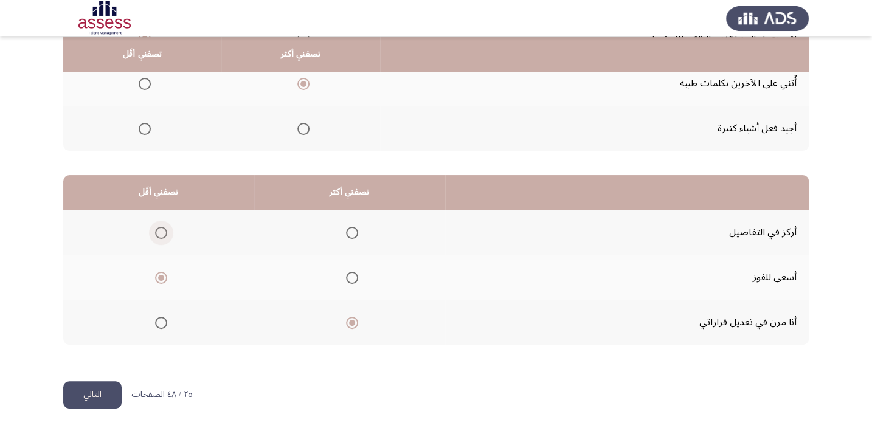
click at [161, 229] on span "Select an option" at bounding box center [161, 233] width 12 height 12
click at [161, 229] on input "Select an option" at bounding box center [161, 233] width 12 height 12
click at [113, 399] on button "التالي" at bounding box center [92, 394] width 58 height 27
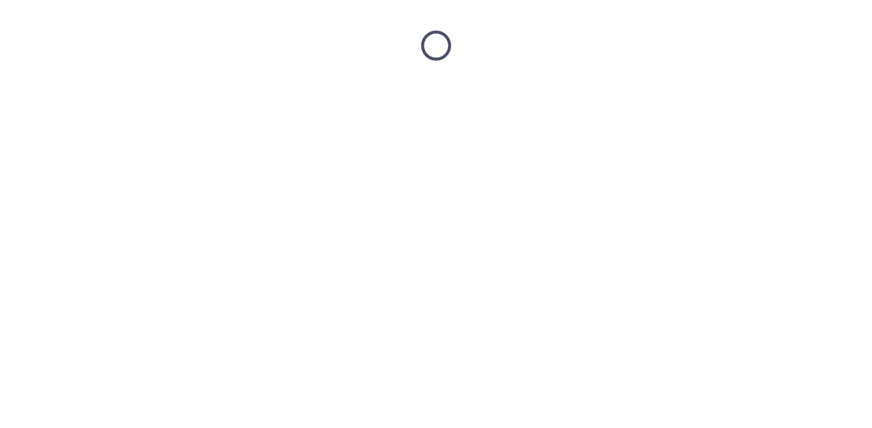
scroll to position [0, 0]
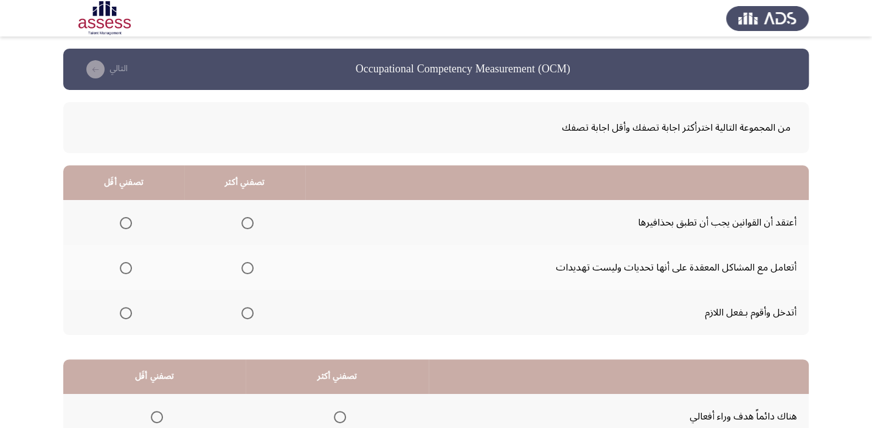
click at [125, 220] on span "Select an option" at bounding box center [126, 223] width 12 height 12
click at [125, 220] on input "Select an option" at bounding box center [126, 223] width 12 height 12
click at [247, 317] on span "Select an option" at bounding box center [247, 313] width 12 height 12
click at [247, 317] on input "Select an option" at bounding box center [247, 313] width 12 height 12
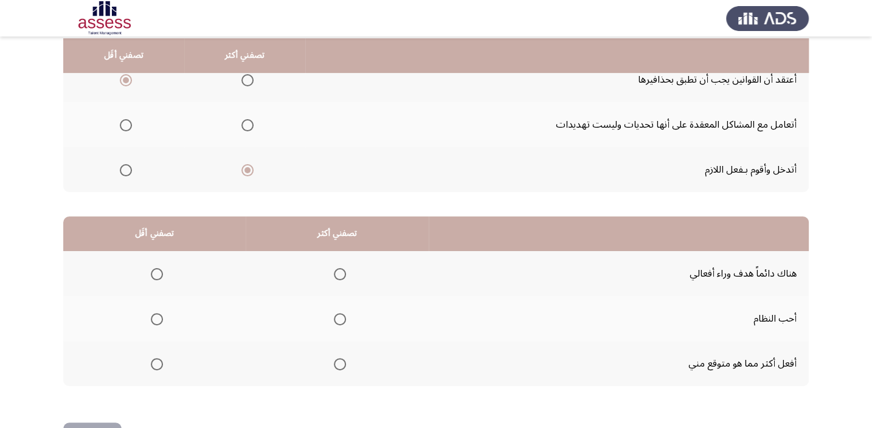
scroll to position [147, 0]
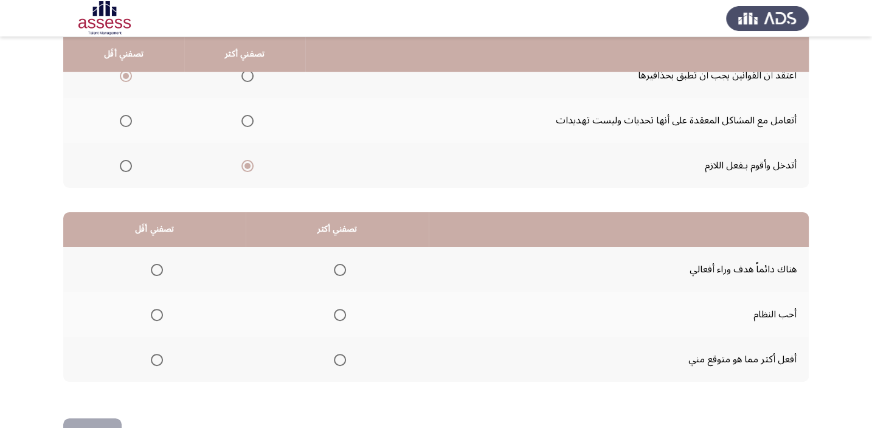
click at [336, 265] on span "Select an option" at bounding box center [340, 270] width 12 height 12
click at [336, 265] on input "Select an option" at bounding box center [340, 270] width 12 height 12
click at [153, 360] on span "Select an option" at bounding box center [157, 360] width 12 height 12
click at [153, 360] on input "Select an option" at bounding box center [157, 360] width 12 height 12
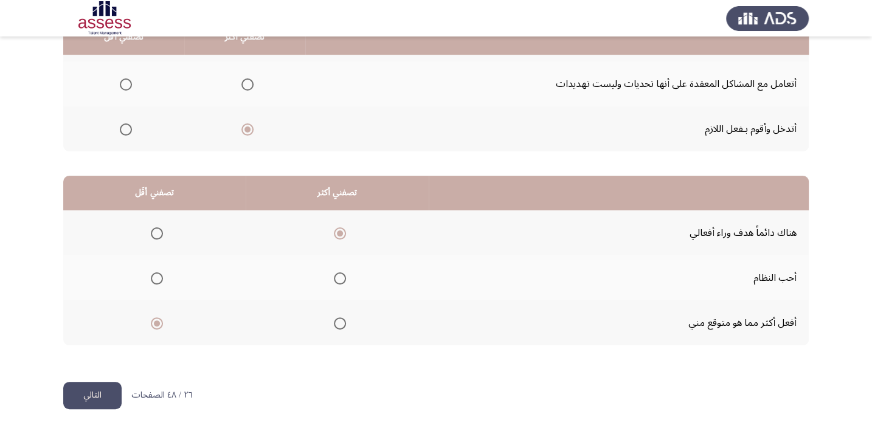
scroll to position [184, 0]
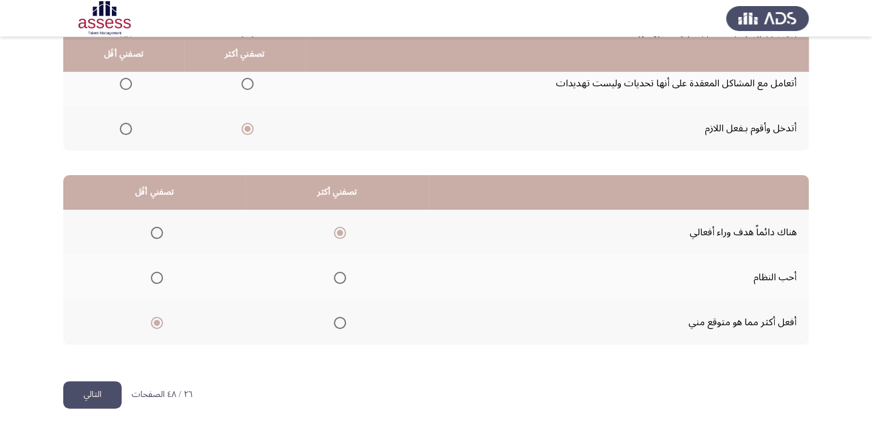
click at [95, 399] on button "التالي" at bounding box center [92, 394] width 58 height 27
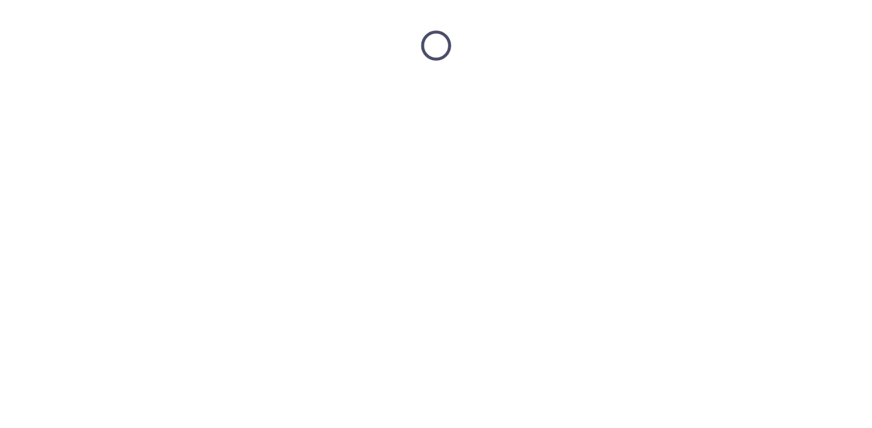
scroll to position [0, 0]
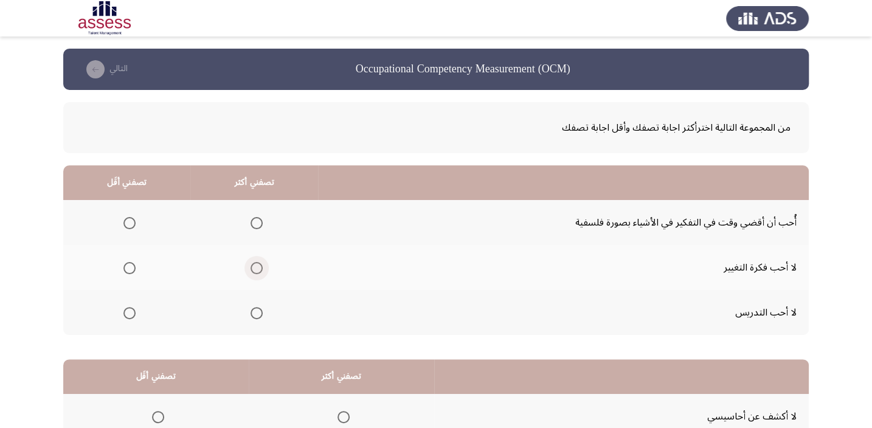
click at [253, 272] on span "Select an option" at bounding box center [256, 268] width 12 height 12
click at [253, 272] on input "Select an option" at bounding box center [256, 268] width 12 height 12
click at [123, 222] on span "Select an option" at bounding box center [129, 223] width 12 height 12
click at [123, 222] on input "Select an option" at bounding box center [129, 223] width 12 height 12
click at [258, 315] on span "Select an option" at bounding box center [256, 313] width 12 height 12
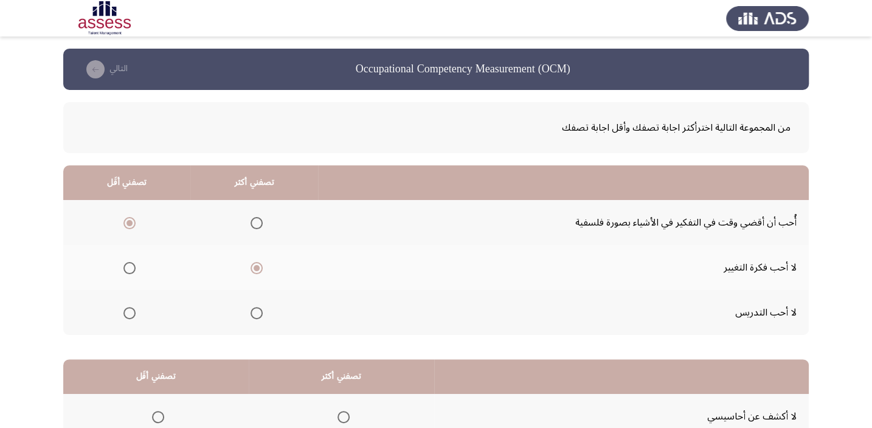
click at [258, 315] on input "Select an option" at bounding box center [256, 313] width 12 height 12
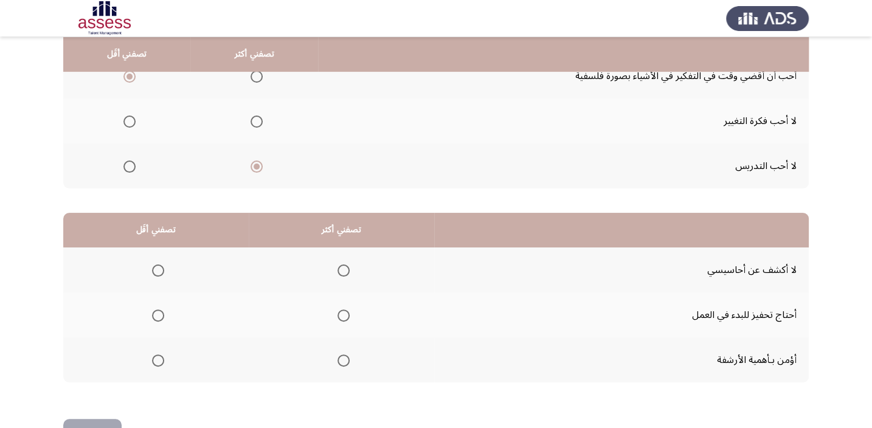
scroll to position [147, 0]
click at [329, 258] on th at bounding box center [341, 269] width 185 height 45
click at [337, 269] on span "Select an option" at bounding box center [343, 270] width 12 height 12
click at [337, 269] on input "Select an option" at bounding box center [343, 270] width 12 height 12
click at [160, 311] on span "Select an option" at bounding box center [158, 315] width 12 height 12
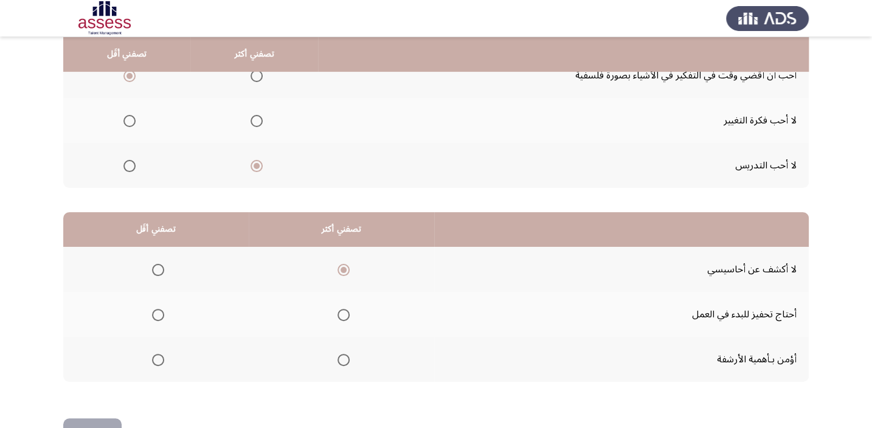
click at [160, 311] on input "Select an option" at bounding box center [158, 315] width 12 height 12
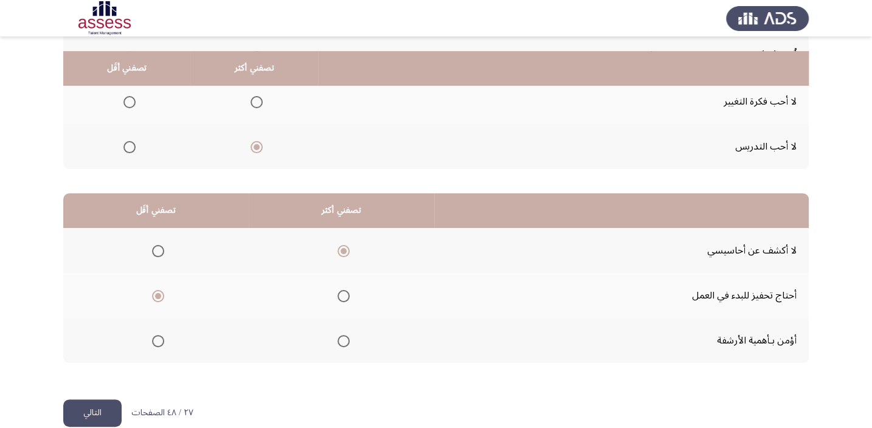
scroll to position [184, 0]
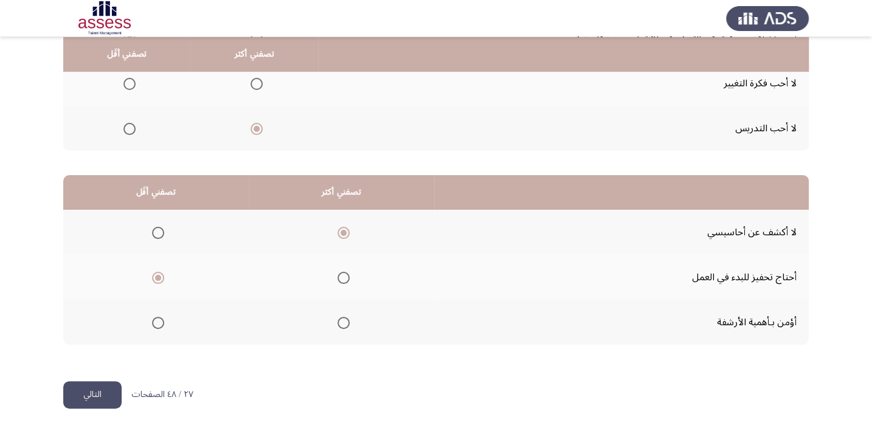
click at [103, 387] on button "التالي" at bounding box center [92, 394] width 58 height 27
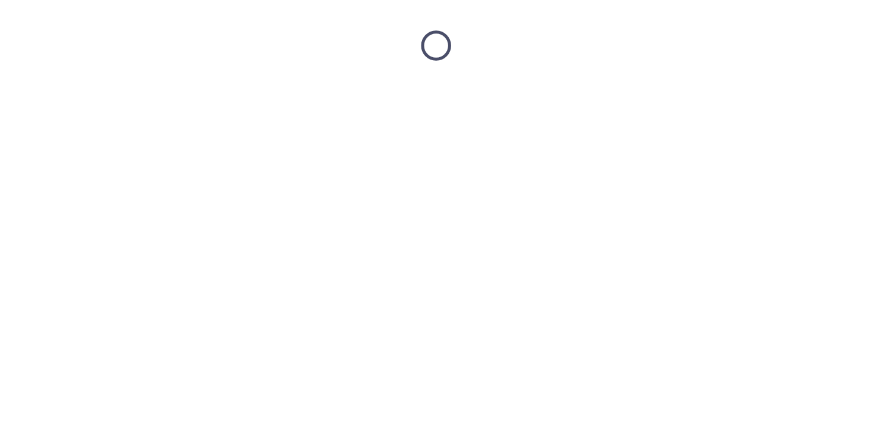
scroll to position [0, 0]
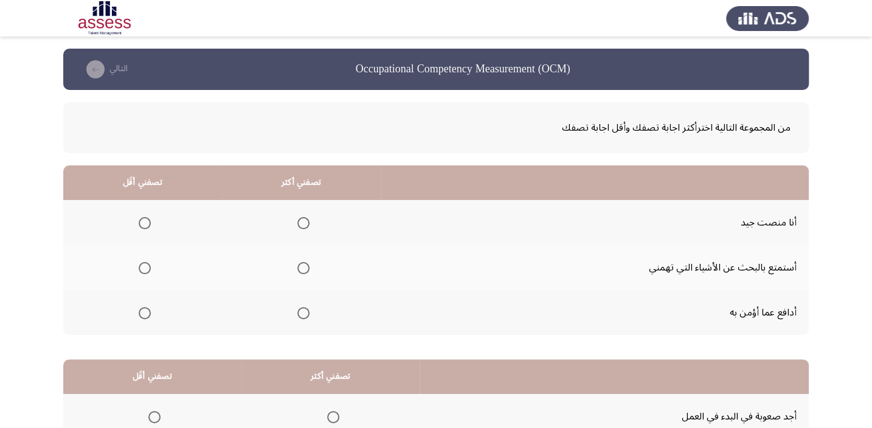
click at [299, 269] on span "Select an option" at bounding box center [303, 268] width 12 height 12
click at [299, 269] on input "Select an option" at bounding box center [303, 268] width 12 height 12
click at [142, 312] on span "Select an option" at bounding box center [145, 313] width 12 height 12
click at [142, 312] on input "Select an option" at bounding box center [145, 313] width 12 height 12
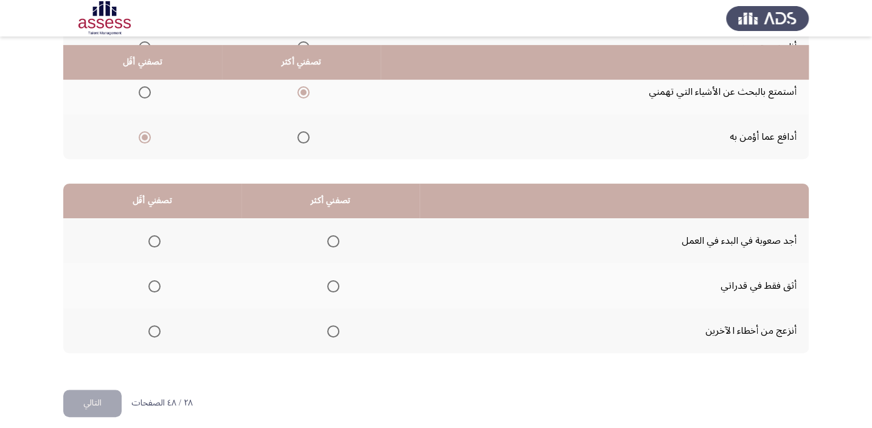
scroll to position [184, 0]
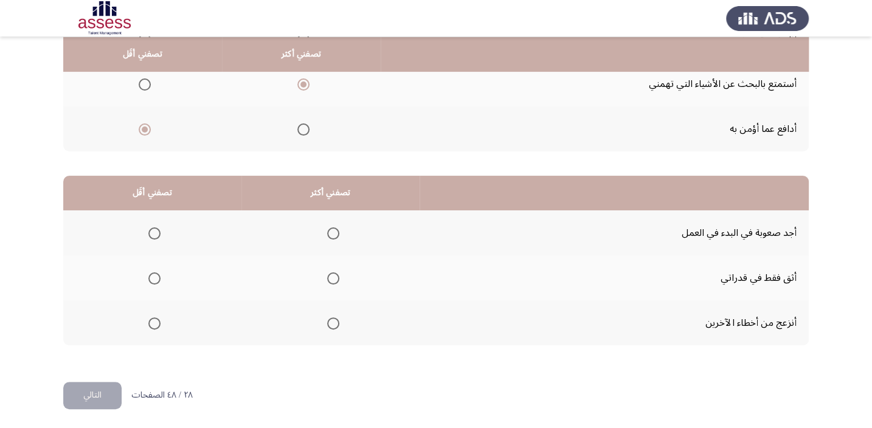
click at [334, 268] on mat-radio-group "Select an option" at bounding box center [330, 277] width 17 height 21
click at [329, 285] on mat-radio-group "Select an option" at bounding box center [330, 277] width 17 height 21
click at [330, 278] on span "Select an option" at bounding box center [333, 278] width 12 height 12
click at [330, 278] on input "Select an option" at bounding box center [333, 278] width 12 height 12
click at [150, 236] on span "Select an option" at bounding box center [154, 233] width 12 height 12
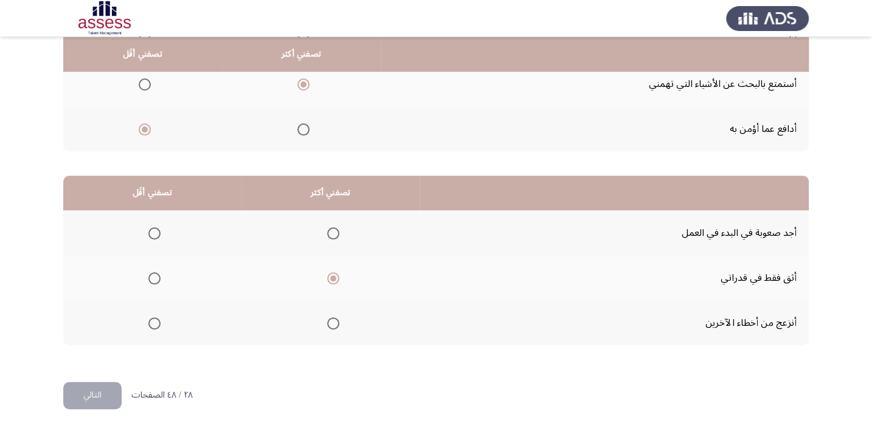
click at [150, 236] on input "Select an option" at bounding box center [154, 233] width 12 height 12
click at [105, 397] on button "التالي" at bounding box center [92, 395] width 58 height 27
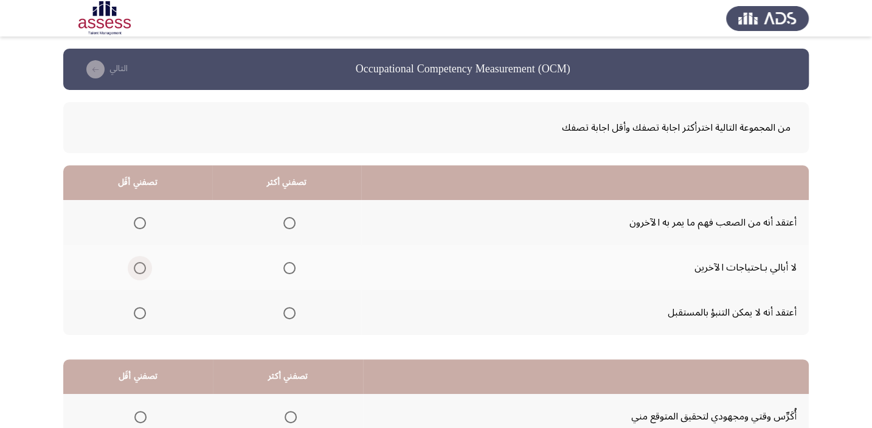
click at [134, 269] on span "Select an option" at bounding box center [140, 268] width 12 height 12
click at [134, 269] on input "Select an option" at bounding box center [140, 268] width 12 height 12
click at [284, 220] on span "Select an option" at bounding box center [289, 223] width 12 height 12
click at [284, 220] on input "Select an option" at bounding box center [289, 223] width 12 height 12
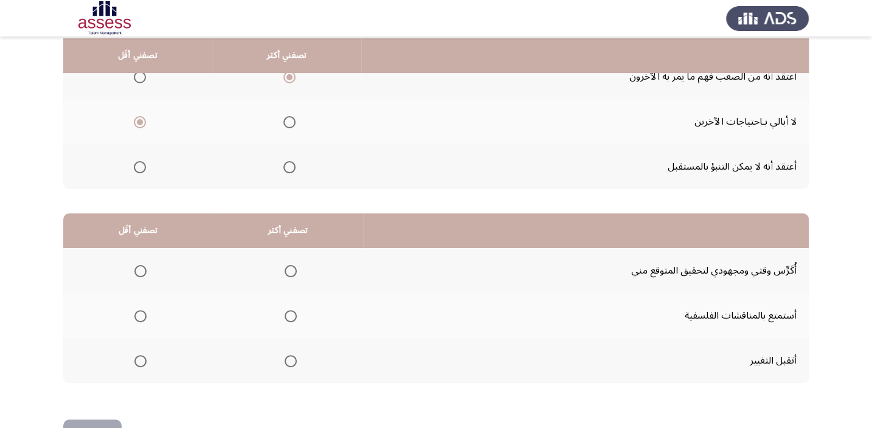
scroll to position [147, 0]
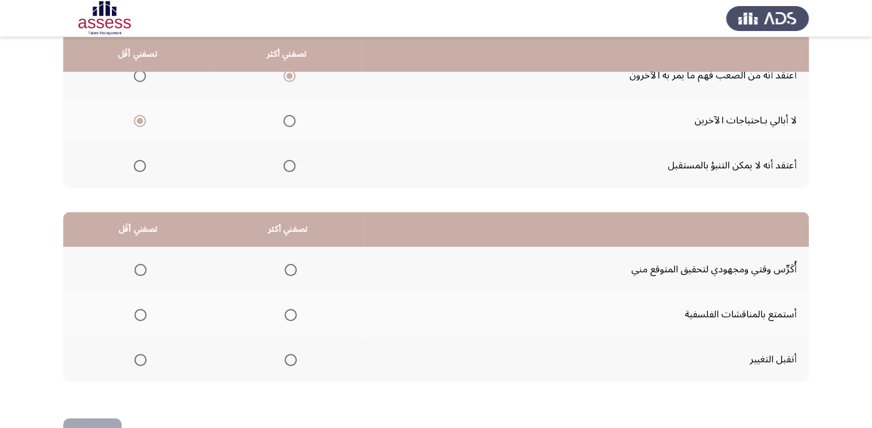
click at [292, 354] on span "Select an option" at bounding box center [290, 360] width 12 height 12
click at [292, 354] on input "Select an option" at bounding box center [290, 360] width 12 height 12
click at [286, 270] on span "Select an option" at bounding box center [290, 270] width 12 height 12
click at [286, 270] on input "Select an option" at bounding box center [290, 270] width 12 height 12
click at [139, 350] on mat-radio-group "Select an option" at bounding box center [137, 359] width 17 height 21
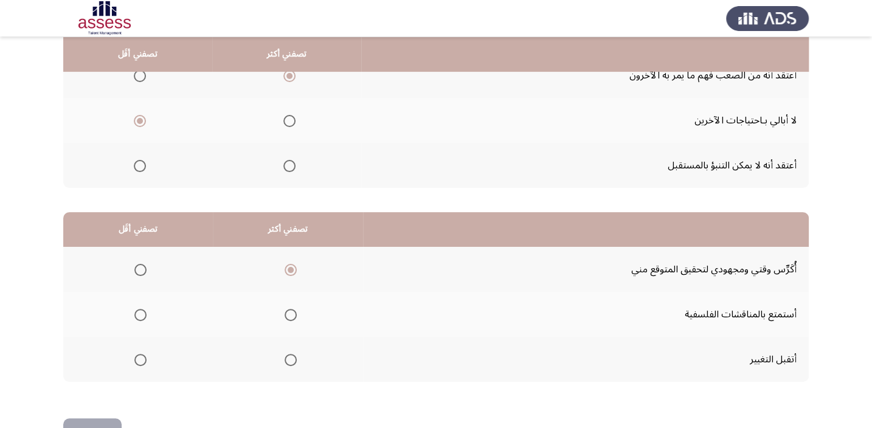
click at [139, 351] on mat-radio-group "Select an option" at bounding box center [137, 359] width 17 height 21
click at [140, 359] on span "Select an option" at bounding box center [140, 360] width 12 height 12
click at [140, 359] on input "Select an option" at bounding box center [140, 360] width 12 height 12
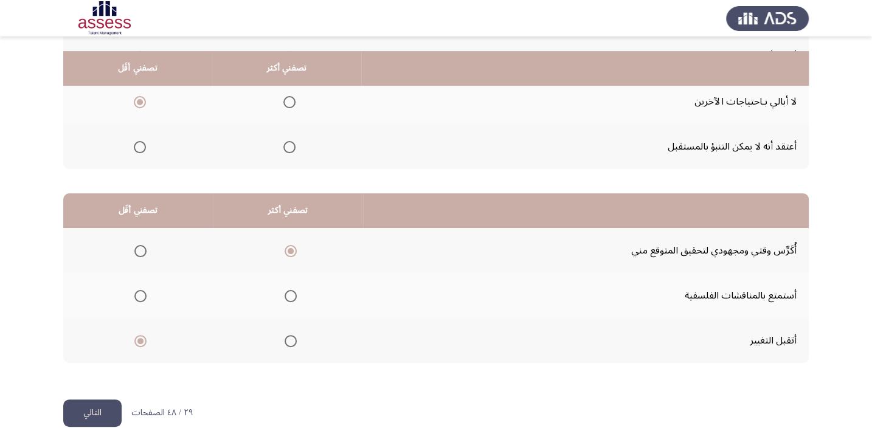
scroll to position [184, 0]
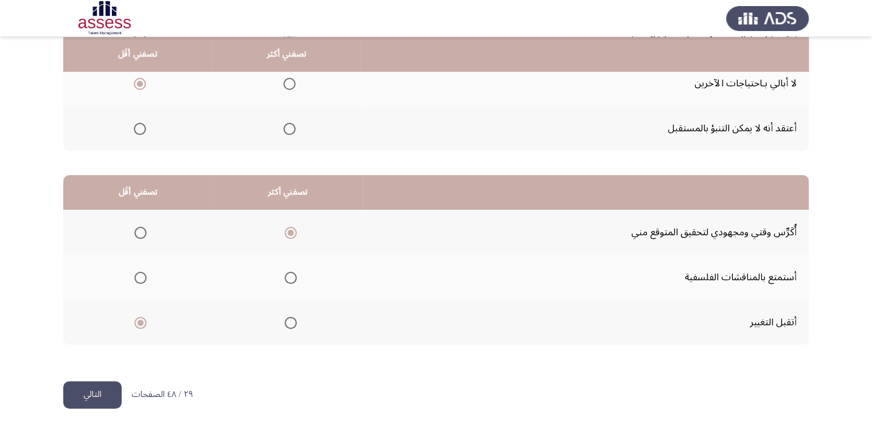
click at [103, 387] on button "التالي" at bounding box center [92, 394] width 58 height 27
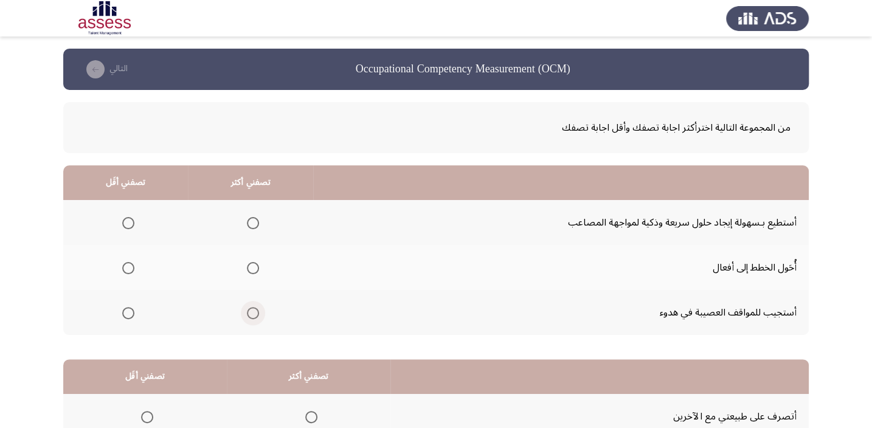
click at [249, 309] on span "Select an option" at bounding box center [253, 313] width 12 height 12
click at [249, 309] on input "Select an option" at bounding box center [253, 313] width 12 height 12
click at [132, 269] on span "Select an option" at bounding box center [128, 268] width 12 height 12
click at [132, 269] on input "Select an option" at bounding box center [128, 268] width 12 height 12
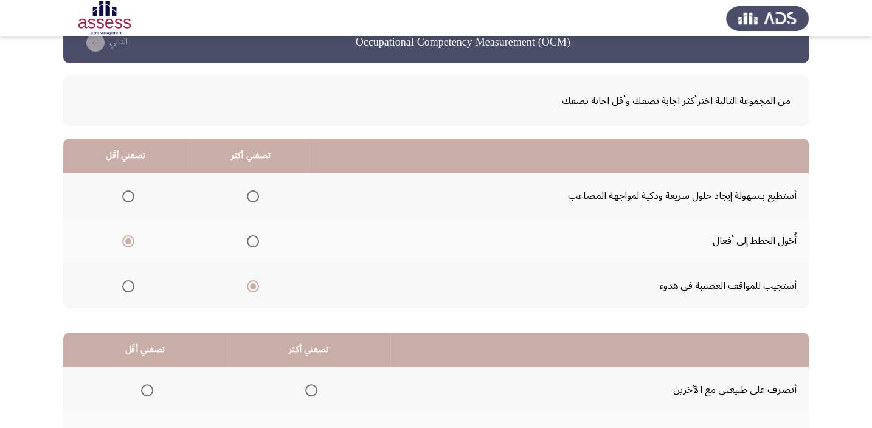
scroll to position [147, 0]
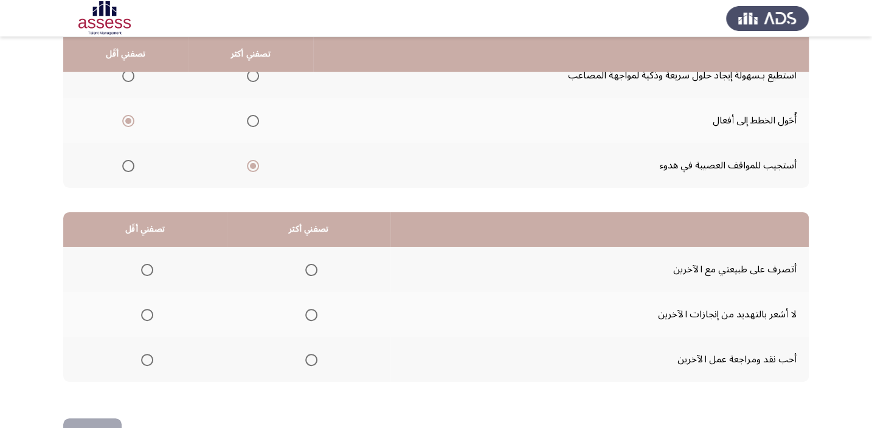
click at [146, 362] on span "Select an option" at bounding box center [147, 360] width 12 height 12
click at [146, 362] on input "Select an option" at bounding box center [147, 360] width 12 height 12
click at [309, 271] on span "Select an option" at bounding box center [311, 270] width 12 height 12
click at [309, 271] on input "Select an option" at bounding box center [311, 270] width 12 height 12
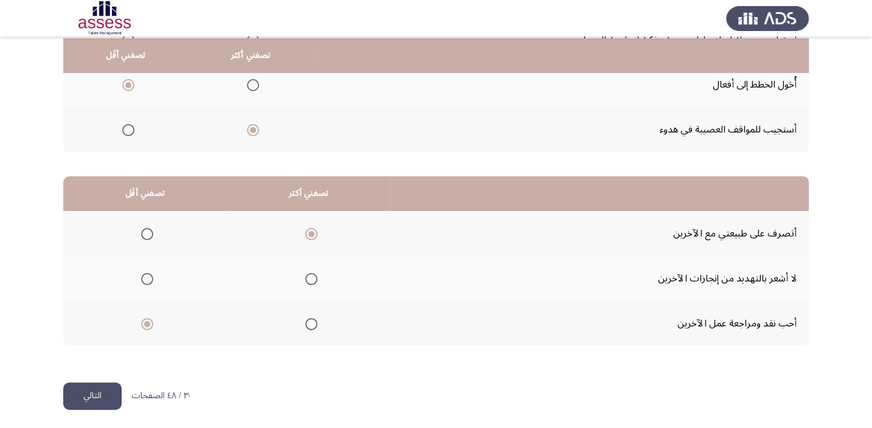
scroll to position [184, 0]
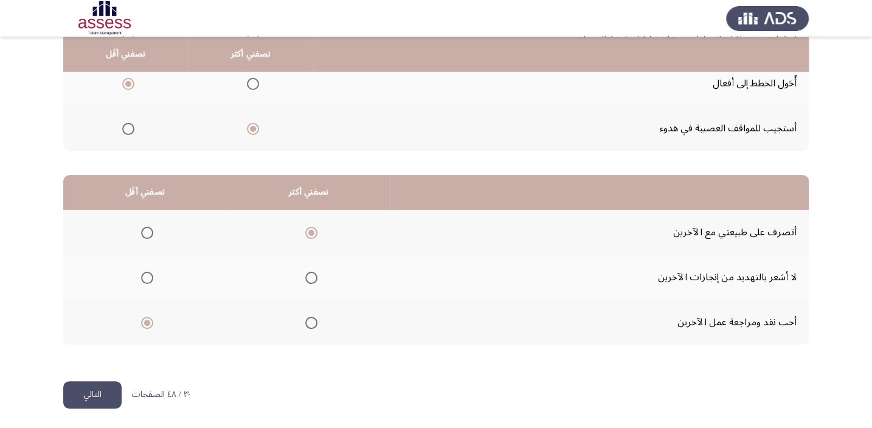
click at [95, 381] on button "التالي" at bounding box center [92, 394] width 58 height 27
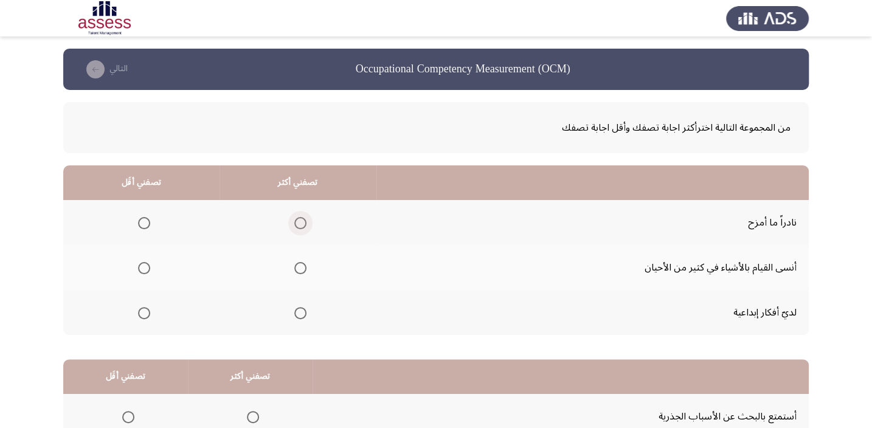
click at [299, 227] on span "Select an option" at bounding box center [300, 223] width 12 height 12
click at [299, 227] on input "Select an option" at bounding box center [300, 223] width 12 height 12
click at [139, 274] on mat-radio-group "Select an option" at bounding box center [141, 267] width 17 height 21
click at [140, 268] on span "Select an option" at bounding box center [144, 268] width 12 height 12
click at [140, 268] on input "Select an option" at bounding box center [144, 268] width 12 height 12
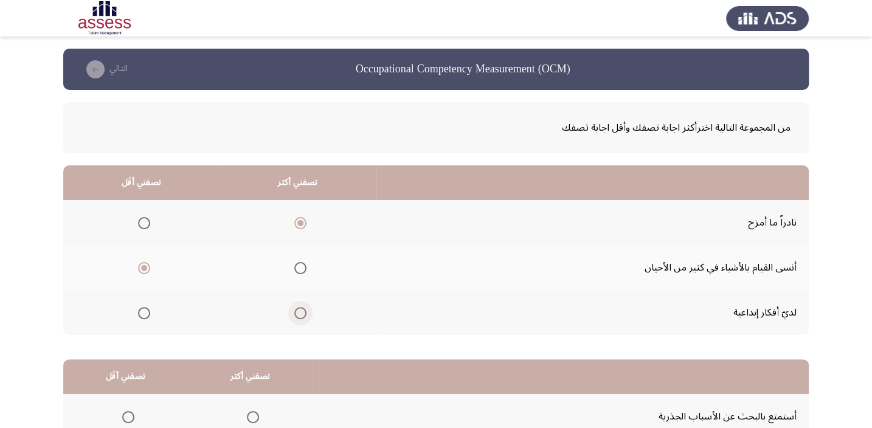
click at [303, 314] on span "Select an option" at bounding box center [300, 313] width 12 height 12
click at [303, 314] on input "Select an option" at bounding box center [300, 313] width 12 height 12
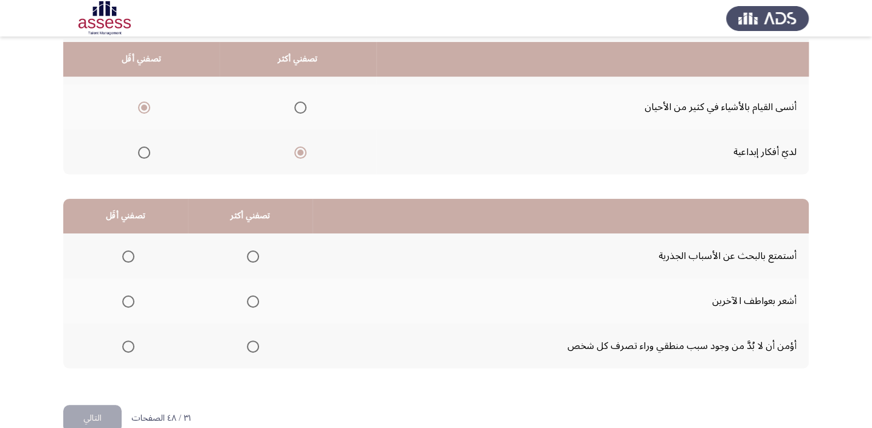
scroll to position [166, 0]
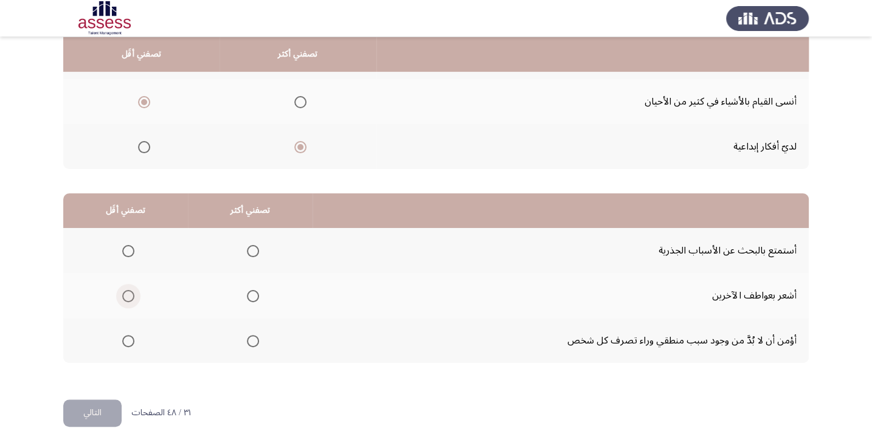
click at [125, 296] on span "Select an option" at bounding box center [128, 296] width 12 height 12
click at [125, 296] on input "Select an option" at bounding box center [128, 296] width 12 height 12
click at [249, 343] on span "Select an option" at bounding box center [253, 341] width 12 height 12
click at [249, 343] on input "Select an option" at bounding box center [253, 341] width 12 height 12
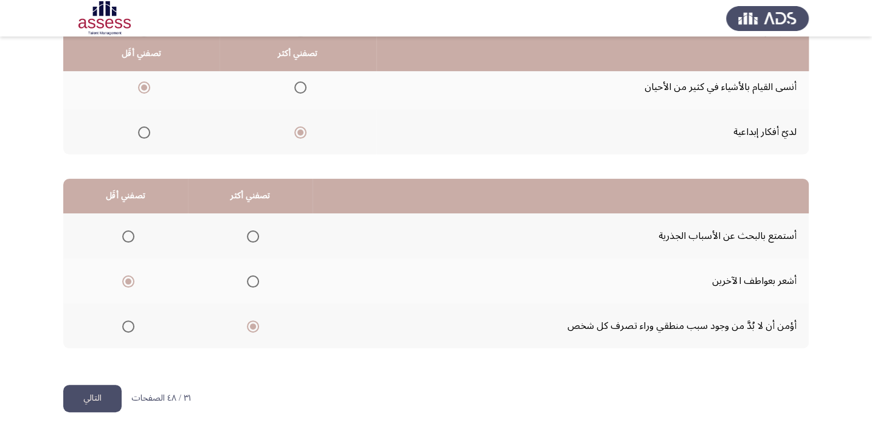
scroll to position [184, 0]
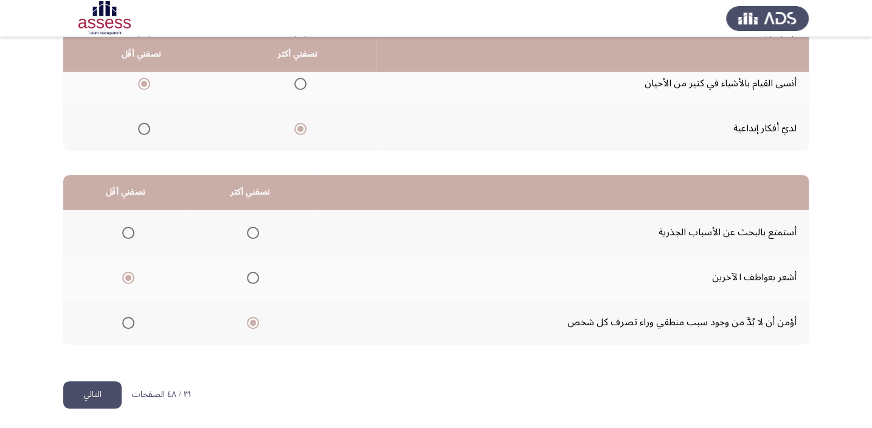
click at [94, 394] on button "التالي" at bounding box center [92, 394] width 58 height 27
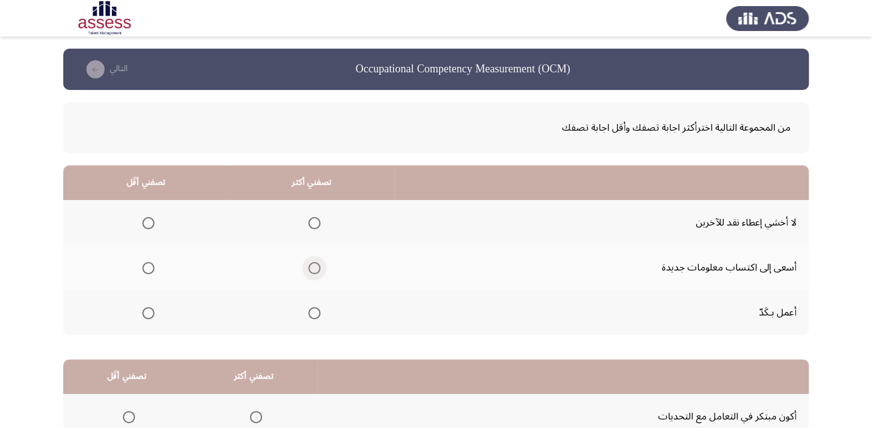
click at [309, 270] on span "Select an option" at bounding box center [314, 268] width 12 height 12
click at [309, 270] on input "Select an option" at bounding box center [314, 268] width 12 height 12
click at [145, 224] on span "Select an option" at bounding box center [148, 223] width 12 height 12
click at [145, 224] on input "Select an option" at bounding box center [148, 223] width 12 height 12
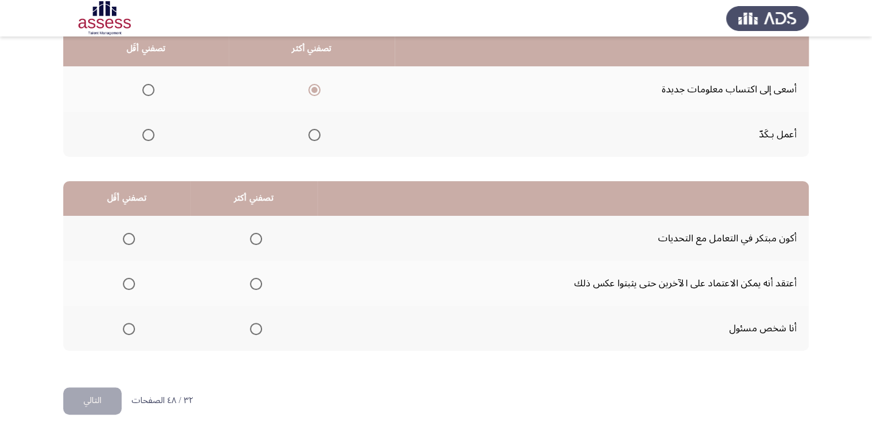
scroll to position [184, 0]
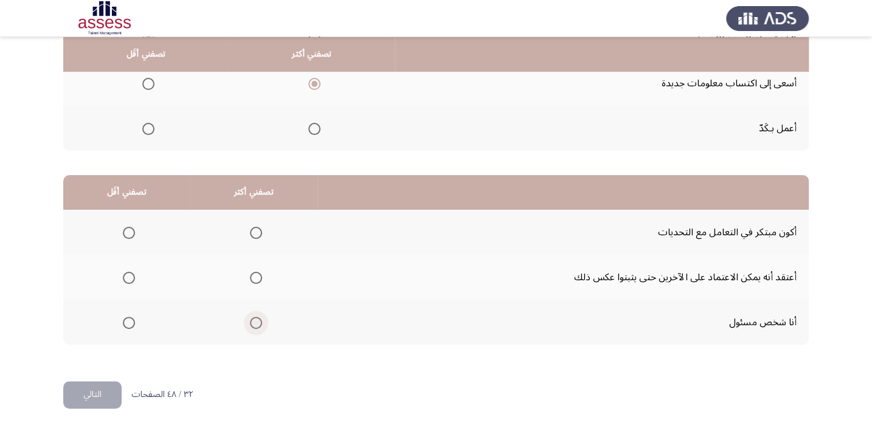
click at [255, 320] on span "Select an option" at bounding box center [256, 323] width 12 height 12
click at [255, 320] on input "Select an option" at bounding box center [256, 323] width 12 height 12
click at [126, 274] on span "Select an option" at bounding box center [129, 278] width 12 height 12
click at [126, 274] on input "Select an option" at bounding box center [129, 278] width 12 height 12
click at [91, 391] on button "التالي" at bounding box center [92, 394] width 58 height 27
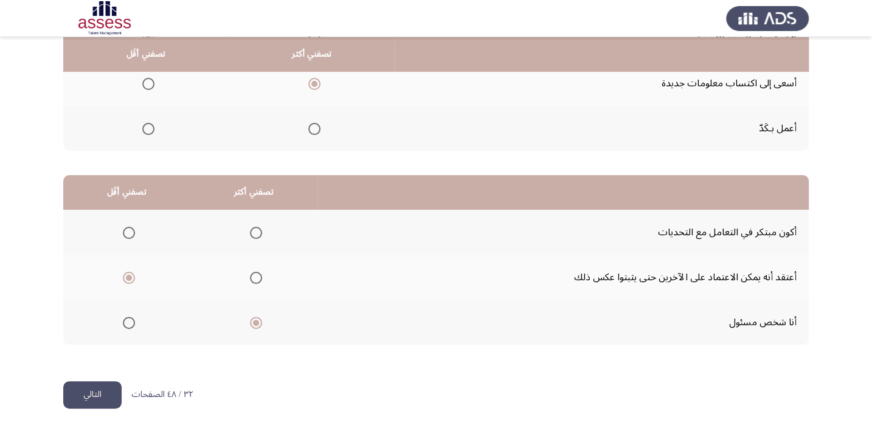
scroll to position [0, 0]
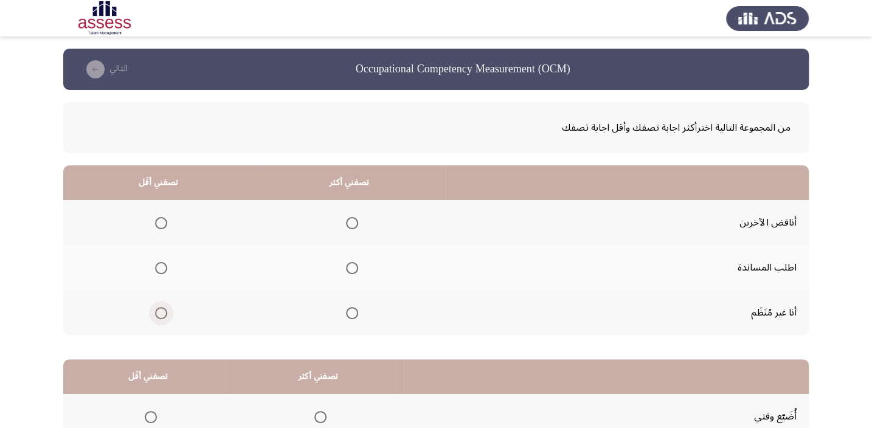
click at [155, 309] on span "Select an option" at bounding box center [161, 313] width 12 height 12
click at [155, 309] on input "Select an option" at bounding box center [161, 313] width 12 height 12
click at [352, 273] on span "Select an option" at bounding box center [352, 268] width 12 height 12
click at [352, 273] on input "Select an option" at bounding box center [352, 268] width 12 height 12
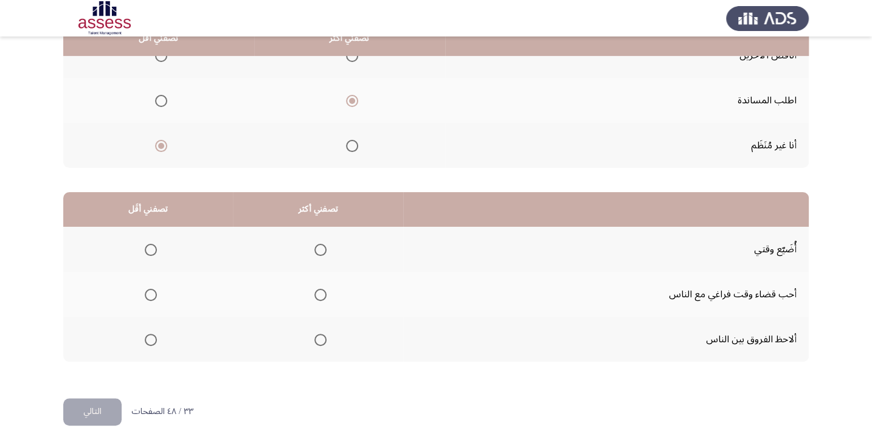
scroll to position [184, 0]
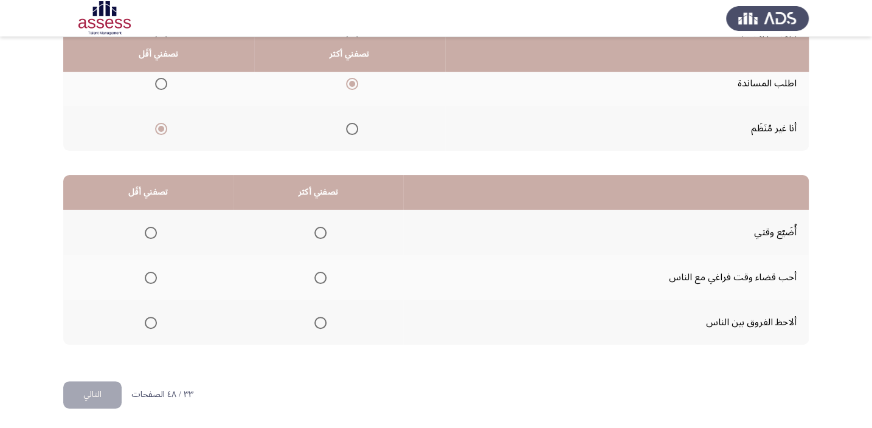
click at [150, 227] on span "Select an option" at bounding box center [151, 233] width 12 height 12
click at [150, 227] on input "Select an option" at bounding box center [151, 233] width 12 height 12
click at [323, 275] on span "Select an option" at bounding box center [320, 278] width 12 height 12
click at [323, 275] on input "Select an option" at bounding box center [320, 278] width 12 height 12
click at [100, 391] on button "التالي" at bounding box center [92, 394] width 58 height 27
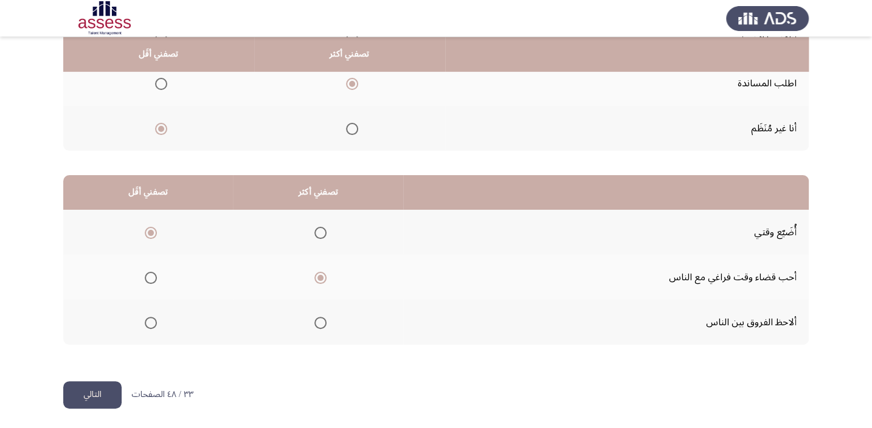
scroll to position [0, 0]
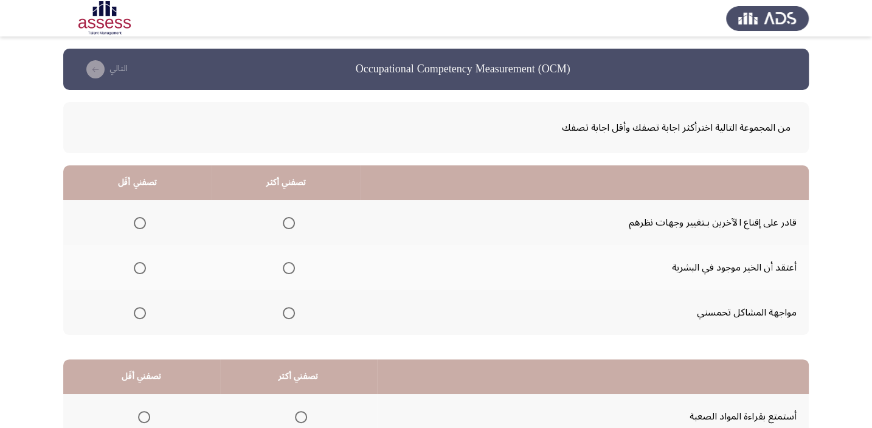
click at [283, 269] on span "Select an option" at bounding box center [289, 268] width 12 height 12
click at [283, 269] on input "Select an option" at bounding box center [289, 268] width 12 height 12
click at [142, 218] on span "Select an option" at bounding box center [140, 223] width 12 height 12
click at [142, 218] on input "Select an option" at bounding box center [140, 223] width 12 height 12
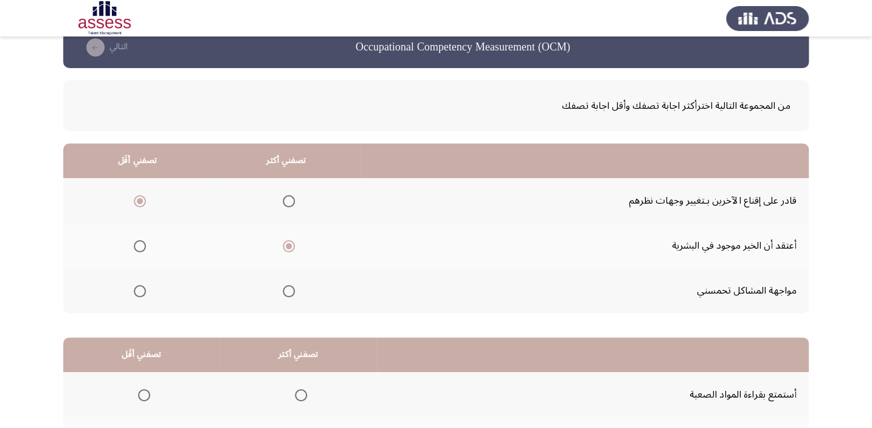
scroll to position [147, 0]
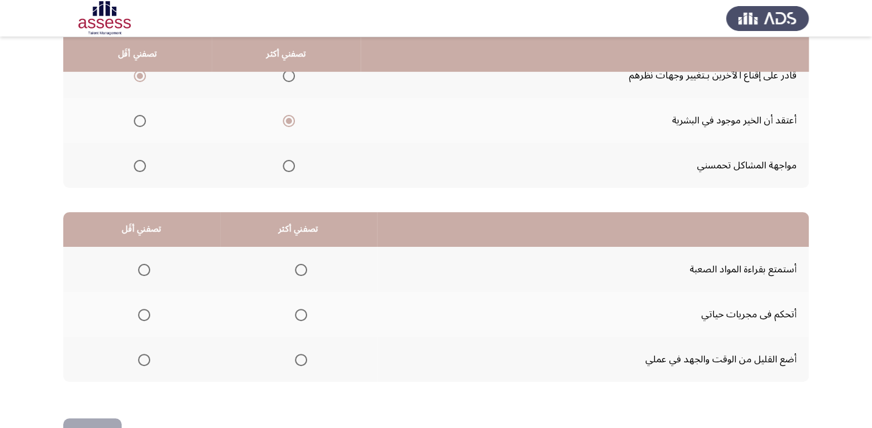
click at [295, 360] on span "Select an option" at bounding box center [301, 360] width 12 height 12
click at [295, 360] on input "Select an option" at bounding box center [301, 360] width 12 height 12
click at [306, 317] on th at bounding box center [298, 314] width 157 height 45
click at [300, 309] on span "Select an option" at bounding box center [301, 315] width 12 height 12
click at [300, 309] on input "Select an option" at bounding box center [301, 315] width 12 height 12
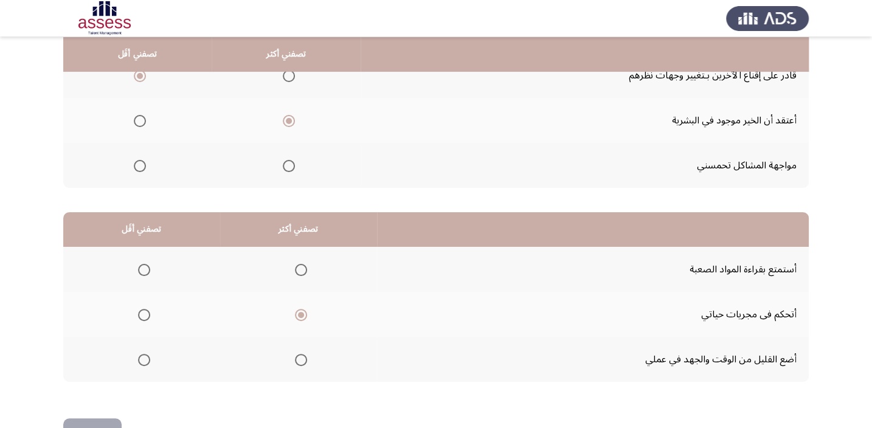
click at [146, 360] on span "Select an option" at bounding box center [144, 360] width 12 height 12
click at [146, 360] on input "Select an option" at bounding box center [144, 360] width 12 height 12
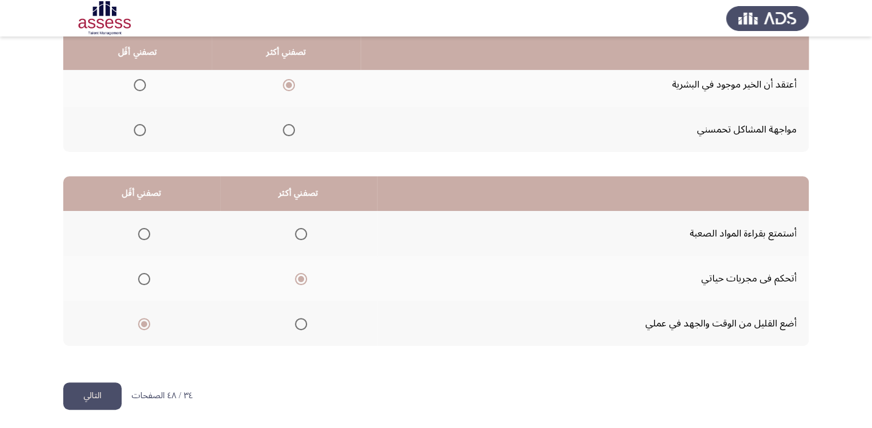
scroll to position [184, 0]
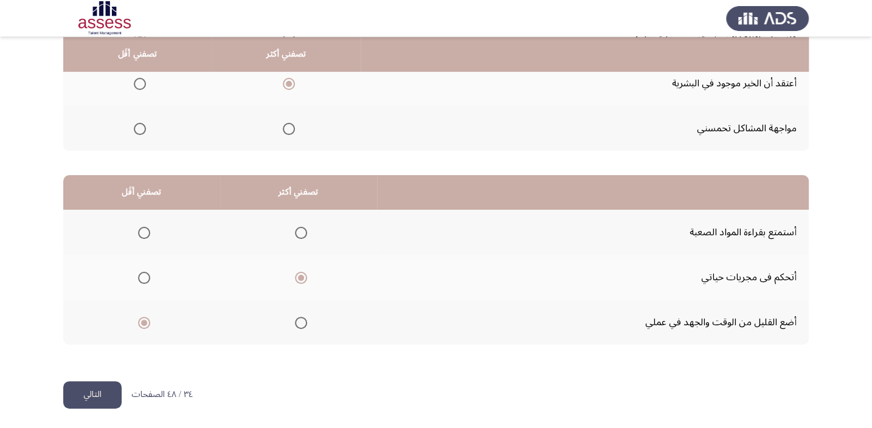
click at [114, 397] on button "التالي" at bounding box center [92, 394] width 58 height 27
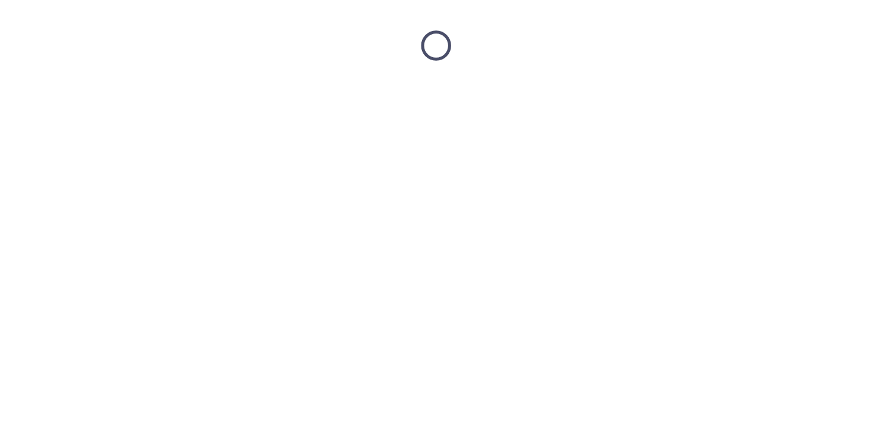
scroll to position [0, 0]
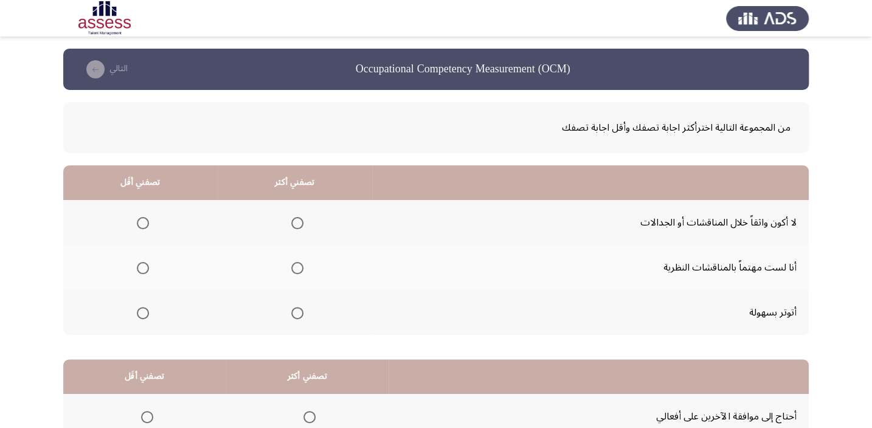
click at [291, 267] on span "Select an option" at bounding box center [297, 268] width 12 height 12
click at [291, 267] on input "Select an option" at bounding box center [297, 268] width 12 height 12
click at [145, 312] on span "Select an option" at bounding box center [143, 313] width 12 height 12
click at [145, 312] on input "Select an option" at bounding box center [143, 313] width 12 height 12
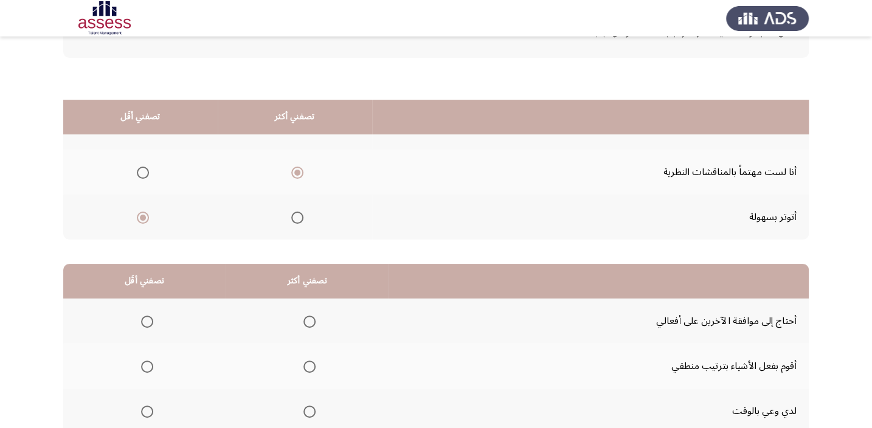
scroll to position [165, 0]
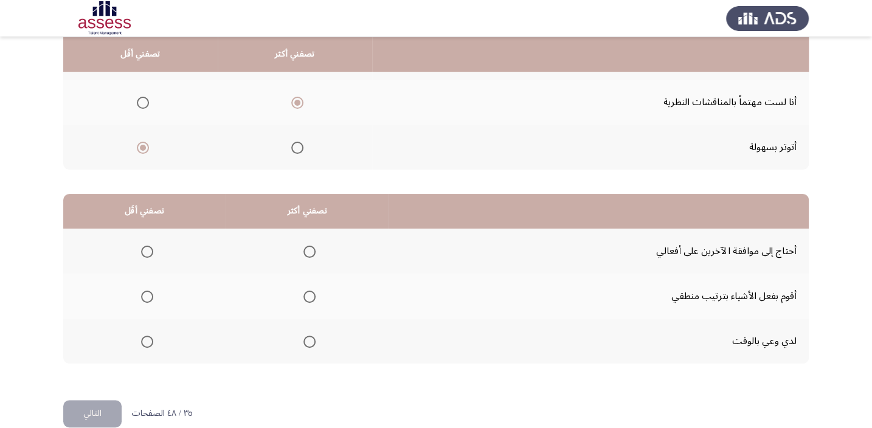
click at [141, 246] on span "Select an option" at bounding box center [147, 252] width 12 height 12
click at [141, 246] on input "Select an option" at bounding box center [147, 252] width 12 height 12
click at [298, 335] on label "Select an option" at bounding box center [306, 341] width 17 height 12
click at [303, 335] on input "Select an option" at bounding box center [309, 341] width 12 height 12
click at [77, 414] on button "التالي" at bounding box center [92, 413] width 58 height 27
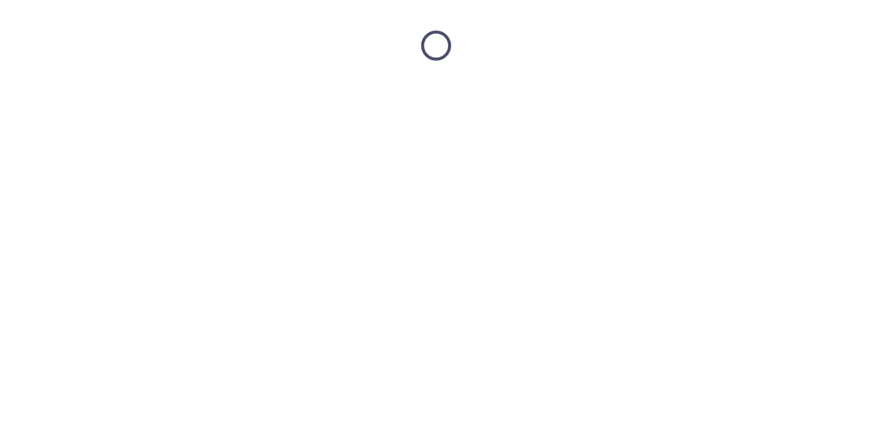
scroll to position [0, 0]
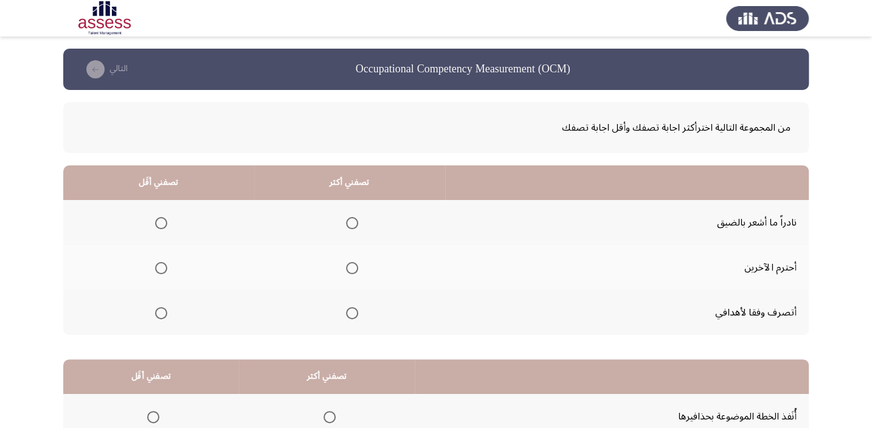
click at [352, 266] on span "Select an option" at bounding box center [352, 268] width 12 height 12
click at [352, 266] on input "Select an option" at bounding box center [352, 268] width 12 height 12
click at [157, 228] on span "Select an option" at bounding box center [161, 223] width 12 height 12
click at [157, 228] on input "Select an option" at bounding box center [161, 223] width 12 height 12
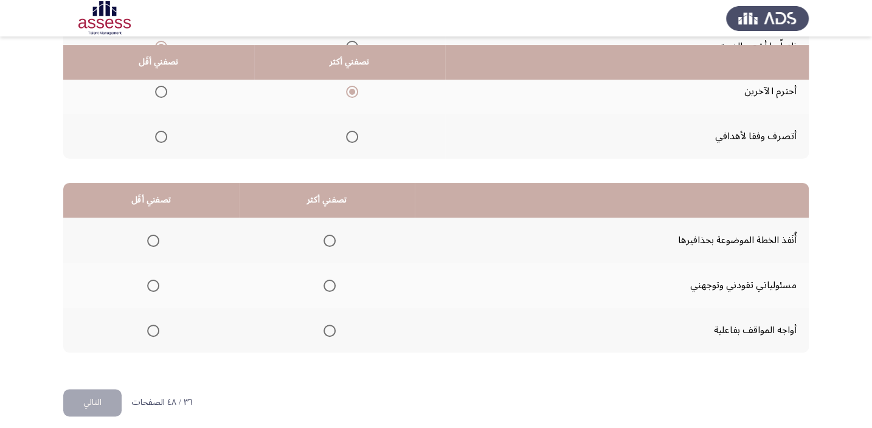
scroll to position [184, 0]
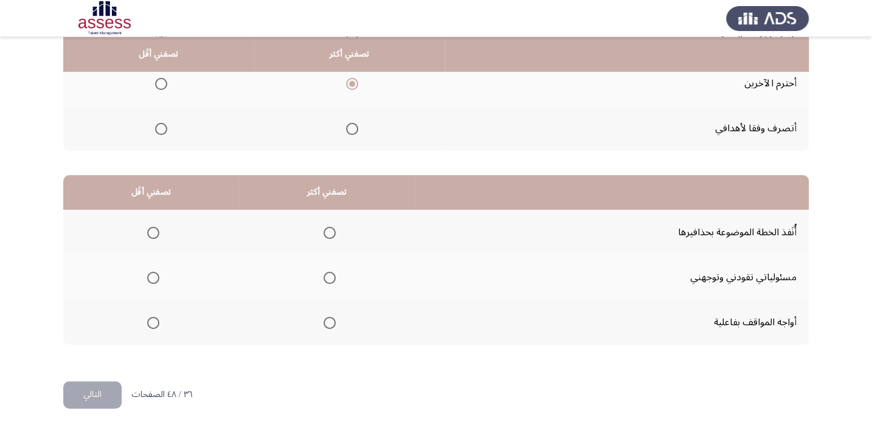
click at [325, 267] on mat-radio-group "Select an option" at bounding box center [326, 277] width 17 height 21
click at [325, 277] on span "Select an option" at bounding box center [329, 278] width 12 height 12
click at [325, 277] on input "Select an option" at bounding box center [329, 278] width 12 height 12
click at [143, 229] on label "Select an option" at bounding box center [150, 233] width 17 height 12
click at [147, 229] on input "Select an option" at bounding box center [153, 233] width 12 height 12
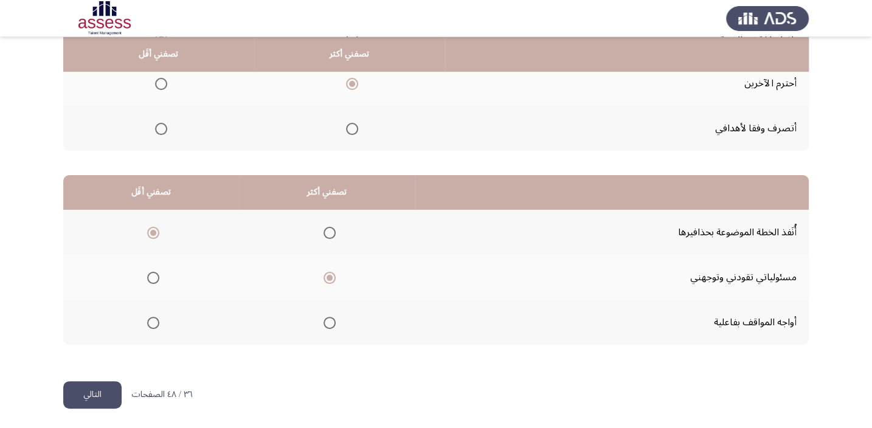
click at [111, 386] on button "التالي" at bounding box center [92, 394] width 58 height 27
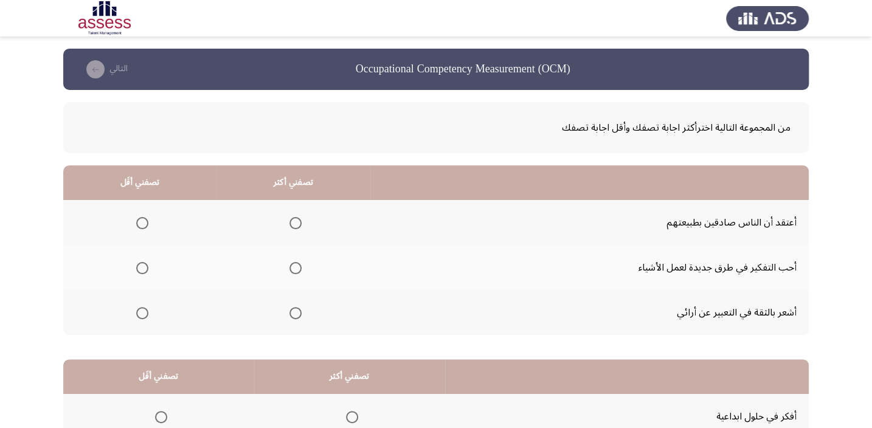
click at [297, 316] on span "Select an option" at bounding box center [295, 313] width 12 height 12
click at [297, 316] on input "Select an option" at bounding box center [295, 313] width 12 height 12
click at [140, 219] on span "Select an option" at bounding box center [142, 223] width 12 height 12
click at [140, 219] on input "Select an option" at bounding box center [142, 223] width 12 height 12
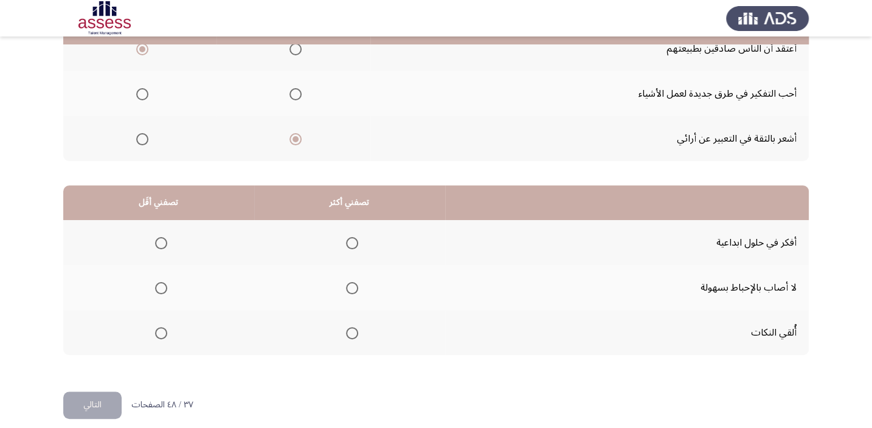
scroll to position [184, 0]
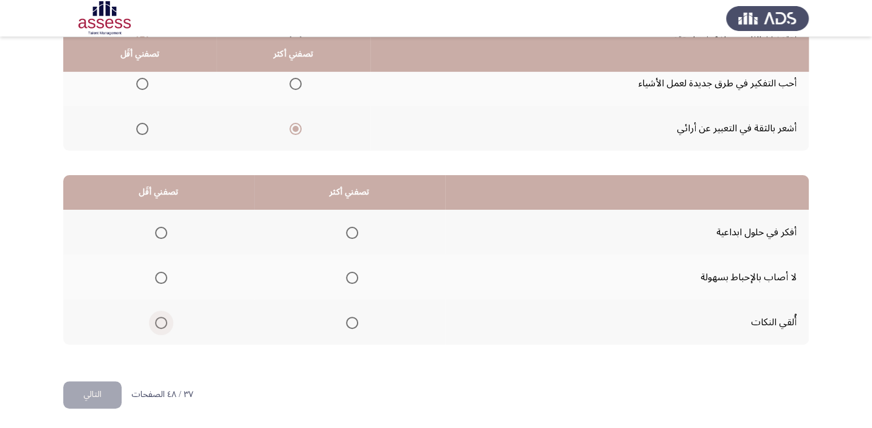
click at [159, 321] on span "Select an option" at bounding box center [161, 323] width 12 height 12
click at [159, 321] on input "Select an option" at bounding box center [161, 323] width 12 height 12
click at [353, 234] on span "Select an option" at bounding box center [352, 233] width 12 height 12
click at [353, 234] on input "Select an option" at bounding box center [352, 233] width 12 height 12
click at [84, 396] on button "التالي" at bounding box center [92, 394] width 58 height 27
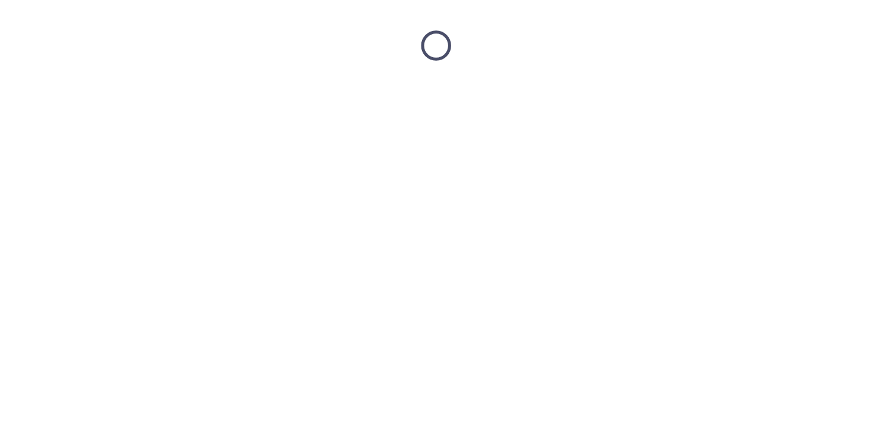
scroll to position [0, 0]
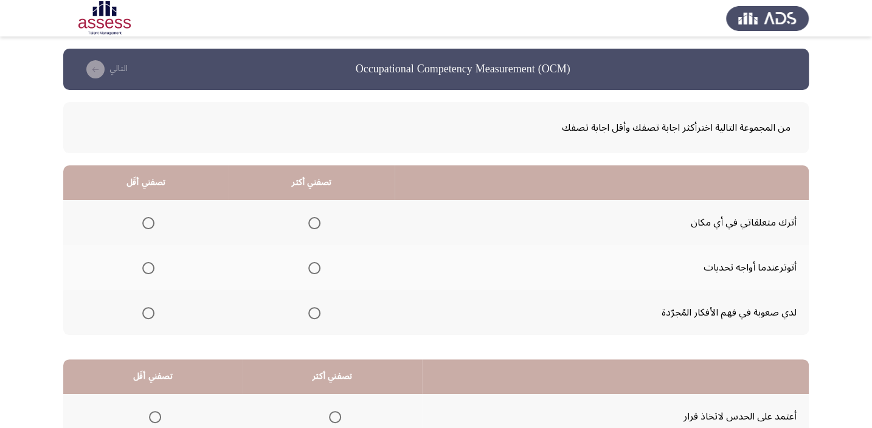
click at [318, 318] on mat-radio-group "Select an option" at bounding box center [311, 312] width 17 height 21
click at [313, 316] on span "Select an option" at bounding box center [314, 313] width 12 height 12
click at [313, 316] on input "Select an option" at bounding box center [314, 313] width 12 height 12
click at [151, 223] on span "Select an option" at bounding box center [148, 223] width 12 height 12
click at [151, 223] on input "Select an option" at bounding box center [148, 223] width 12 height 12
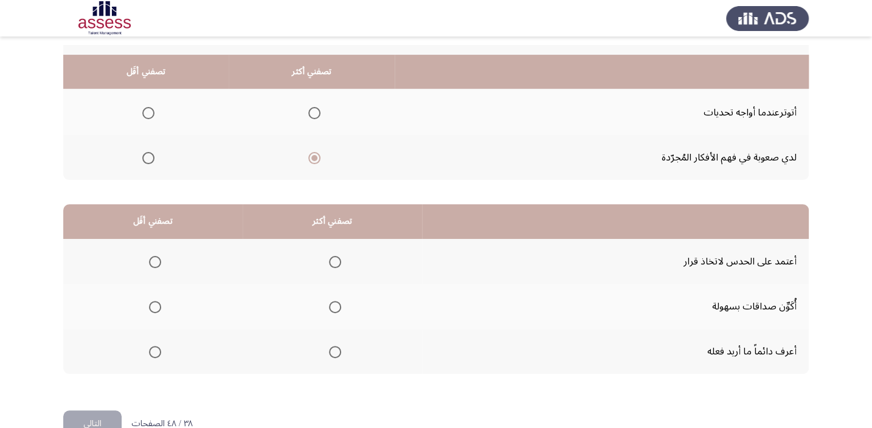
scroll to position [184, 0]
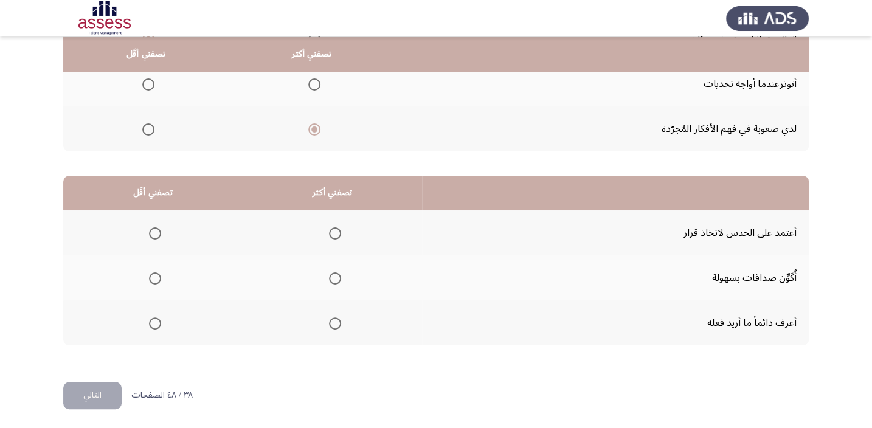
click at [329, 325] on span "Select an option" at bounding box center [335, 323] width 12 height 12
click at [329, 325] on input "Select an option" at bounding box center [335, 323] width 12 height 12
click at [149, 278] on span "Select an option" at bounding box center [155, 278] width 12 height 12
click at [149, 278] on input "Select an option" at bounding box center [155, 278] width 12 height 12
click at [103, 394] on button "التالي" at bounding box center [92, 395] width 58 height 27
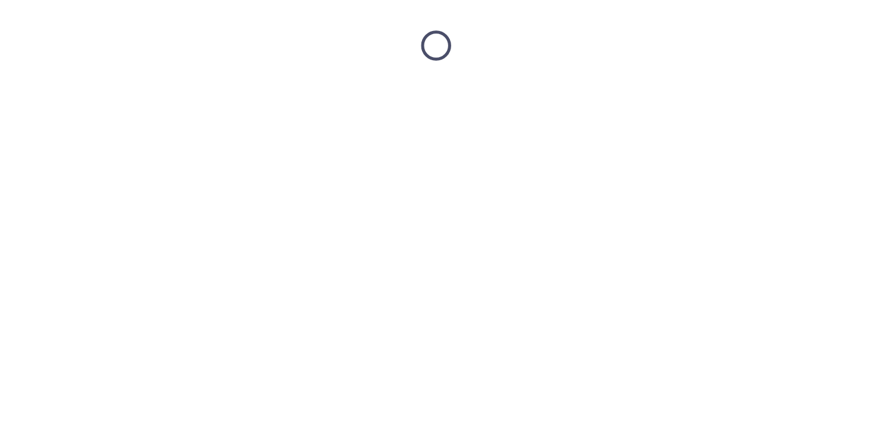
scroll to position [0, 0]
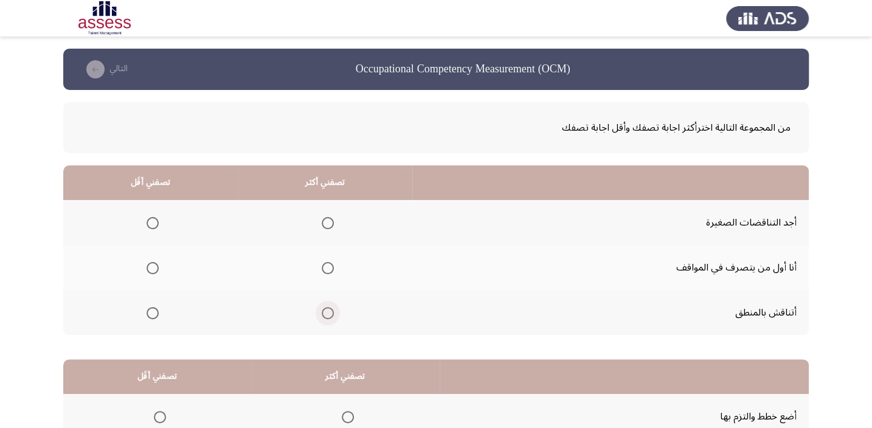
click at [328, 313] on span "Select an option" at bounding box center [328, 313] width 0 height 0
click at [325, 311] on input "Select an option" at bounding box center [327, 313] width 12 height 12
click at [148, 273] on span "Select an option" at bounding box center [152, 268] width 12 height 12
click at [148, 273] on input "Select an option" at bounding box center [152, 268] width 12 height 12
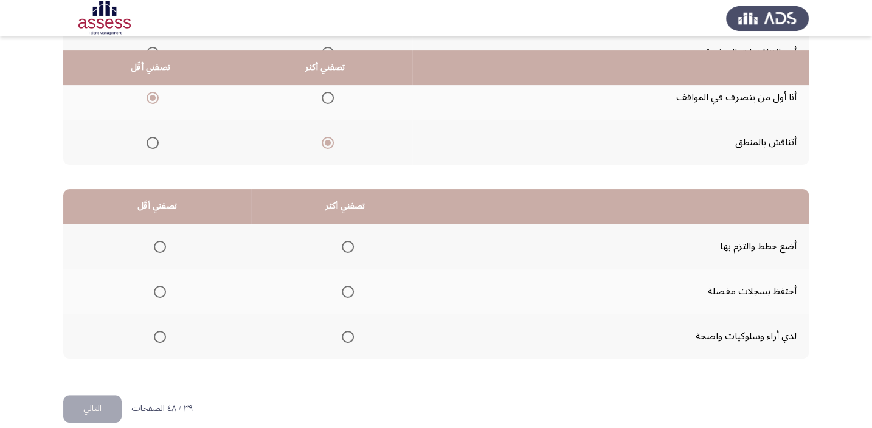
scroll to position [184, 0]
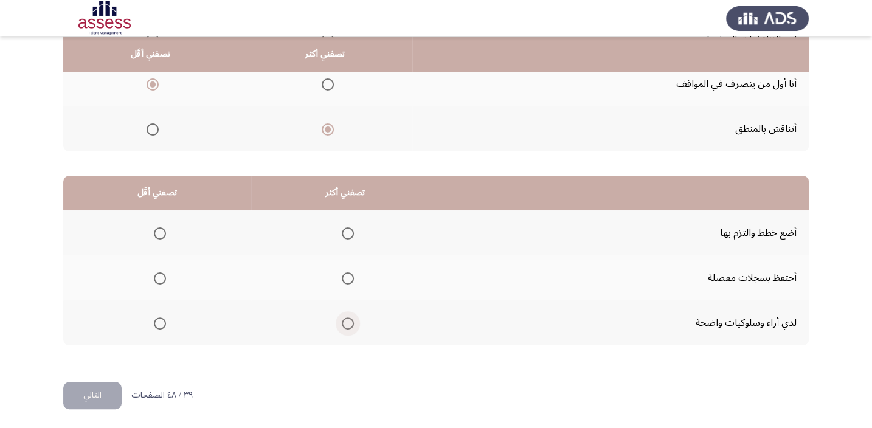
click at [350, 320] on span "Select an option" at bounding box center [348, 323] width 12 height 12
click at [350, 320] on input "Select an option" at bounding box center [348, 323] width 12 height 12
click at [165, 267] on th at bounding box center [157, 277] width 188 height 45
click at [166, 282] on th at bounding box center [157, 277] width 188 height 45
click at [163, 282] on span "Select an option" at bounding box center [160, 278] width 12 height 12
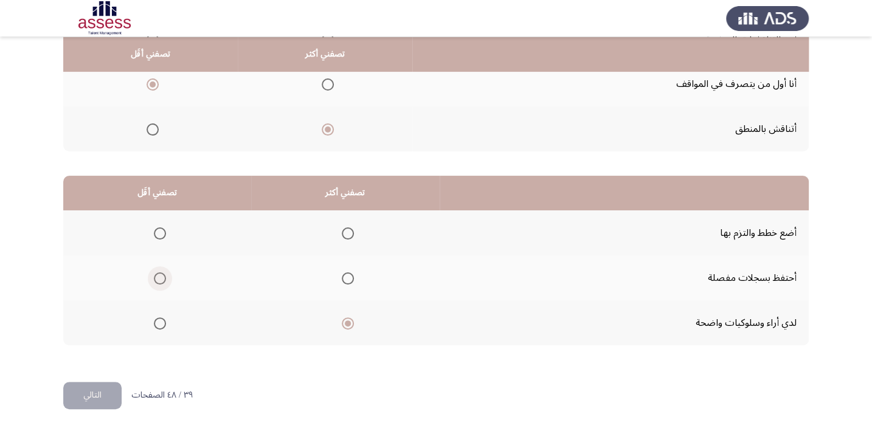
click at [163, 282] on input "Select an option" at bounding box center [160, 278] width 12 height 12
click at [88, 401] on button "التالي" at bounding box center [92, 395] width 58 height 27
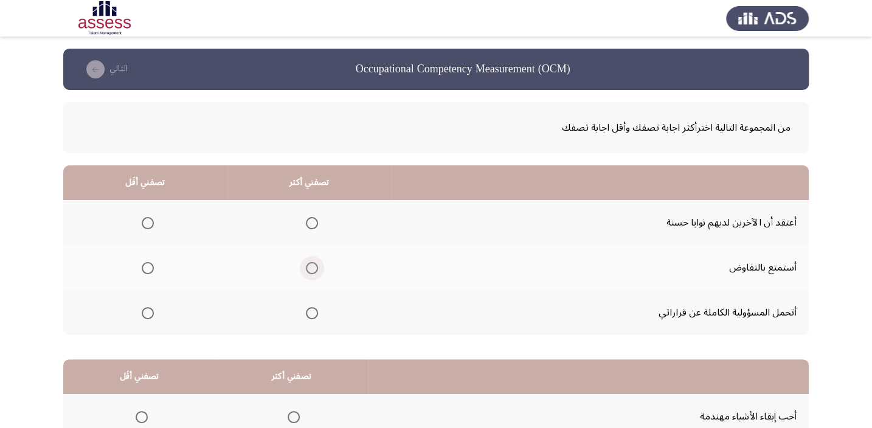
click at [313, 270] on span "Select an option" at bounding box center [312, 268] width 12 height 12
click at [313, 270] on input "Select an option" at bounding box center [312, 268] width 12 height 12
click at [149, 215] on mat-radio-group "Select an option" at bounding box center [145, 222] width 17 height 21
click at [150, 224] on span "Select an option" at bounding box center [148, 223] width 12 height 12
click at [150, 224] on input "Select an option" at bounding box center [148, 223] width 12 height 12
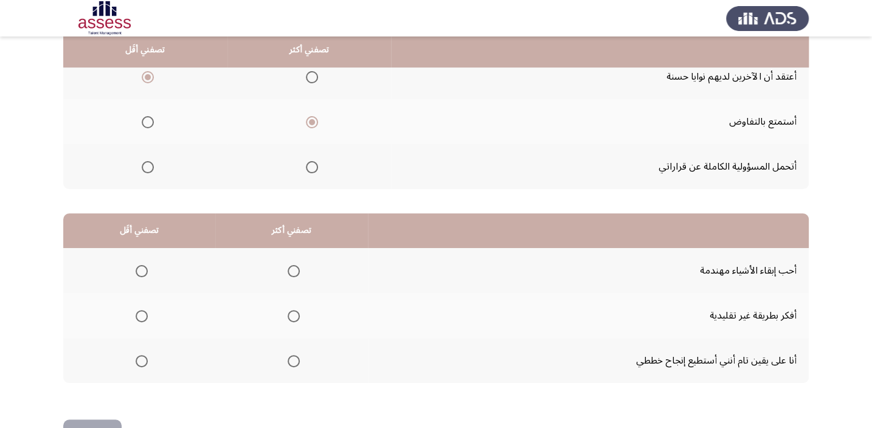
scroll to position [147, 0]
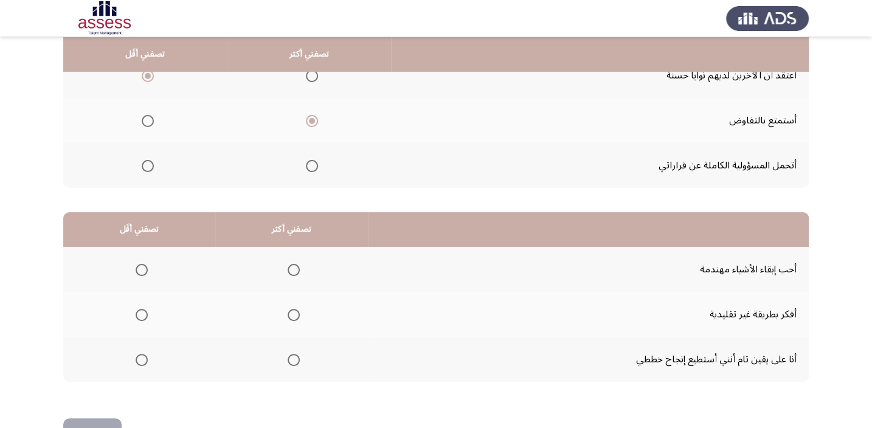
click at [301, 269] on th at bounding box center [291, 269] width 153 height 45
click at [294, 270] on span "Select an option" at bounding box center [294, 270] width 0 height 0
click at [291, 267] on input "Select an option" at bounding box center [293, 270] width 12 height 12
click at [150, 314] on th at bounding box center [139, 314] width 152 height 45
click at [143, 310] on span "Select an option" at bounding box center [142, 315] width 12 height 12
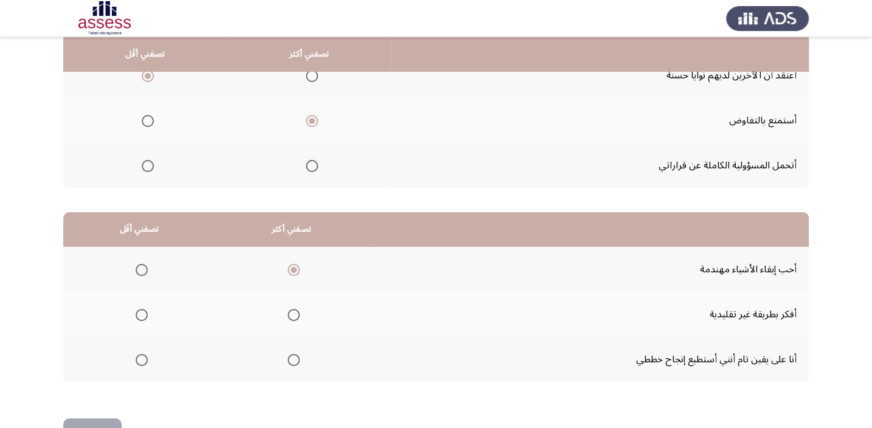
click at [143, 310] on input "Select an option" at bounding box center [142, 315] width 12 height 12
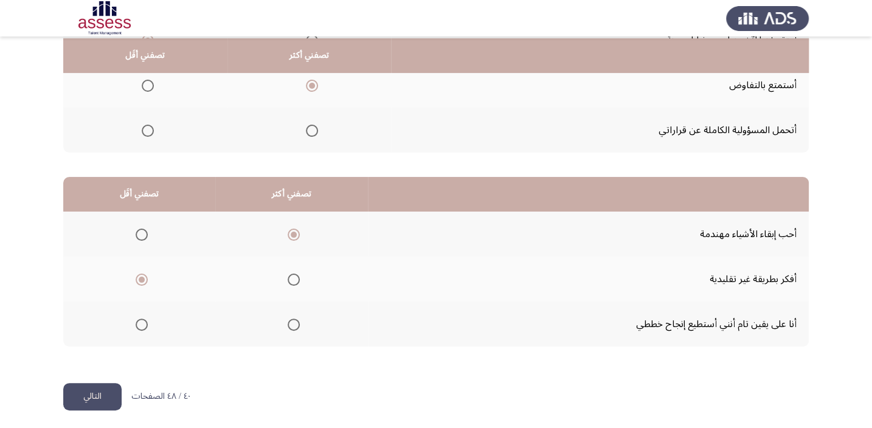
scroll to position [184, 0]
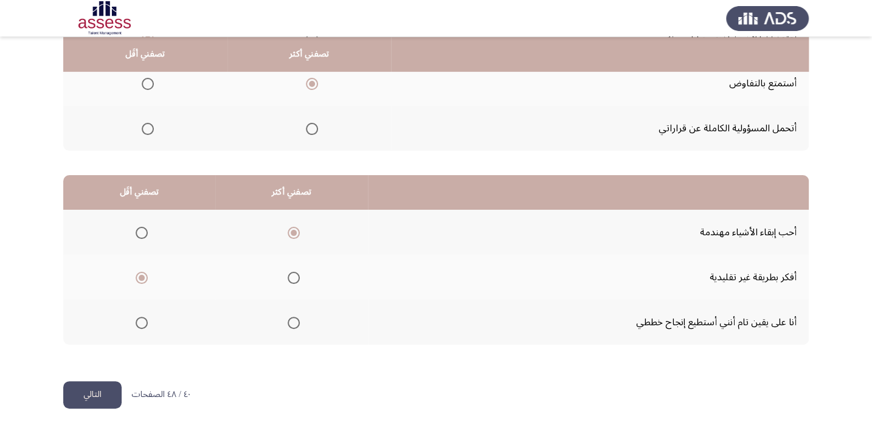
click at [98, 388] on button "التالي" at bounding box center [92, 394] width 58 height 27
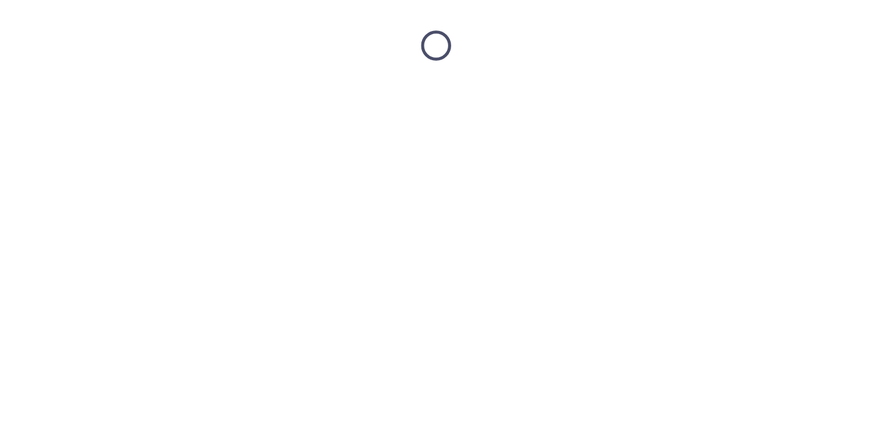
scroll to position [0, 0]
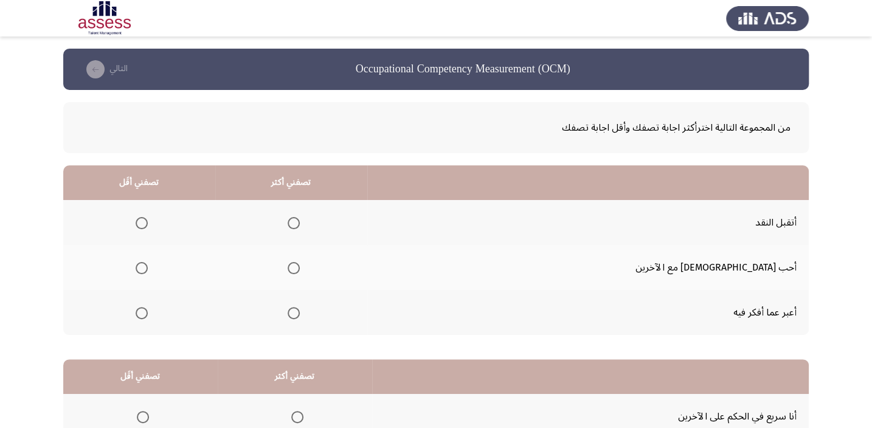
click at [300, 231] on mat-radio-group "Select an option" at bounding box center [291, 222] width 17 height 21
click at [300, 321] on mat-radio-group "Select an option" at bounding box center [291, 312] width 17 height 21
click at [300, 314] on span "Select an option" at bounding box center [293, 313] width 12 height 12
click at [300, 314] on input "Select an option" at bounding box center [293, 313] width 12 height 12
click at [148, 318] on mat-radio-group "Select an option" at bounding box center [139, 312] width 17 height 21
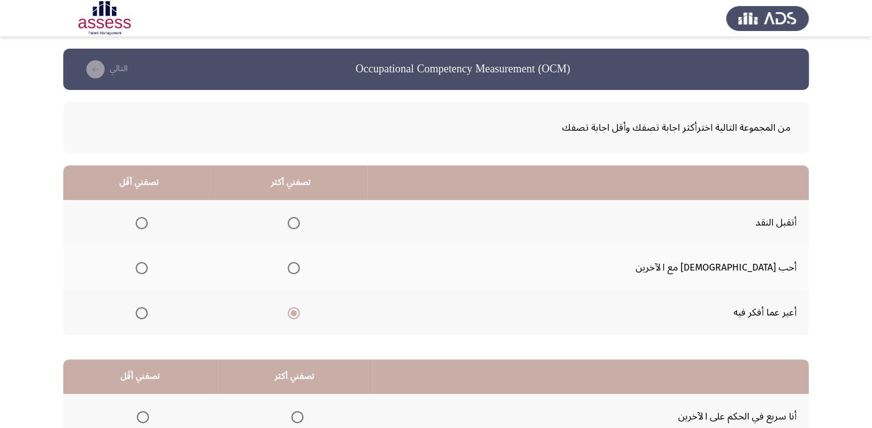
click at [148, 309] on span "Select an option" at bounding box center [142, 313] width 12 height 12
click at [148, 309] on input "Select an option" at bounding box center [142, 313] width 12 height 12
click at [300, 221] on span "Select an option" at bounding box center [293, 223] width 12 height 12
click at [300, 221] on input "Select an option" at bounding box center [293, 223] width 12 height 12
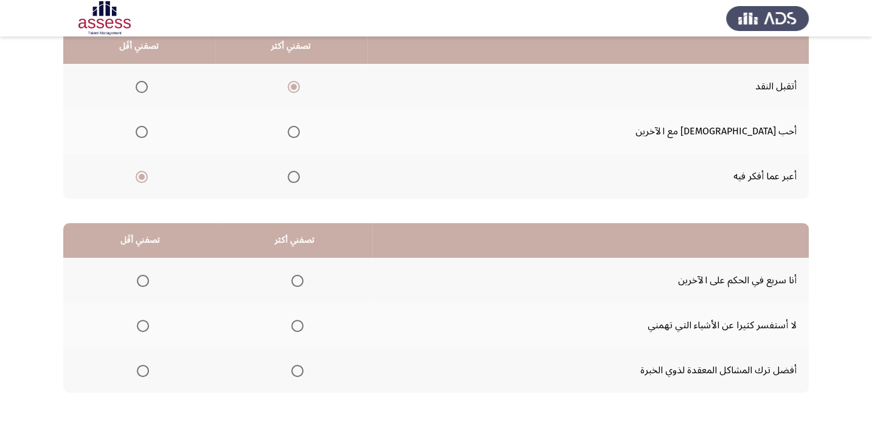
scroll to position [165, 0]
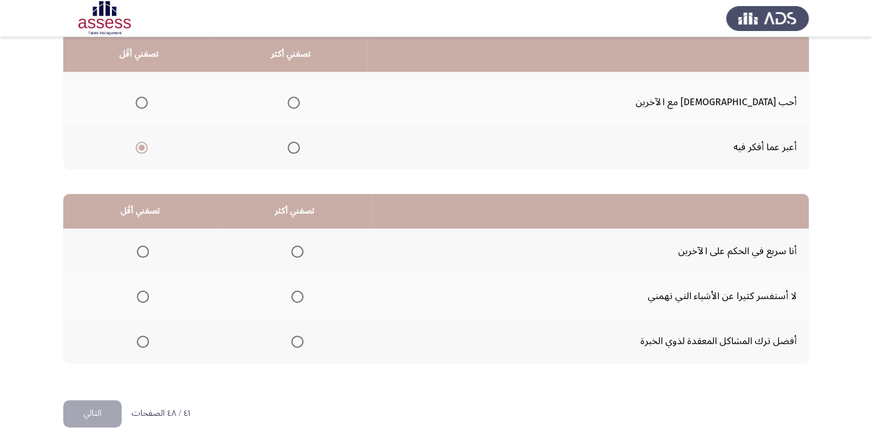
click at [149, 250] on th at bounding box center [140, 251] width 154 height 45
click at [297, 296] on span "Select an option" at bounding box center [297, 297] width 12 height 12
click at [297, 296] on input "Select an option" at bounding box center [297, 297] width 12 height 12
click at [294, 344] on span "Select an option" at bounding box center [297, 341] width 12 height 12
click at [294, 344] on input "Select an option" at bounding box center [297, 341] width 12 height 12
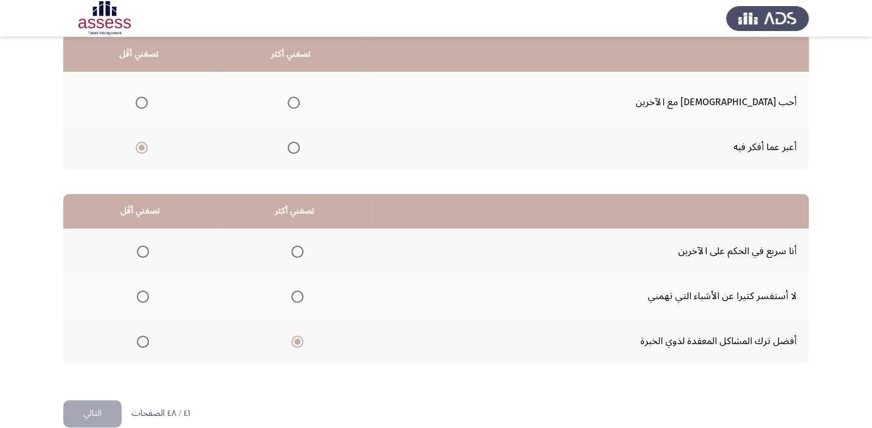
drag, startPoint x: 71, startPoint y: 408, endPoint x: 191, endPoint y: 352, distance: 132.7
click at [191, 352] on div "Occupational Competency Measurement (OCM) التالي من المجموعة التالية اخترأكثر ا…" at bounding box center [435, 141] width 745 height 517
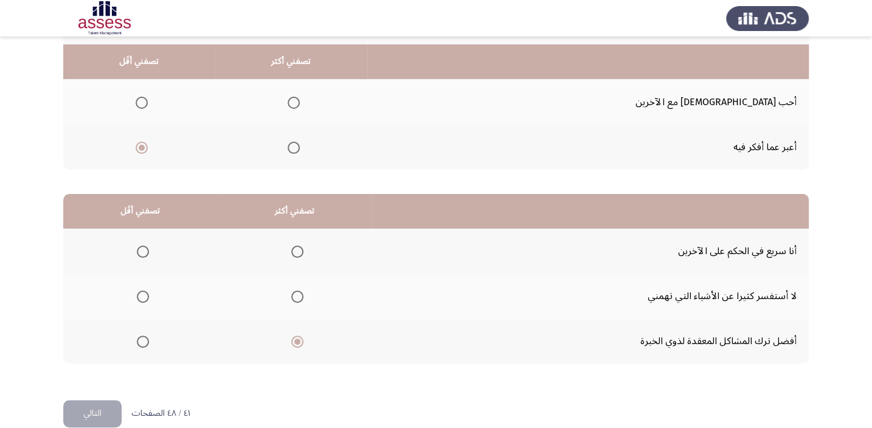
scroll to position [184, 0]
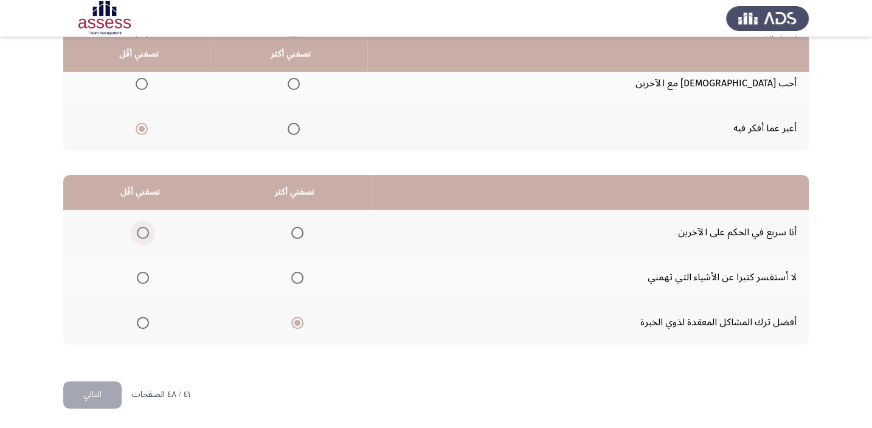
click at [141, 229] on span "Select an option" at bounding box center [143, 233] width 12 height 12
click at [141, 229] on input "Select an option" at bounding box center [143, 233] width 12 height 12
click at [89, 394] on button "التالي" at bounding box center [92, 394] width 58 height 27
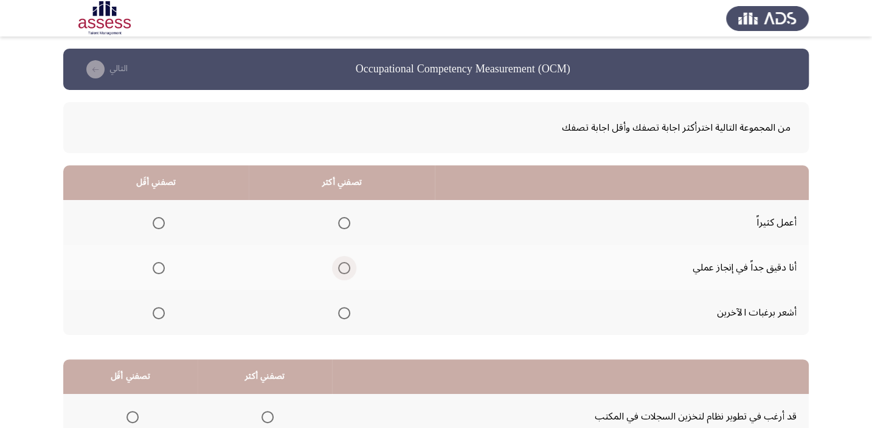
click at [339, 266] on span "Select an option" at bounding box center [344, 268] width 12 height 12
click at [339, 266] on input "Select an option" at bounding box center [344, 268] width 12 height 12
click at [164, 219] on th at bounding box center [155, 222] width 185 height 45
click at [163, 222] on span "Select an option" at bounding box center [159, 223] width 12 height 12
click at [163, 222] on input "Select an option" at bounding box center [159, 223] width 12 height 12
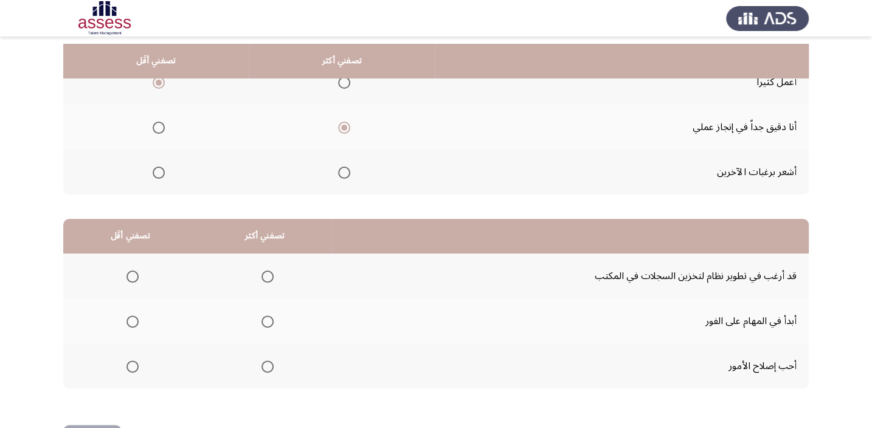
scroll to position [147, 0]
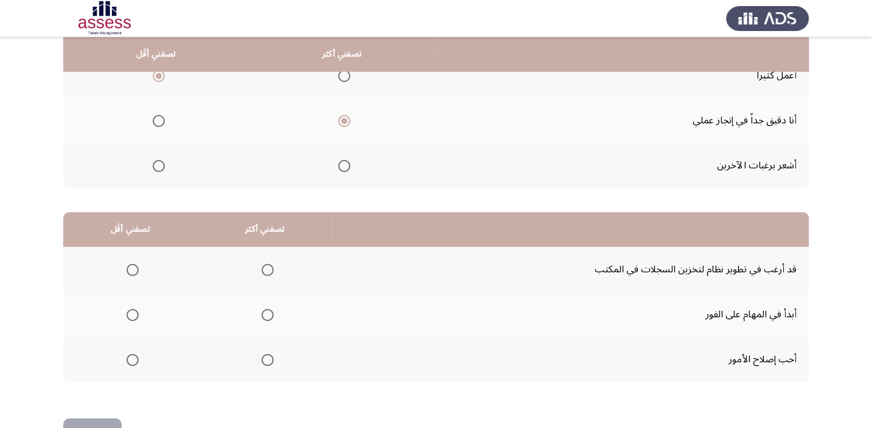
click at [270, 283] on th at bounding box center [265, 269] width 134 height 45
click at [269, 275] on mat-radio-group "Select an option" at bounding box center [264, 269] width 17 height 21
click at [269, 259] on mat-radio-group "Select an option" at bounding box center [264, 269] width 17 height 21
click at [261, 268] on span "Select an option" at bounding box center [267, 270] width 12 height 12
click at [261, 268] on input "Select an option" at bounding box center [267, 270] width 12 height 12
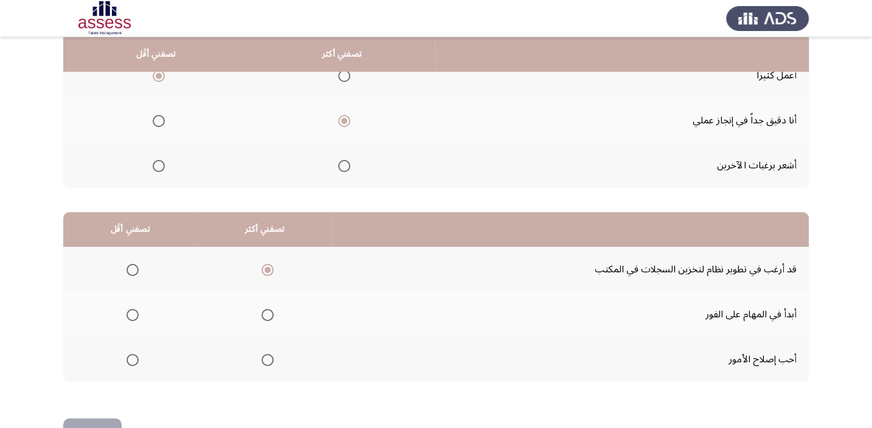
click at [123, 315] on label "Select an option" at bounding box center [130, 315] width 17 height 12
click at [126, 315] on input "Select an option" at bounding box center [132, 315] width 12 height 12
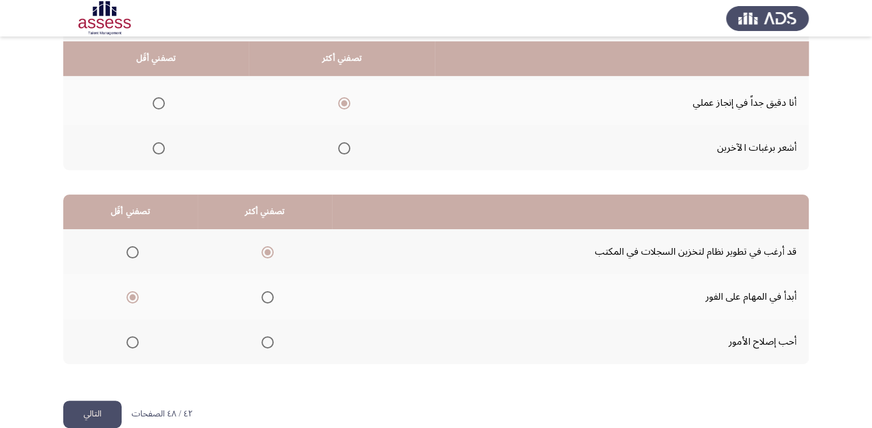
scroll to position [184, 0]
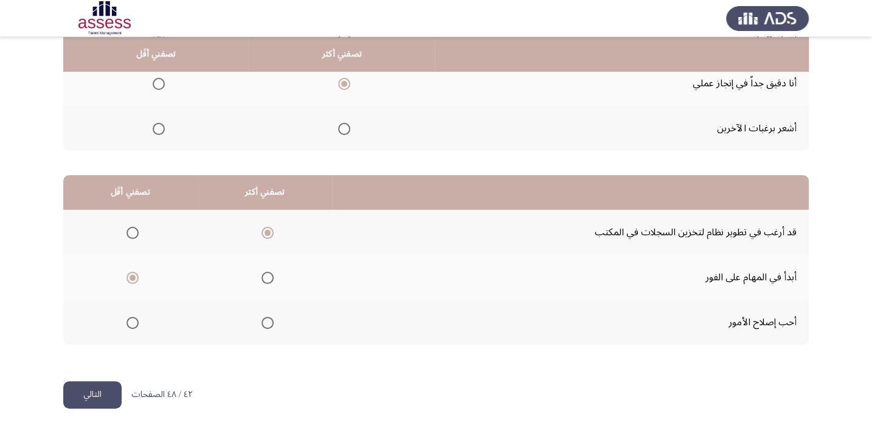
click at [79, 402] on button "التالي" at bounding box center [92, 394] width 58 height 27
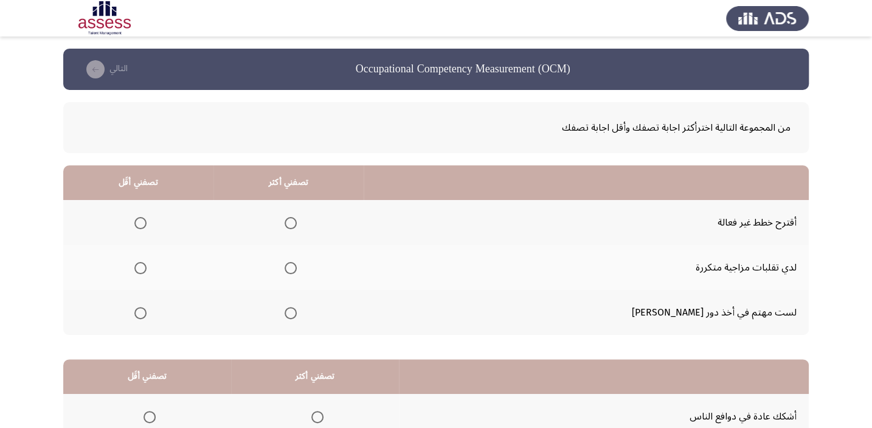
click at [297, 309] on span "Select an option" at bounding box center [290, 313] width 12 height 12
click at [297, 309] on input "Select an option" at bounding box center [290, 313] width 12 height 12
click at [146, 265] on span "Select an option" at bounding box center [140, 268] width 12 height 12
click at [146, 265] on input "Select an option" at bounding box center [140, 268] width 12 height 12
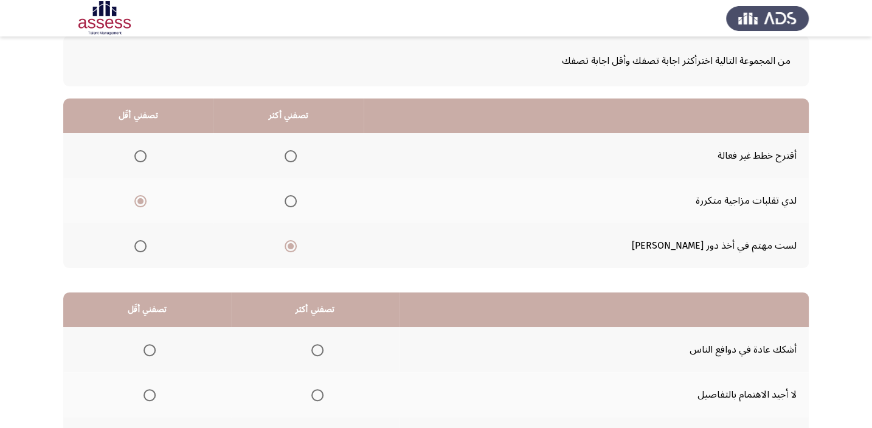
scroll to position [92, 0]
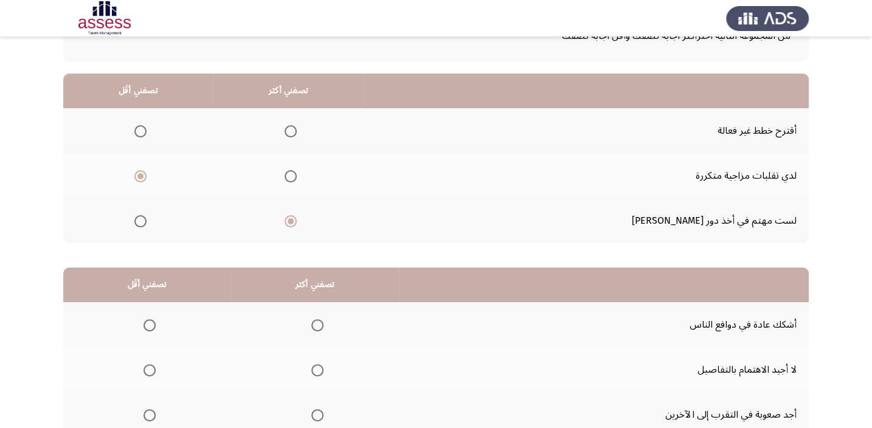
click at [146, 131] on span "Select an option" at bounding box center [140, 131] width 12 height 12
click at [146, 131] on input "Select an option" at bounding box center [140, 131] width 12 height 12
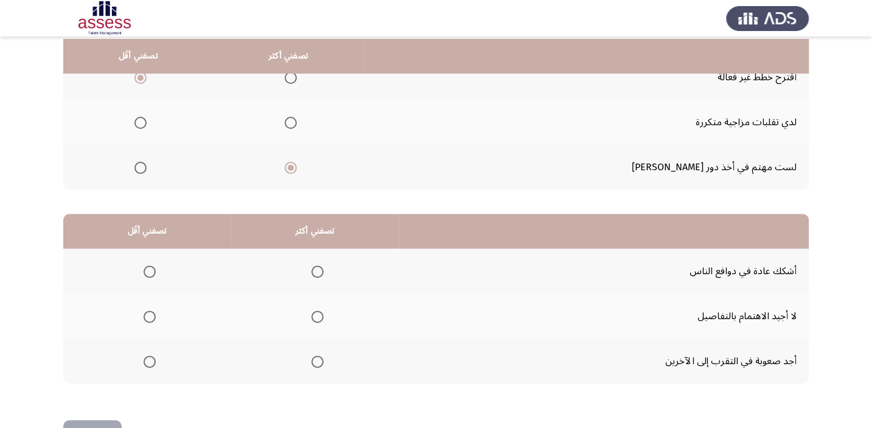
scroll to position [147, 0]
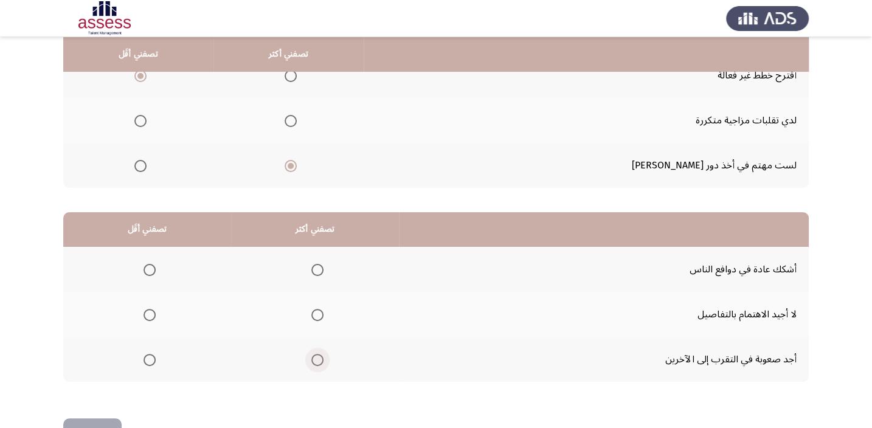
click at [311, 359] on span "Select an option" at bounding box center [317, 360] width 12 height 12
click at [311, 359] on input "Select an option" at bounding box center [317, 360] width 12 height 12
click at [145, 269] on span "Select an option" at bounding box center [149, 270] width 12 height 12
click at [145, 269] on input "Select an option" at bounding box center [149, 270] width 12 height 12
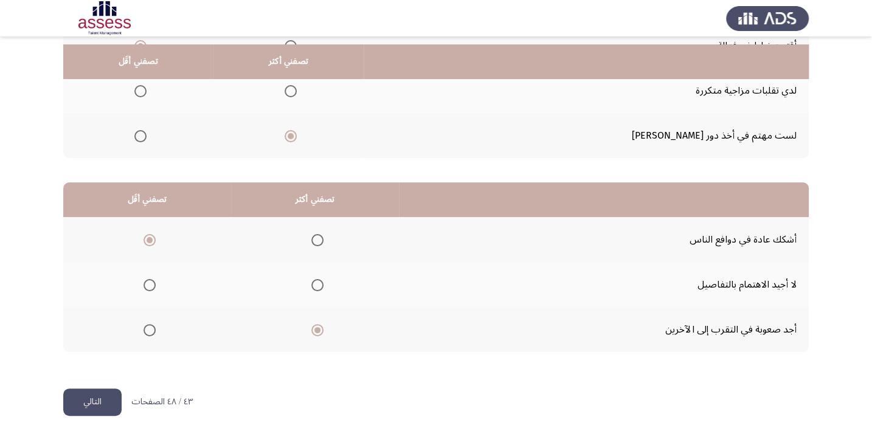
scroll to position [184, 0]
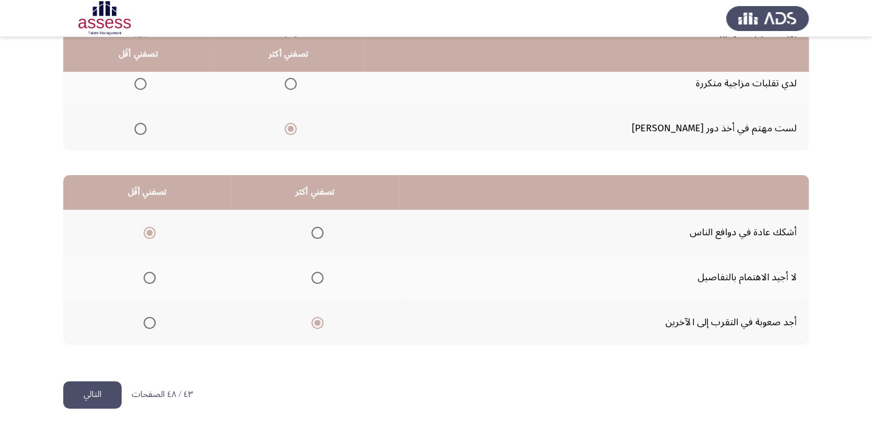
click at [109, 391] on button "التالي" at bounding box center [92, 394] width 58 height 27
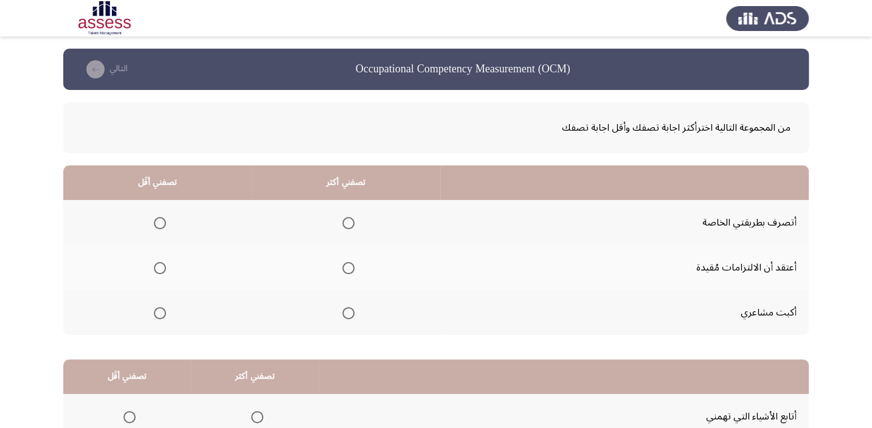
click at [346, 219] on span "Select an option" at bounding box center [348, 223] width 12 height 12
click at [346, 219] on input "Select an option" at bounding box center [348, 223] width 12 height 12
click at [157, 263] on span "Select an option" at bounding box center [160, 268] width 12 height 12
click at [157, 263] on input "Select an option" at bounding box center [160, 268] width 12 height 12
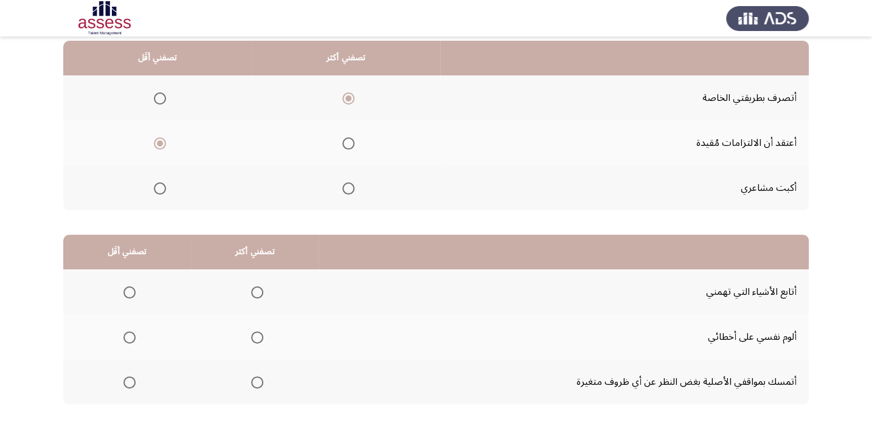
scroll to position [128, 0]
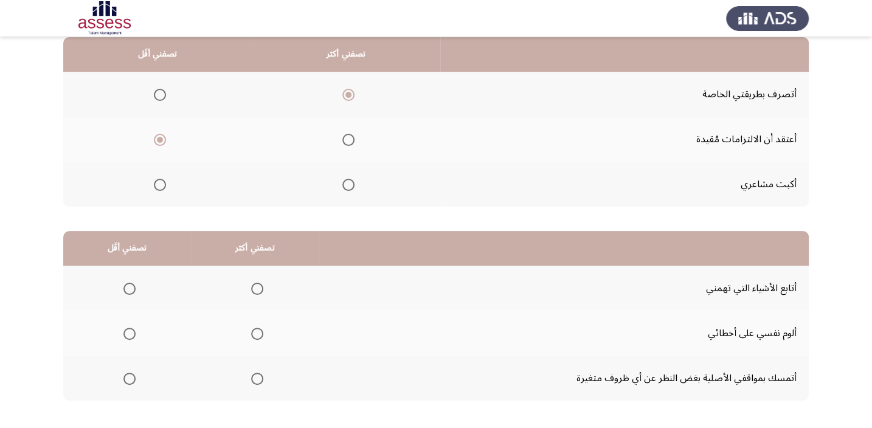
click at [252, 286] on span "Select an option" at bounding box center [257, 289] width 12 height 12
click at [252, 286] on input "Select an option" at bounding box center [257, 289] width 12 height 12
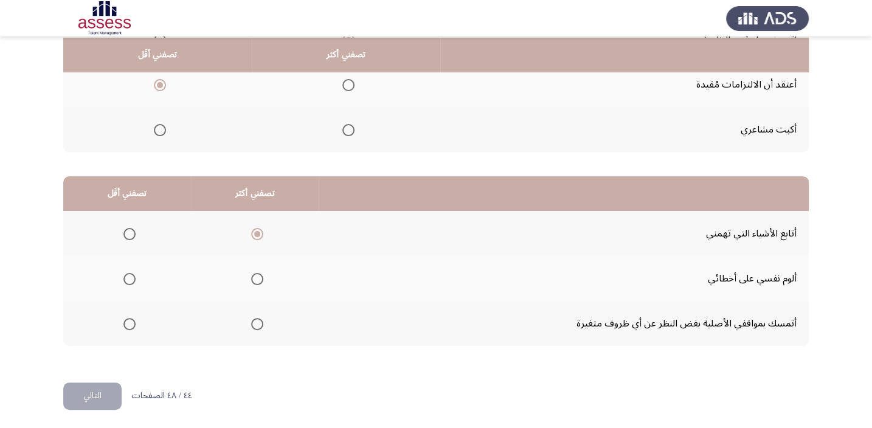
scroll to position [184, 0]
click at [134, 317] on span "Select an option" at bounding box center [129, 323] width 12 height 12
click at [134, 317] on input "Select an option" at bounding box center [129, 323] width 12 height 12
click at [88, 399] on button "التالي" at bounding box center [92, 395] width 58 height 27
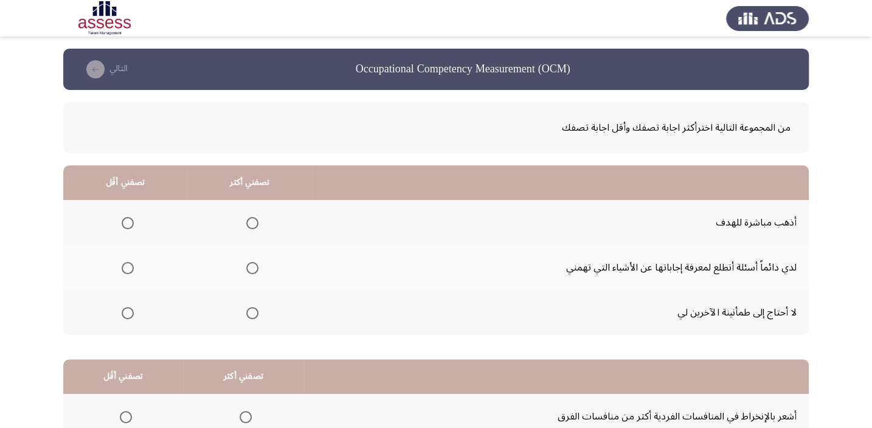
click at [249, 270] on span "Select an option" at bounding box center [252, 268] width 12 height 12
click at [249, 270] on input "Select an option" at bounding box center [252, 268] width 12 height 12
click at [122, 221] on span "Select an option" at bounding box center [128, 223] width 12 height 12
click at [122, 221] on input "Select an option" at bounding box center [128, 223] width 12 height 12
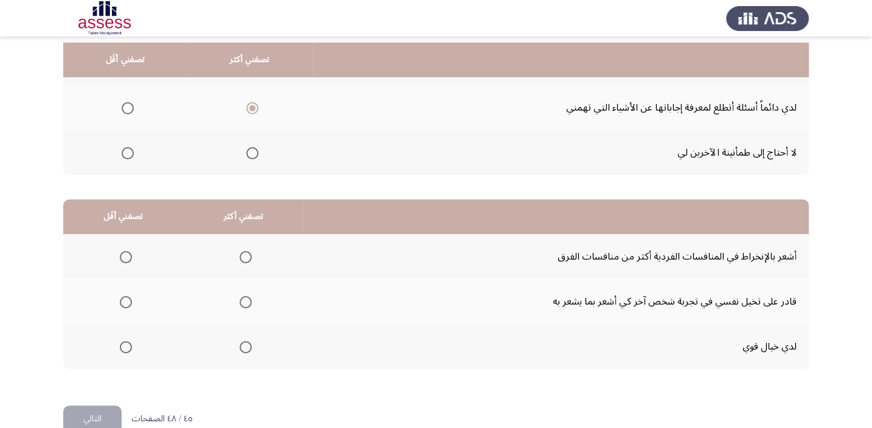
scroll to position [165, 0]
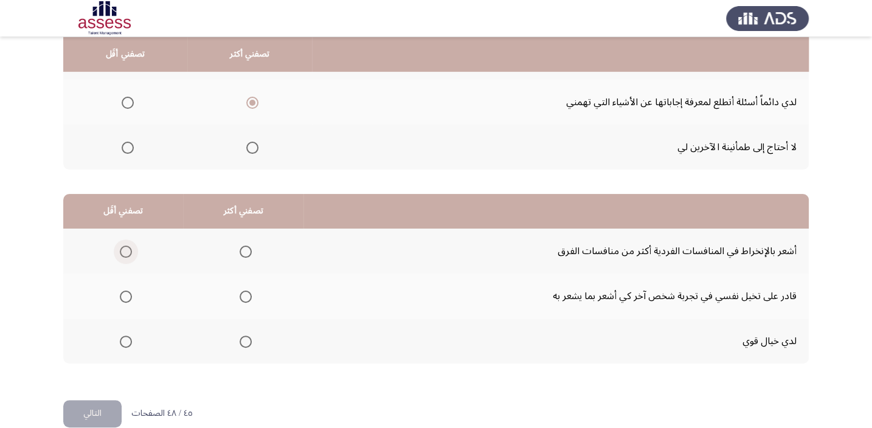
click at [128, 249] on span "Select an option" at bounding box center [126, 252] width 12 height 12
click at [128, 249] on input "Select an option" at bounding box center [126, 252] width 12 height 12
click at [253, 349] on th at bounding box center [243, 340] width 120 height 45
click at [244, 345] on span "Select an option" at bounding box center [245, 341] width 12 height 12
click at [244, 345] on input "Select an option" at bounding box center [245, 341] width 12 height 12
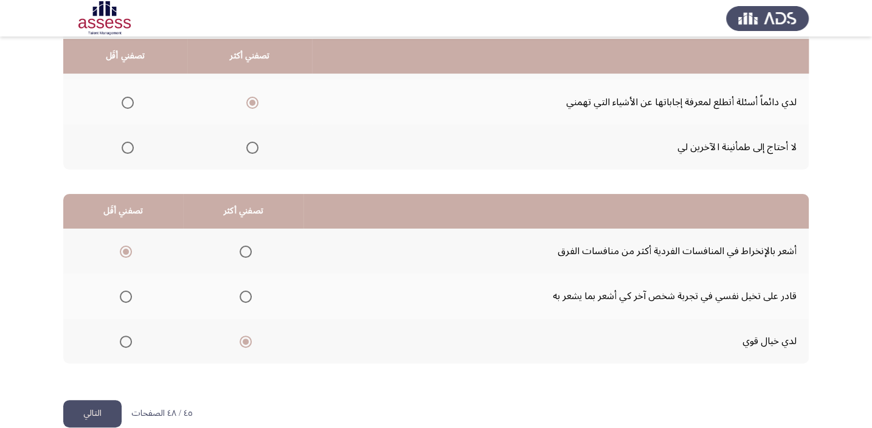
scroll to position [184, 0]
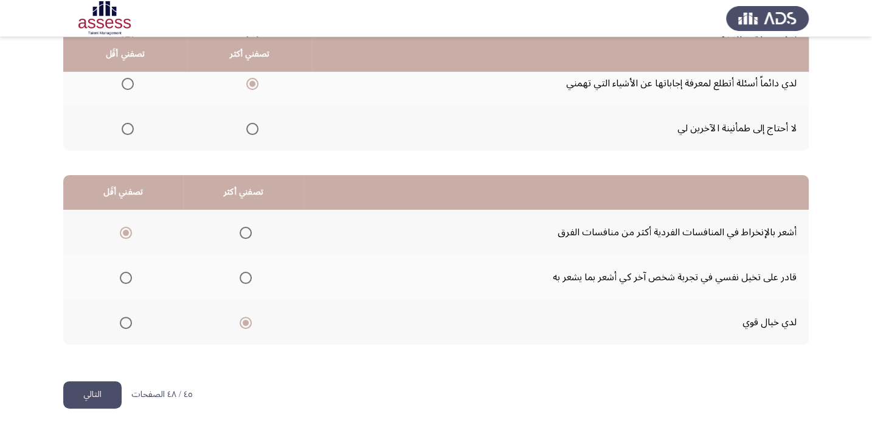
click at [114, 387] on button "التالي" at bounding box center [92, 394] width 58 height 27
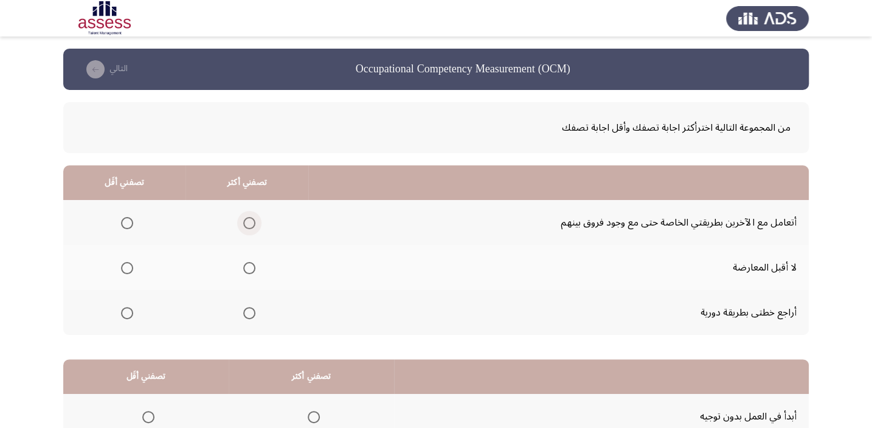
click at [252, 224] on span "Select an option" at bounding box center [249, 223] width 12 height 12
click at [252, 224] on input "Select an option" at bounding box center [249, 223] width 12 height 12
click at [125, 267] on span "Select an option" at bounding box center [127, 268] width 12 height 12
click at [125, 267] on input "Select an option" at bounding box center [127, 268] width 12 height 12
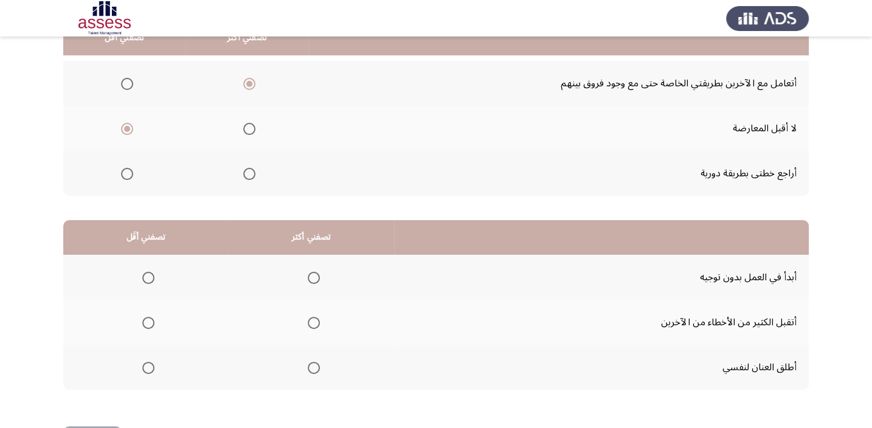
scroll to position [147, 0]
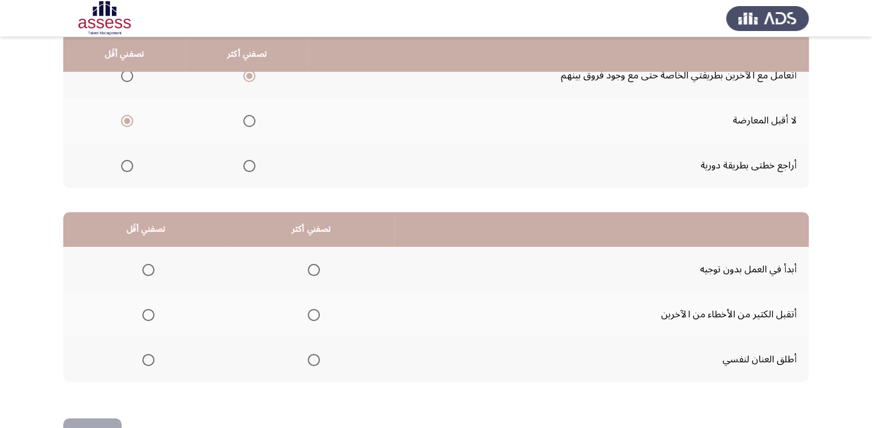
click at [318, 307] on th at bounding box center [311, 314] width 165 height 45
click at [312, 309] on span "Select an option" at bounding box center [314, 315] width 12 height 12
click at [312, 309] on input "Select an option" at bounding box center [314, 315] width 12 height 12
click at [146, 269] on span "Select an option" at bounding box center [148, 270] width 12 height 12
click at [146, 269] on input "Select an option" at bounding box center [148, 270] width 12 height 12
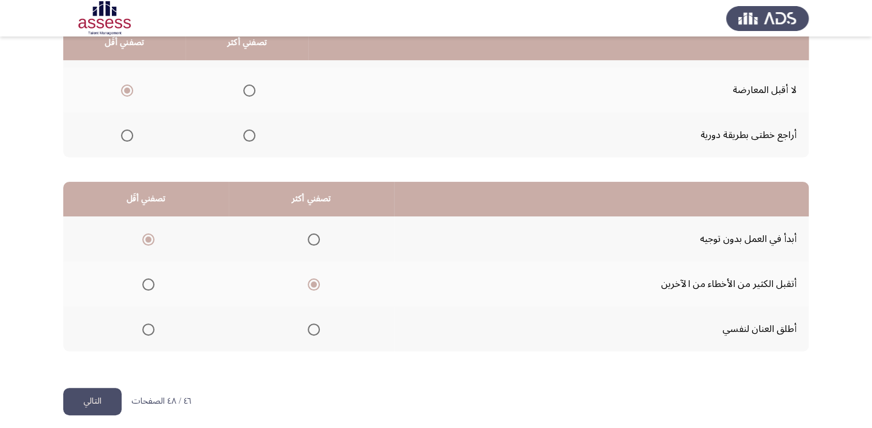
scroll to position [184, 0]
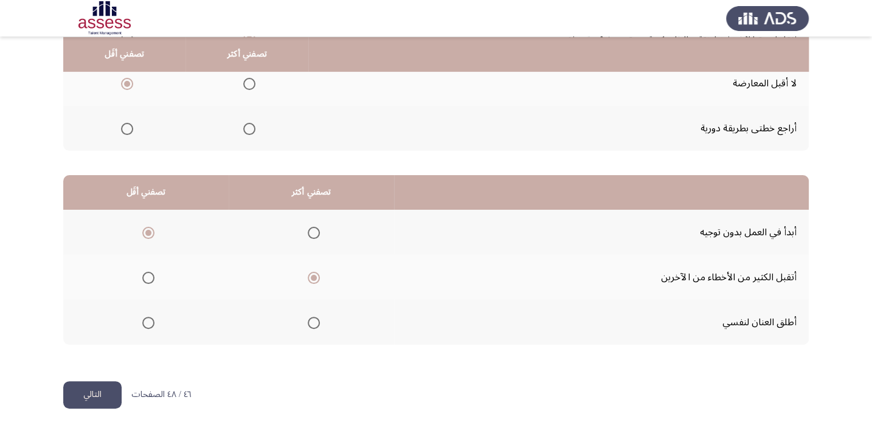
click at [94, 381] on button "التالي" at bounding box center [92, 394] width 58 height 27
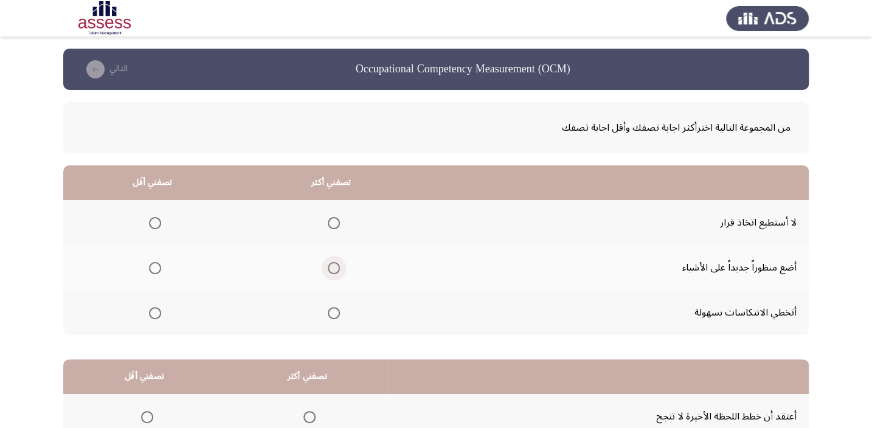
click at [328, 267] on span "Select an option" at bounding box center [334, 268] width 12 height 12
click at [328, 267] on input "Select an option" at bounding box center [334, 268] width 12 height 12
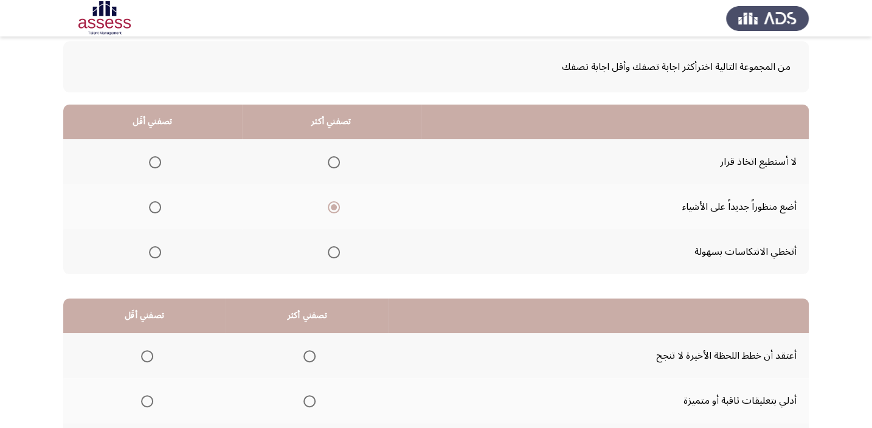
scroll to position [55, 0]
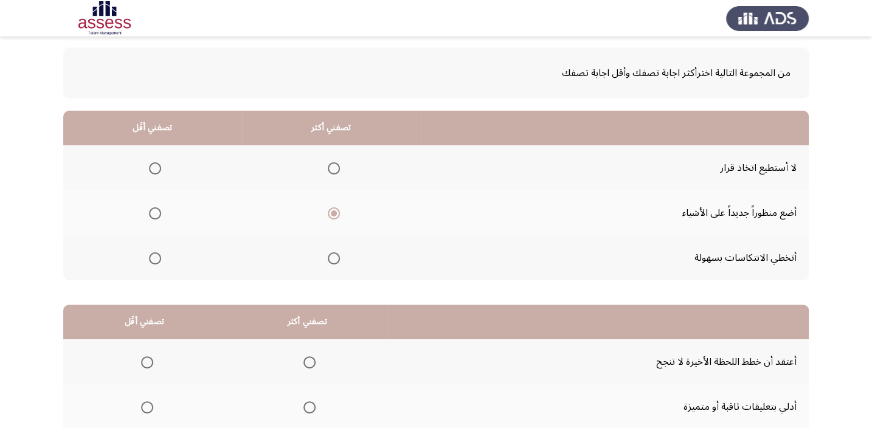
click at [158, 167] on span "Select an option" at bounding box center [155, 168] width 12 height 12
click at [158, 167] on input "Select an option" at bounding box center [155, 168] width 12 height 12
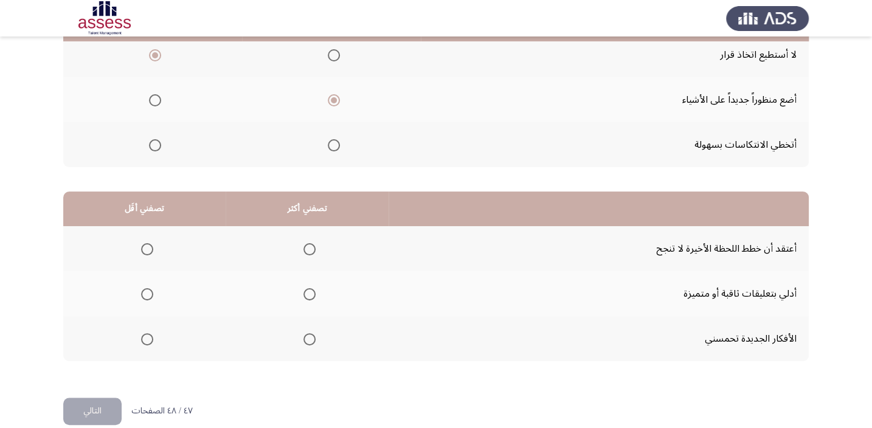
scroll to position [184, 0]
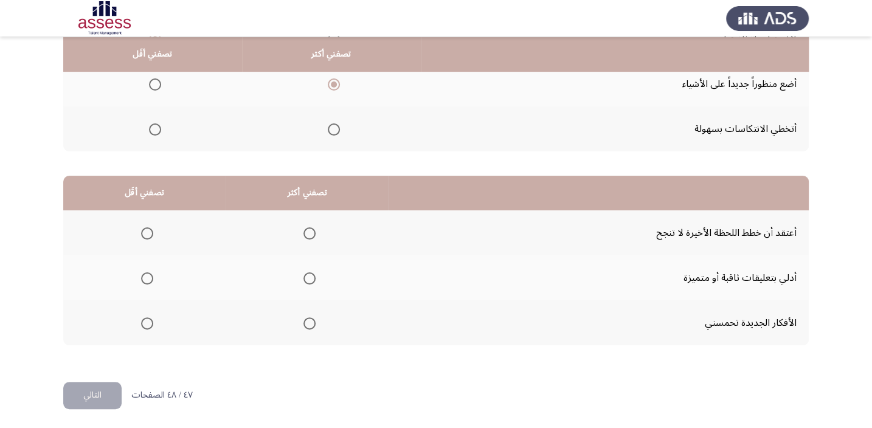
click at [306, 317] on span "Select an option" at bounding box center [309, 323] width 12 height 12
click at [306, 317] on input "Select an option" at bounding box center [309, 323] width 12 height 12
click at [142, 279] on span "Select an option" at bounding box center [147, 278] width 12 height 12
click at [142, 279] on input "Select an option" at bounding box center [147, 278] width 12 height 12
drag, startPoint x: 91, startPoint y: 394, endPoint x: 355, endPoint y: 376, distance: 265.0
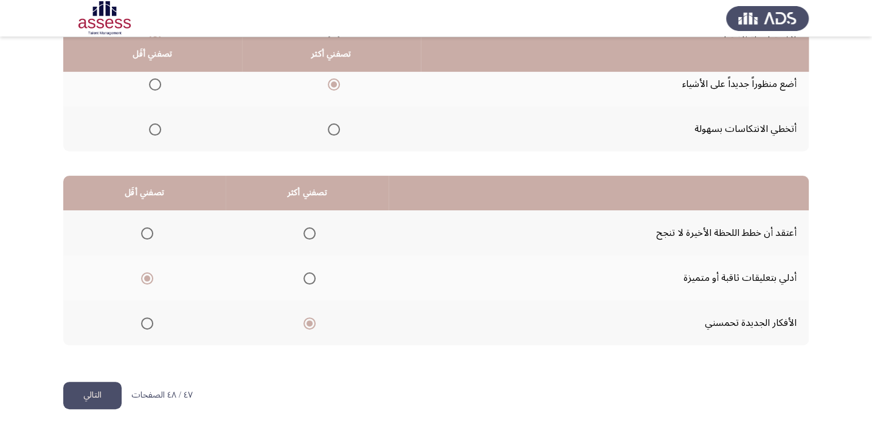
click at [355, 376] on div "Occupational Competency Measurement (OCM) التالي من المجموعة التالية اخترأكثر ا…" at bounding box center [435, 123] width 745 height 517
click at [304, 279] on span "Select an option" at bounding box center [309, 278] width 12 height 12
click at [304, 279] on input "Select an option" at bounding box center [309, 278] width 12 height 12
click at [142, 231] on span "Select an option" at bounding box center [147, 233] width 12 height 12
click at [142, 231] on input "Select an option" at bounding box center [147, 233] width 12 height 12
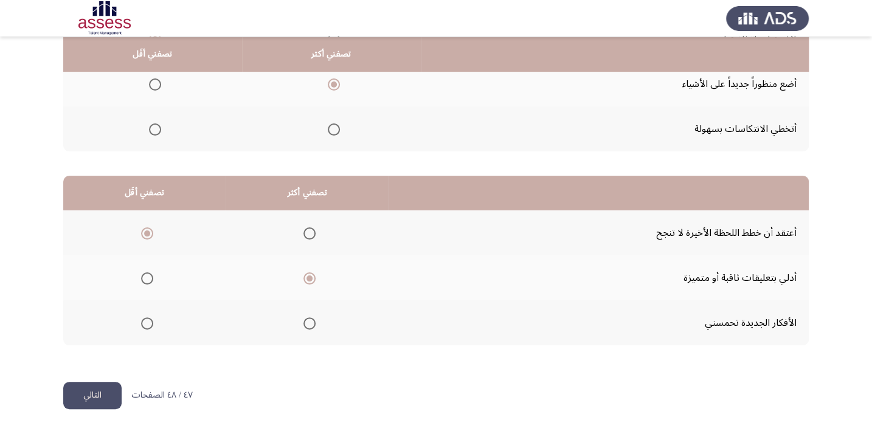
click at [94, 394] on button "التالي" at bounding box center [92, 395] width 58 height 27
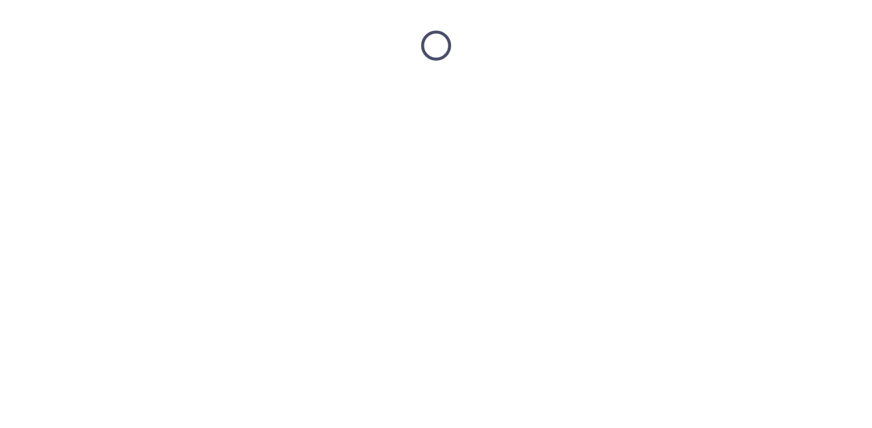
scroll to position [0, 0]
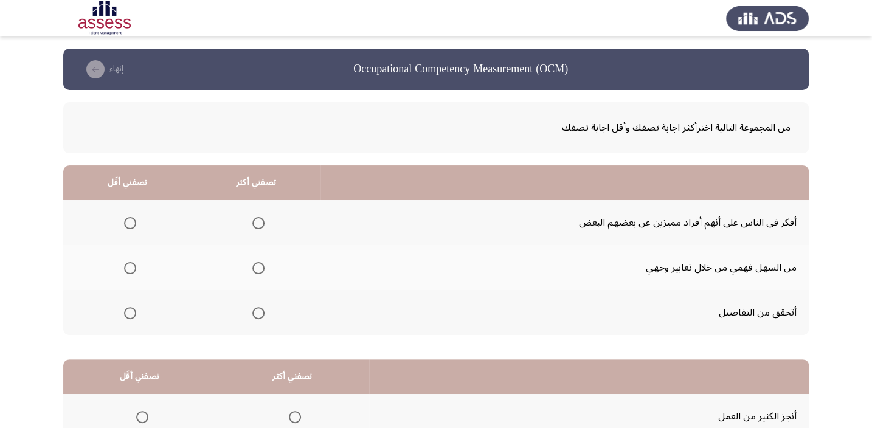
click at [266, 224] on th at bounding box center [255, 222] width 129 height 45
click at [261, 223] on span "Select an option" at bounding box center [258, 223] width 12 height 12
click at [261, 223] on input "Select an option" at bounding box center [258, 223] width 12 height 12
click at [136, 266] on th at bounding box center [127, 267] width 128 height 45
click at [130, 267] on span "Select an option" at bounding box center [130, 268] width 12 height 12
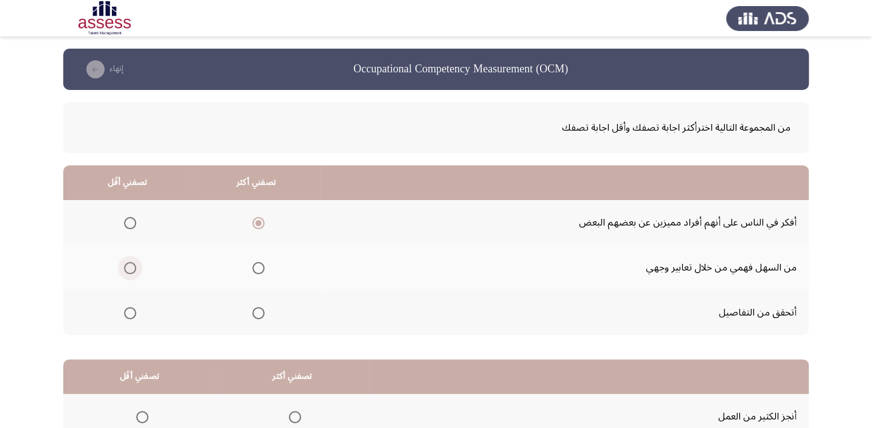
click at [130, 267] on input "Select an option" at bounding box center [130, 268] width 12 height 12
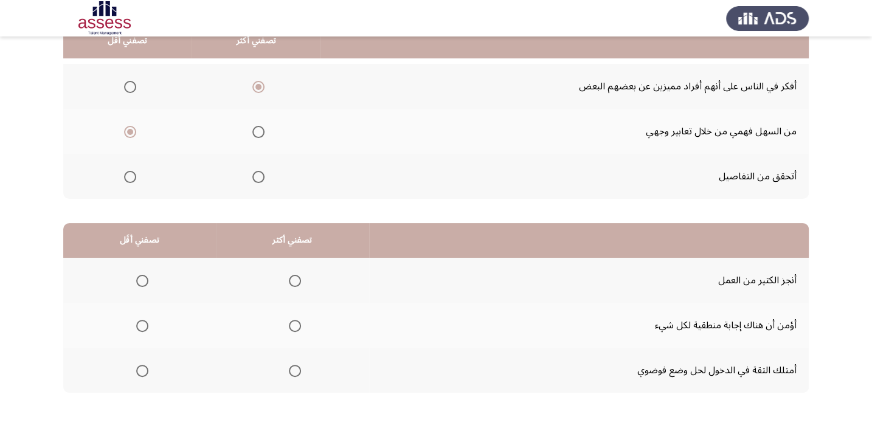
scroll to position [147, 0]
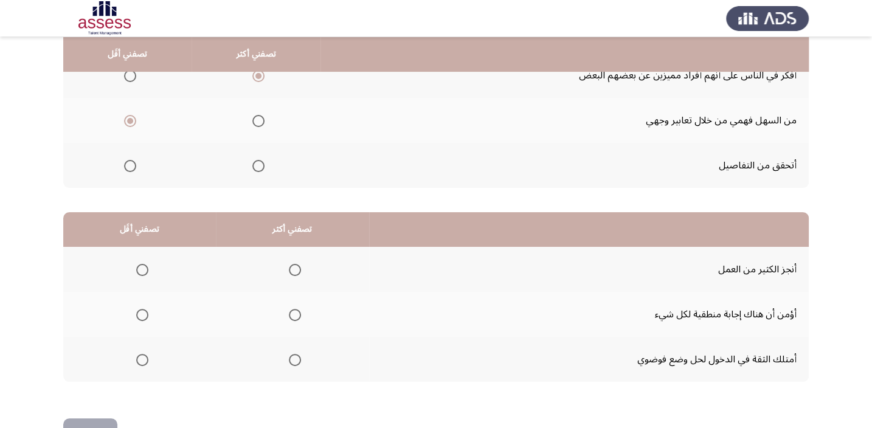
click at [292, 265] on span "Select an option" at bounding box center [295, 270] width 12 height 12
click at [292, 265] on input "Select an option" at bounding box center [295, 270] width 12 height 12
click at [140, 311] on span "Select an option" at bounding box center [142, 315] width 12 height 12
click at [140, 311] on input "Select an option" at bounding box center [142, 315] width 12 height 12
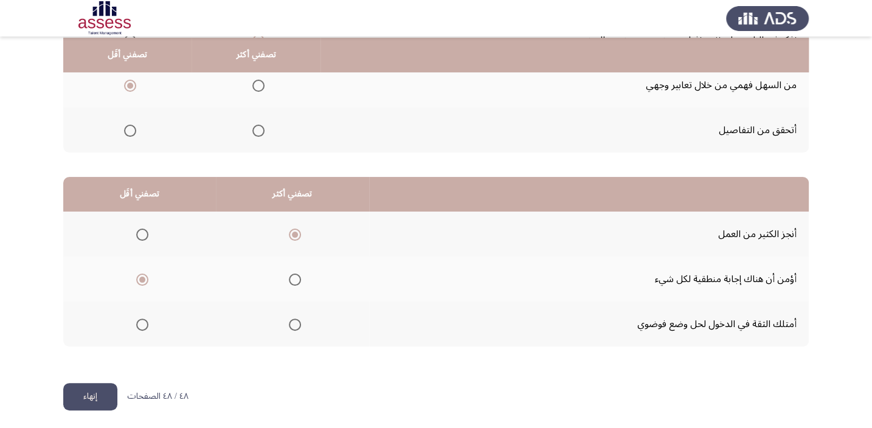
scroll to position [184, 0]
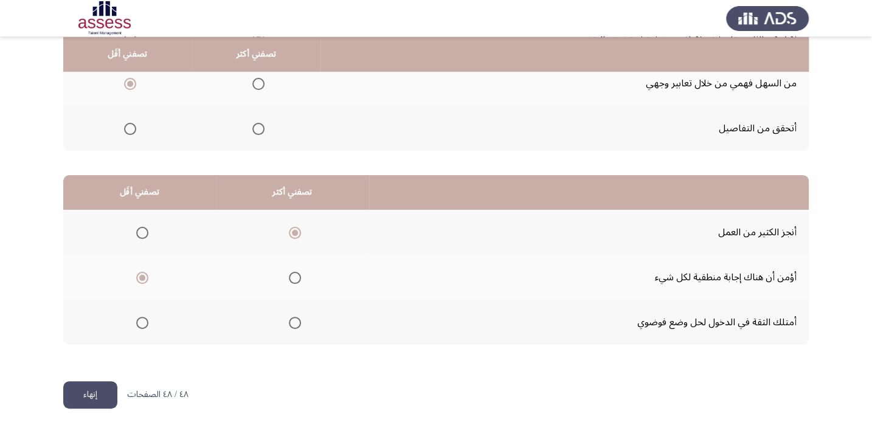
click at [94, 388] on button "إنهاء" at bounding box center [90, 394] width 54 height 27
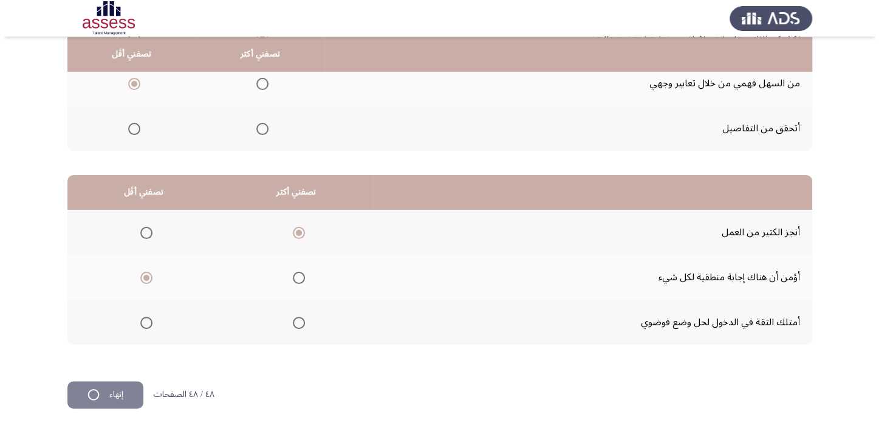
scroll to position [0, 0]
